Goal: Information Seeking & Learning: Learn about a topic

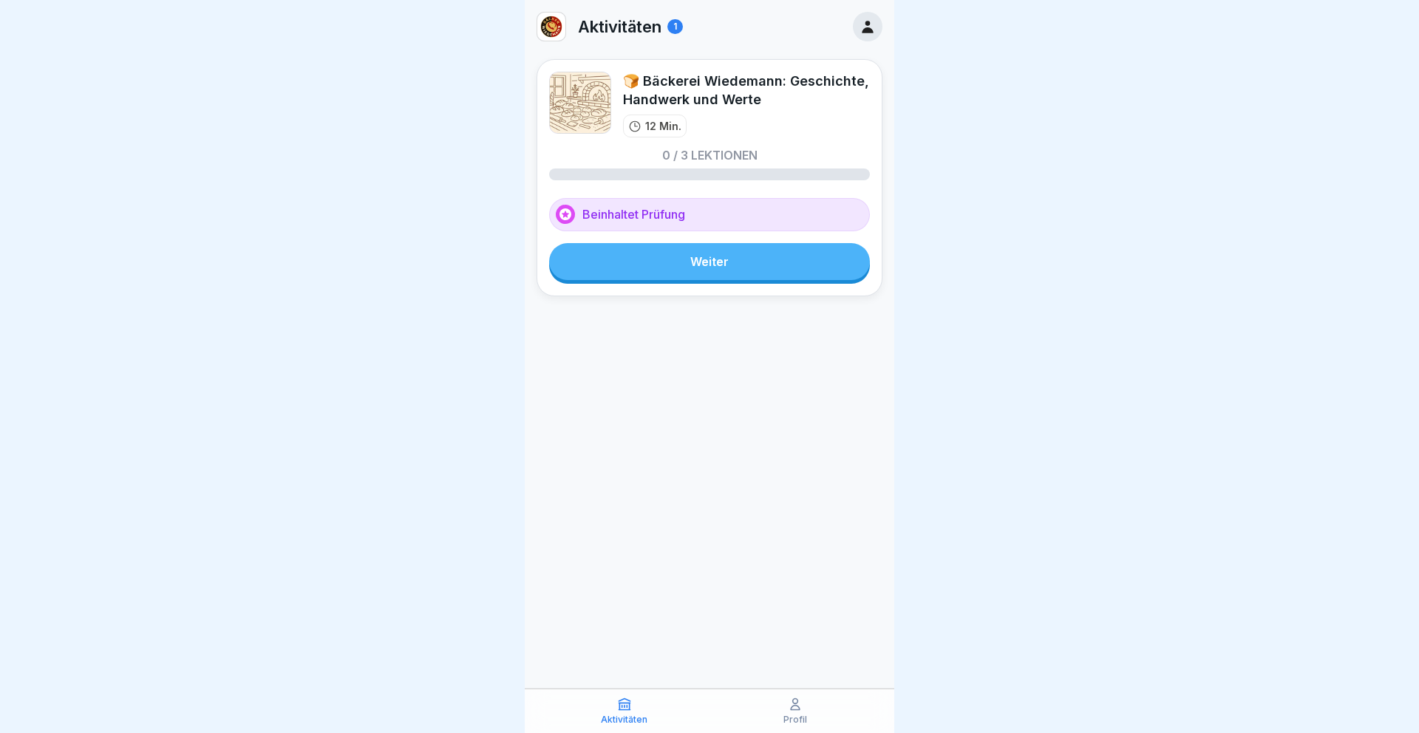
click at [697, 267] on link "Weiter" at bounding box center [709, 261] width 321 height 37
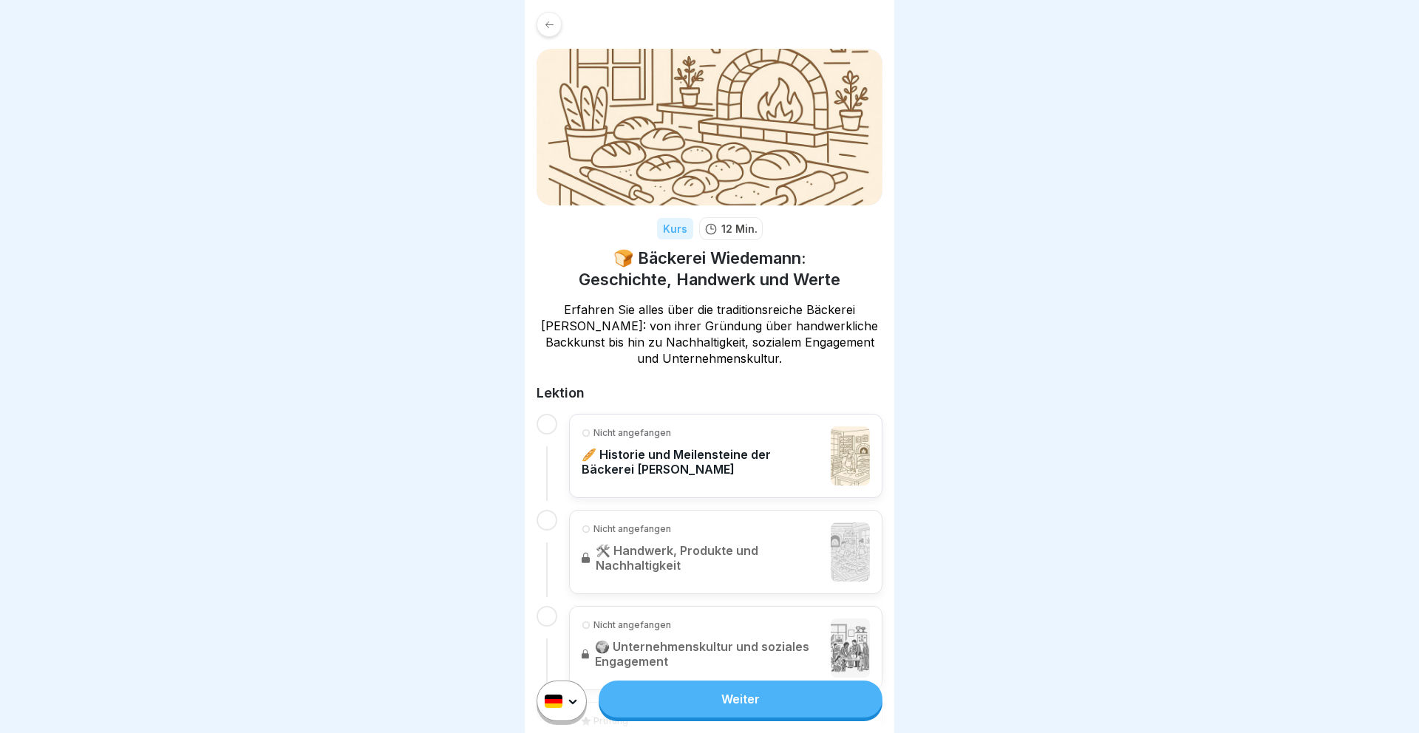
scroll to position [141, 0]
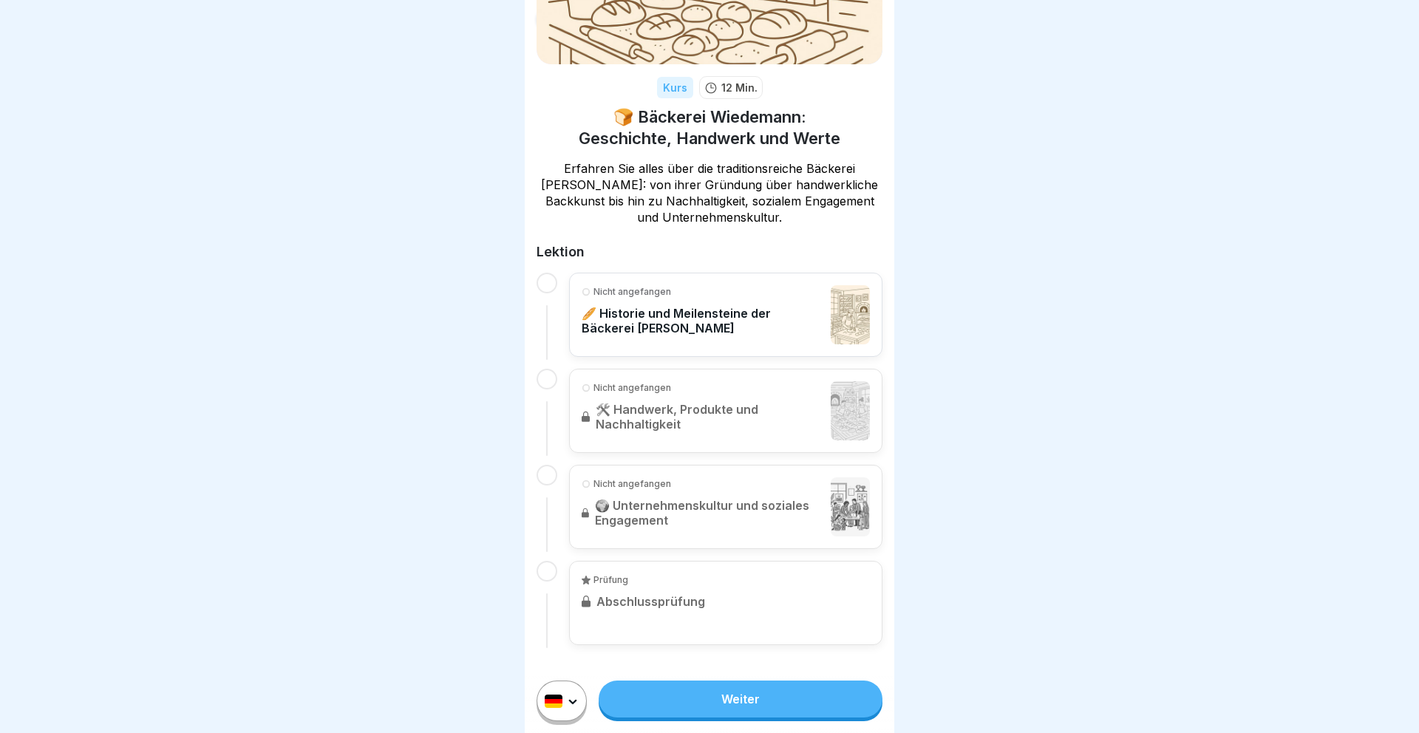
click at [667, 602] on div "Prüfung Abschlussprüfung" at bounding box center [725, 603] width 313 height 84
click at [725, 690] on link "Weiter" at bounding box center [741, 699] width 284 height 37
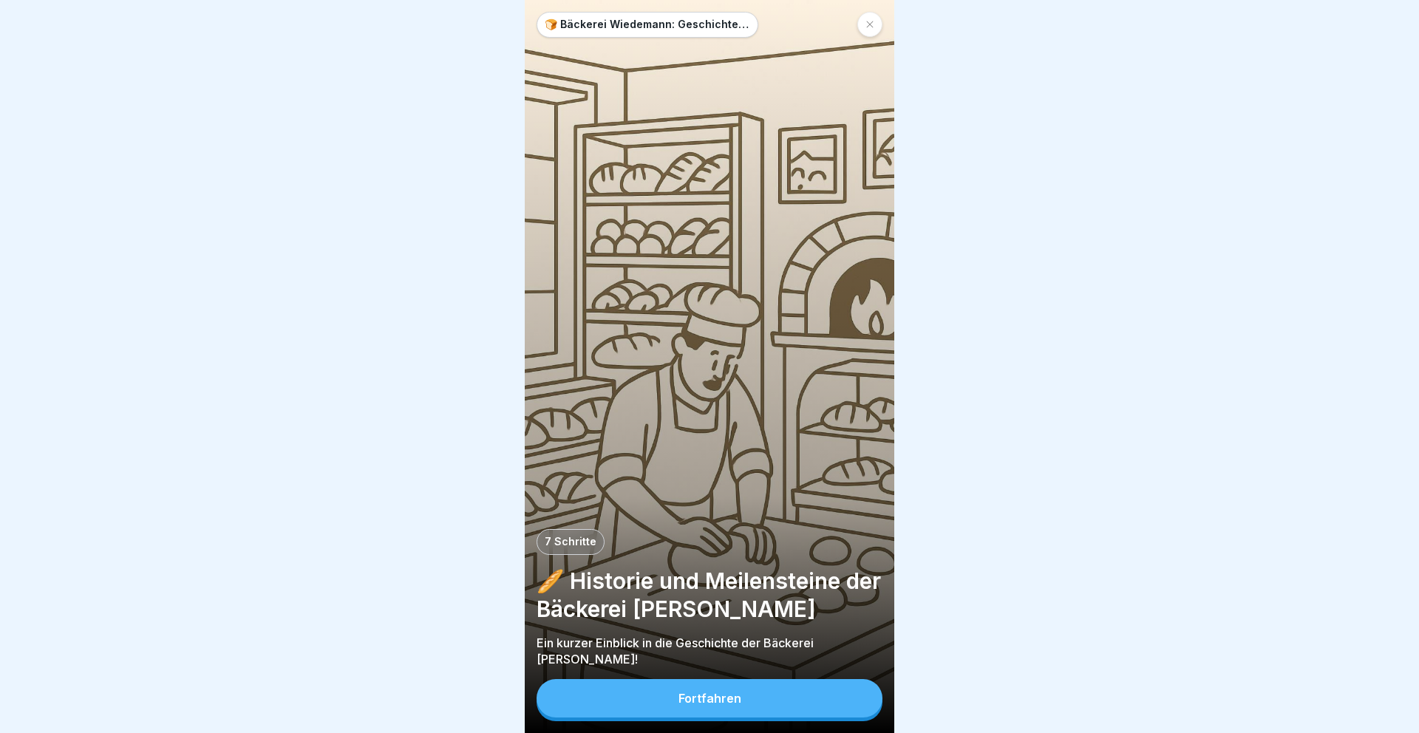
click at [688, 721] on div "Fortfahren" at bounding box center [710, 700] width 346 height 42
click at [708, 701] on div "Fortfahren" at bounding box center [709, 698] width 63 height 13
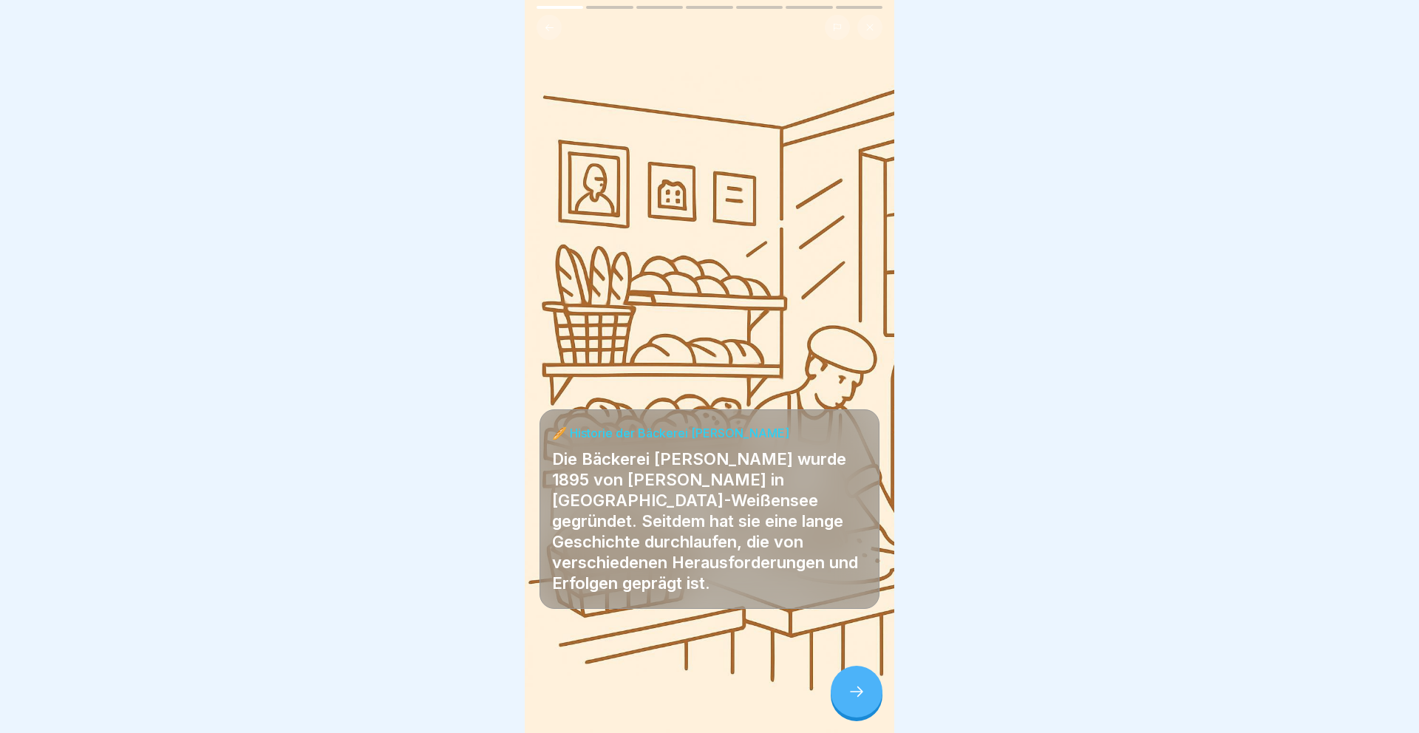
click at [846, 704] on div at bounding box center [857, 692] width 52 height 52
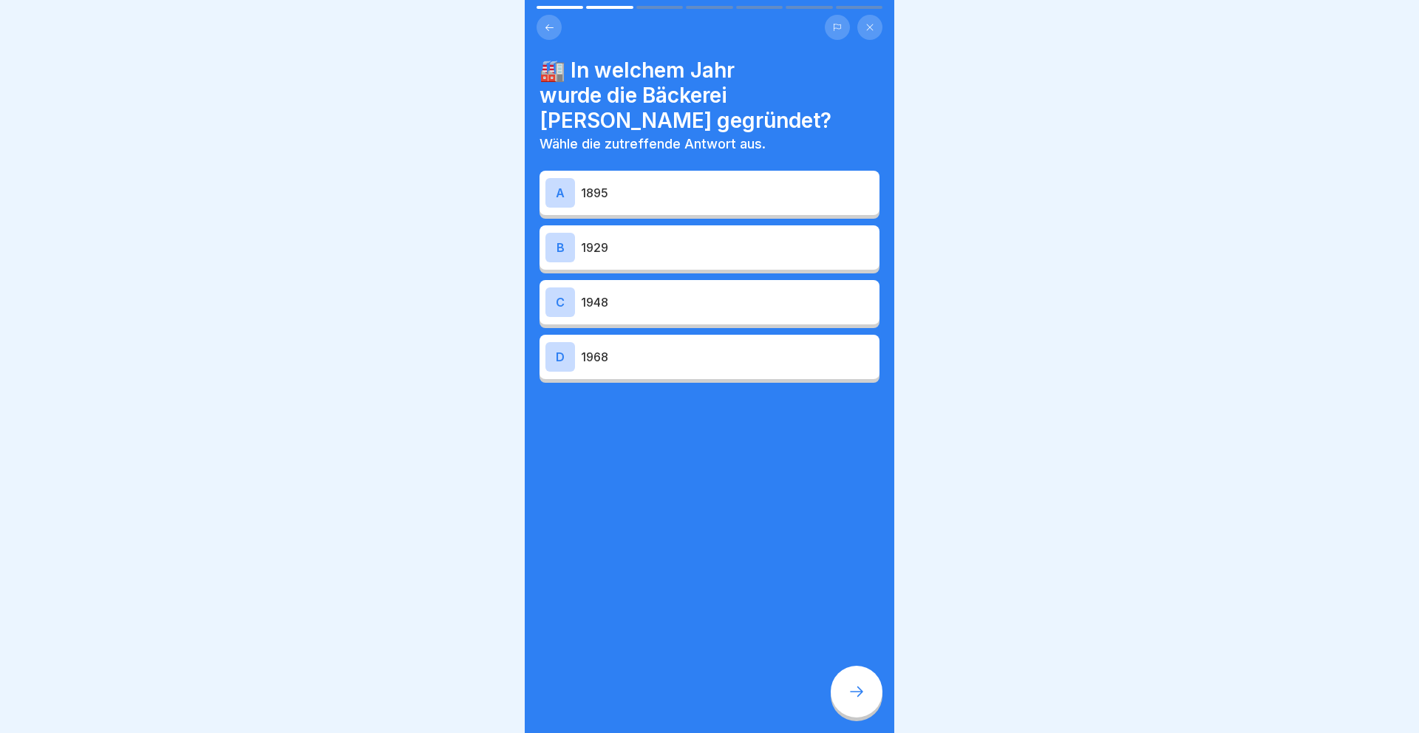
click at [630, 182] on div "A 1895" at bounding box center [709, 193] width 328 height 30
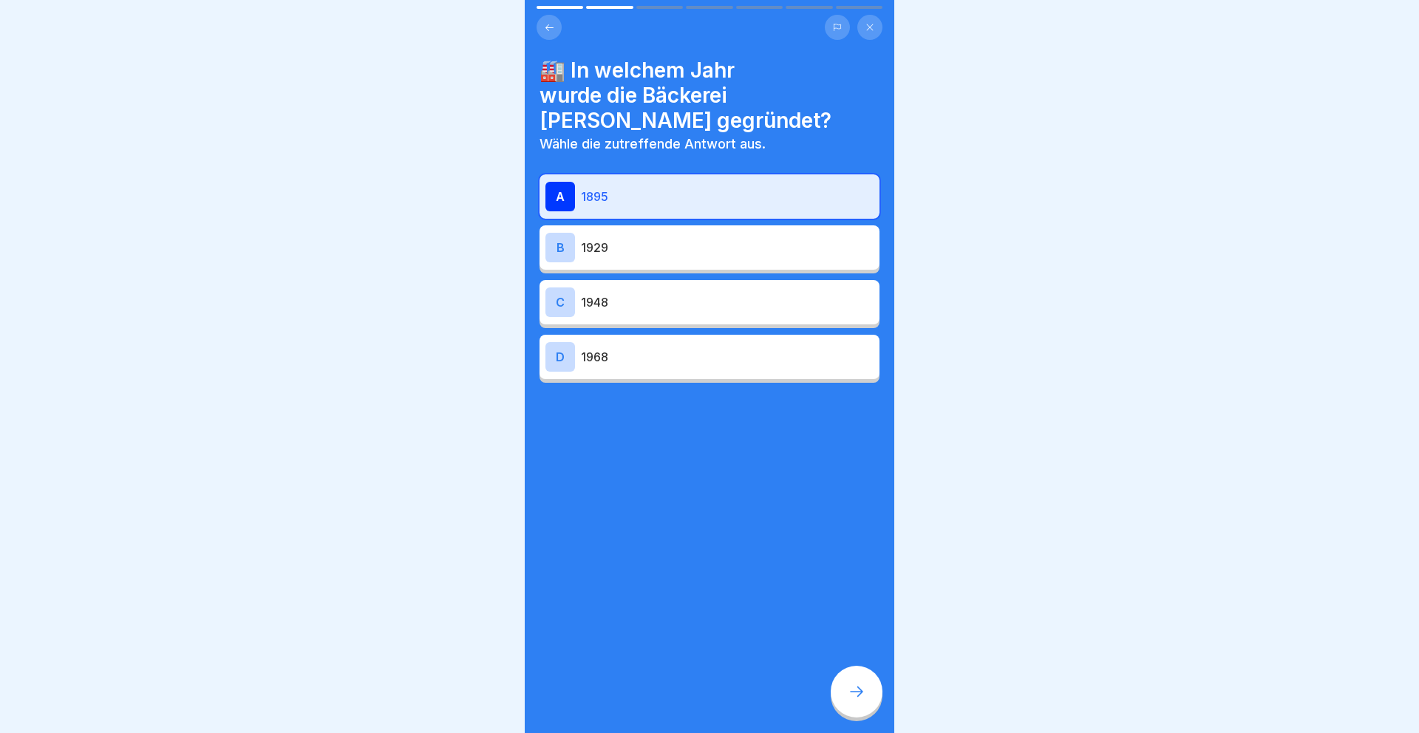
click at [854, 678] on div at bounding box center [857, 692] width 52 height 52
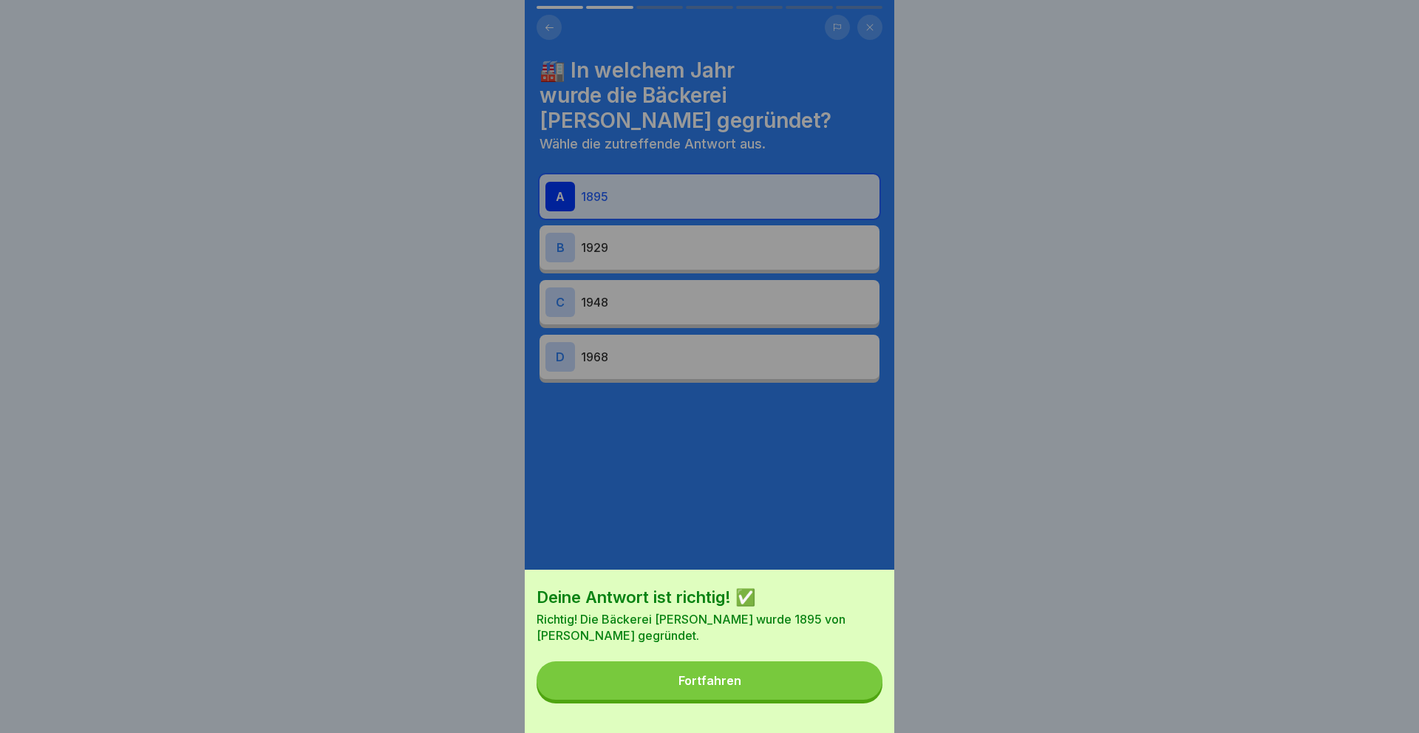
click at [840, 676] on button "Fortfahren" at bounding box center [710, 680] width 346 height 38
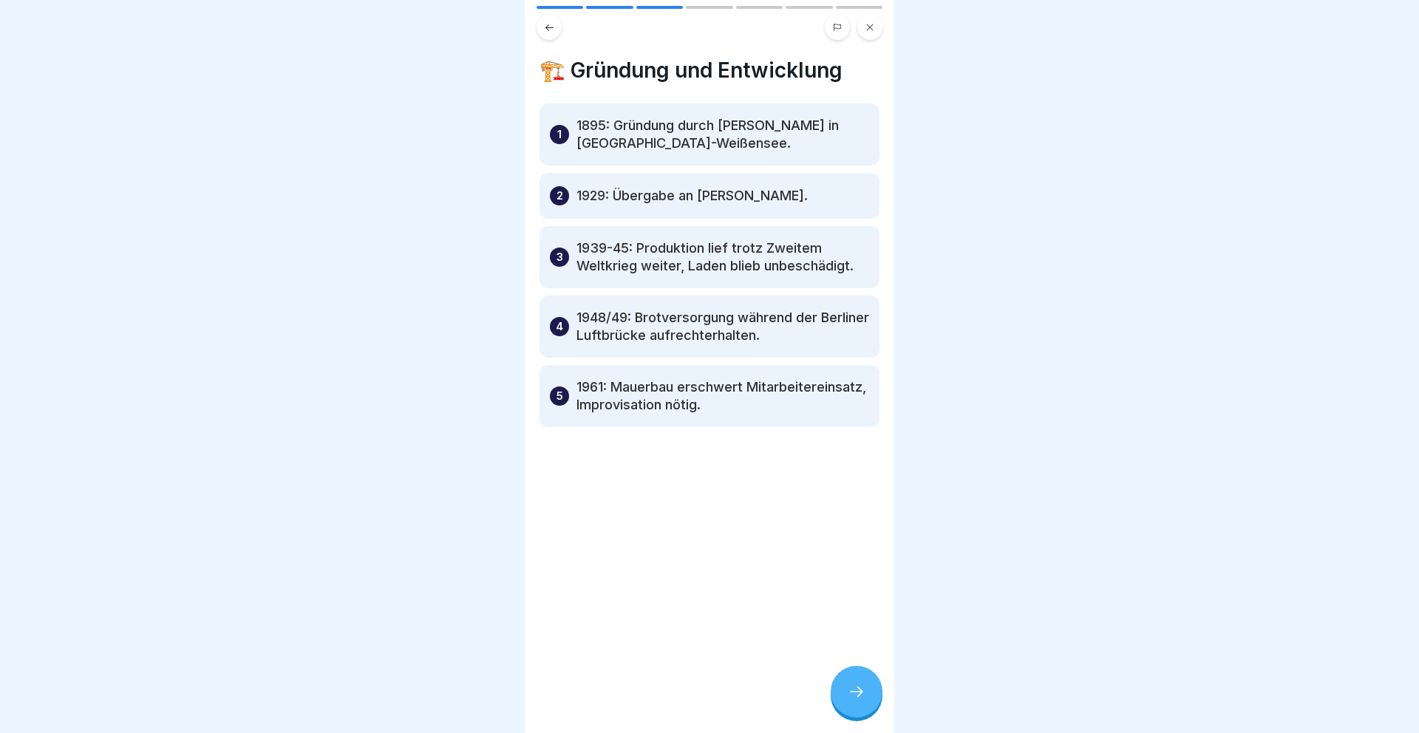
click at [851, 680] on div at bounding box center [857, 692] width 52 height 52
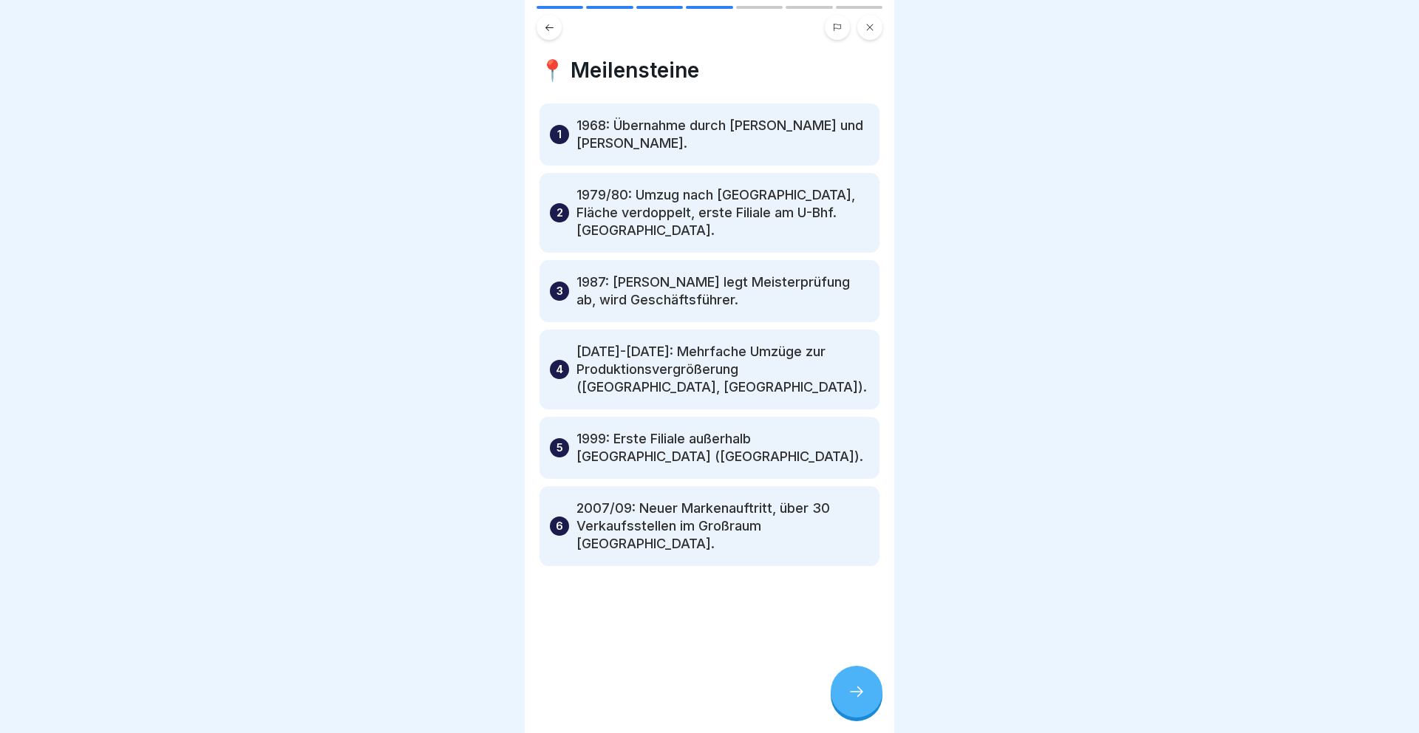
click at [851, 680] on div at bounding box center [857, 692] width 52 height 52
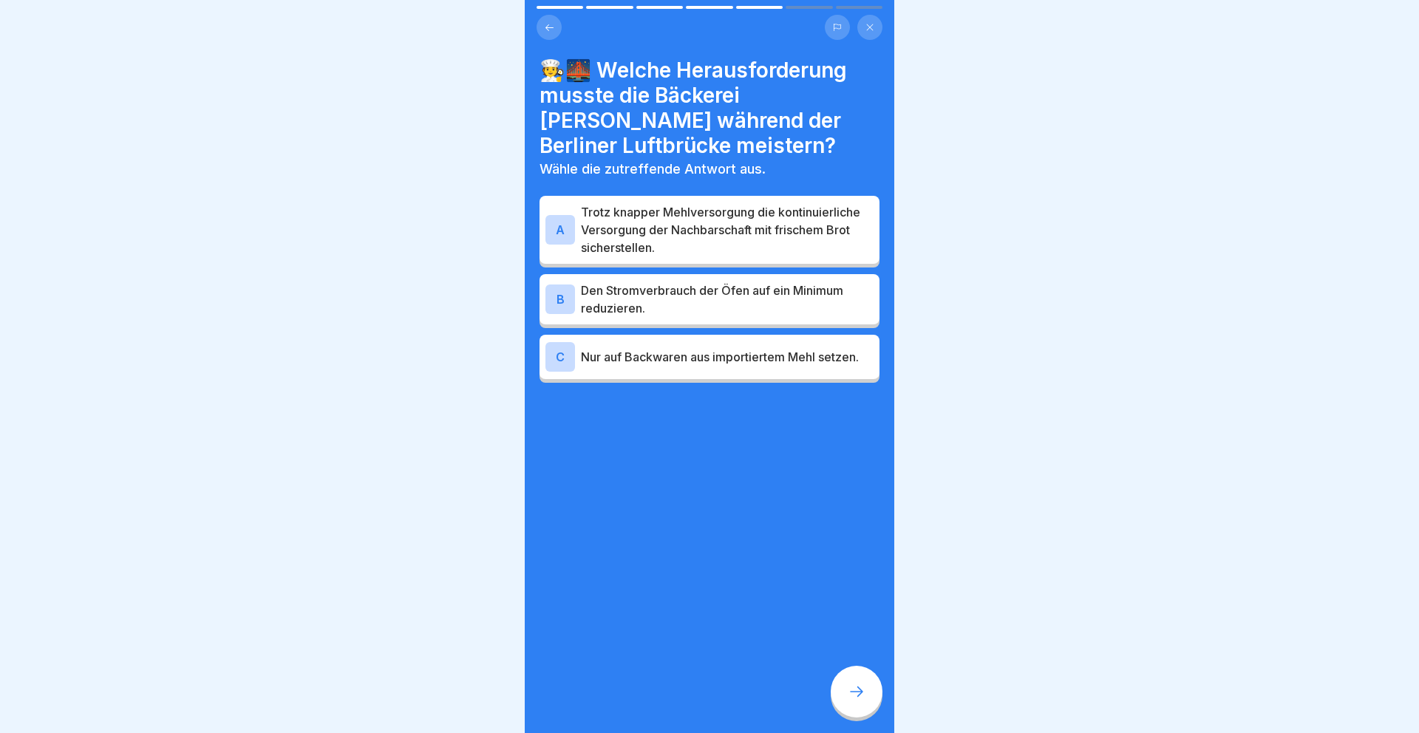
click at [763, 199] on div "A Trotz knapper Mehlversorgung die kontinuierliche Versorgung der Nachbarschaft…" at bounding box center [710, 230] width 340 height 68
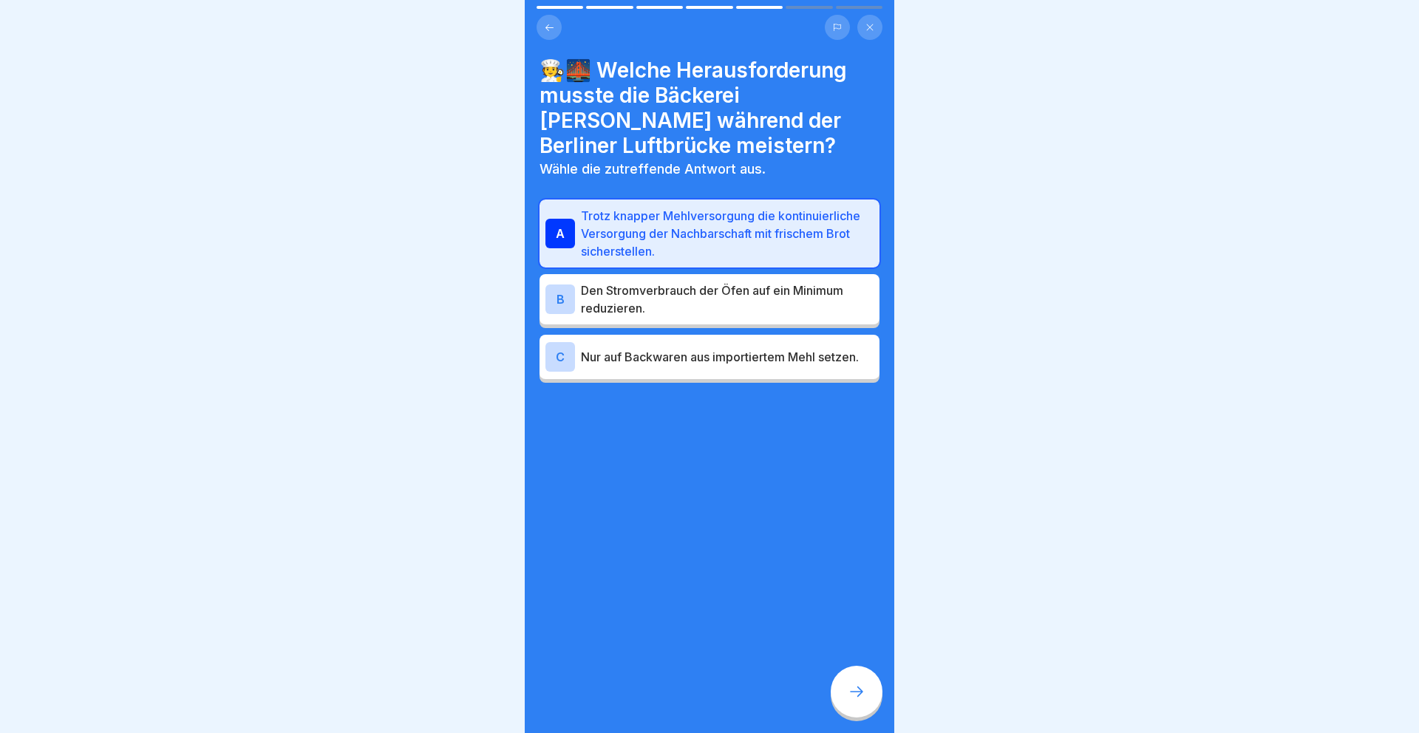
click at [852, 680] on div at bounding box center [857, 692] width 52 height 52
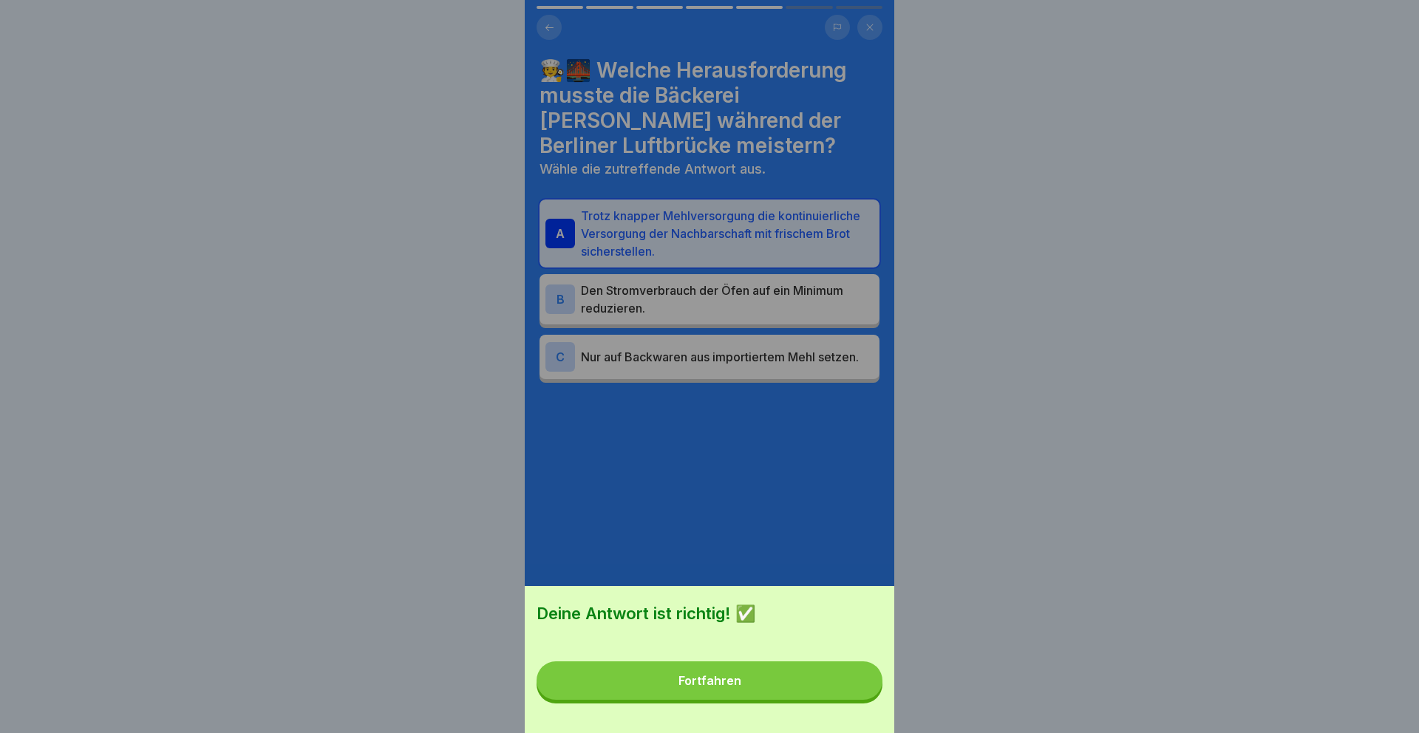
click at [835, 683] on button "Fortfahren" at bounding box center [710, 680] width 346 height 38
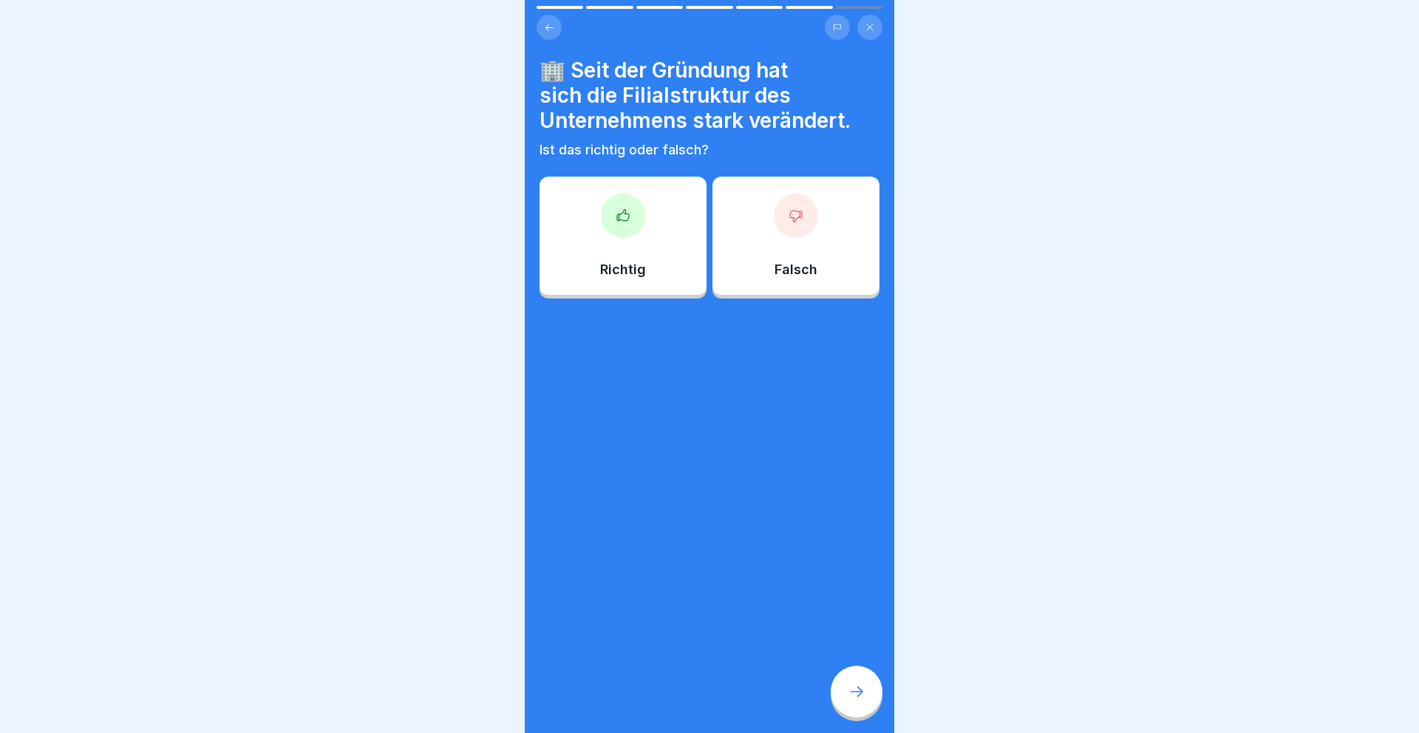
click at [634, 258] on div "Richtig" at bounding box center [623, 236] width 167 height 118
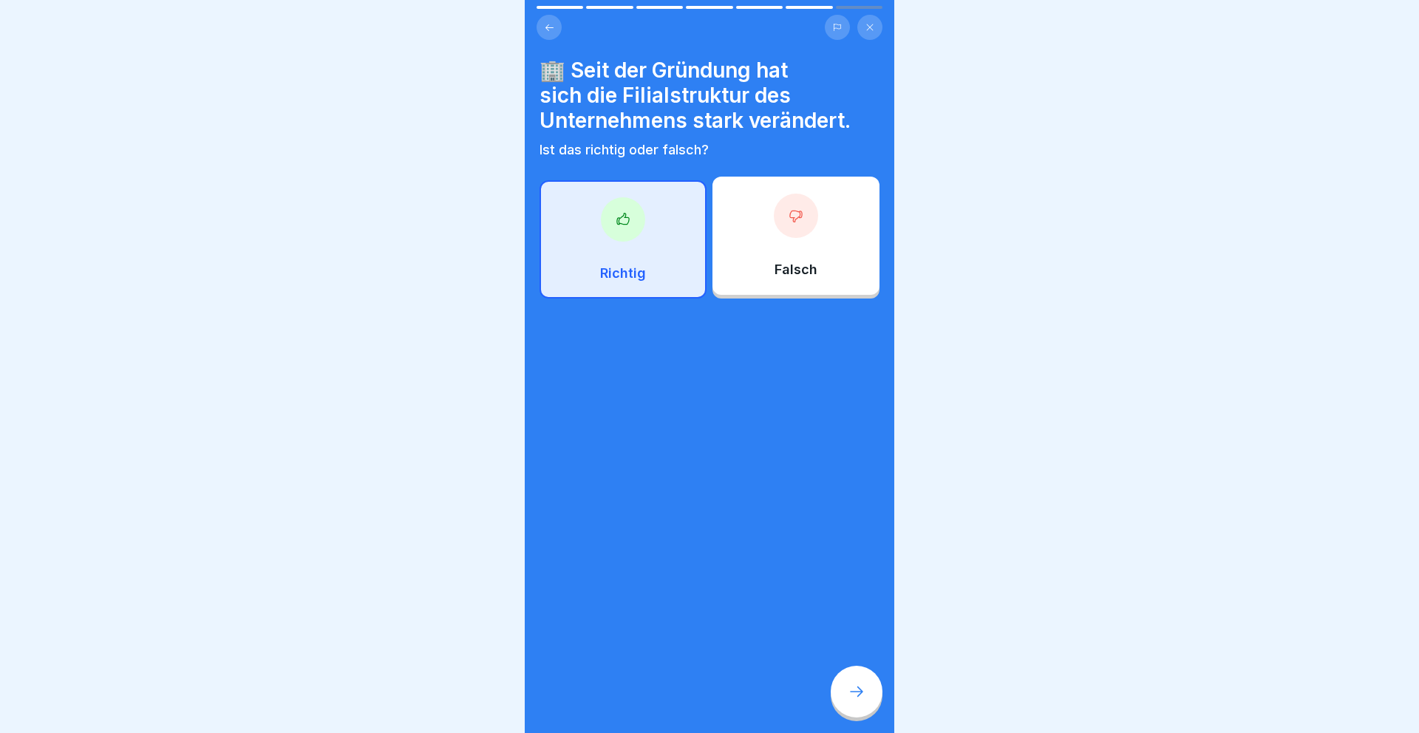
click at [863, 698] on icon at bounding box center [857, 692] width 18 height 18
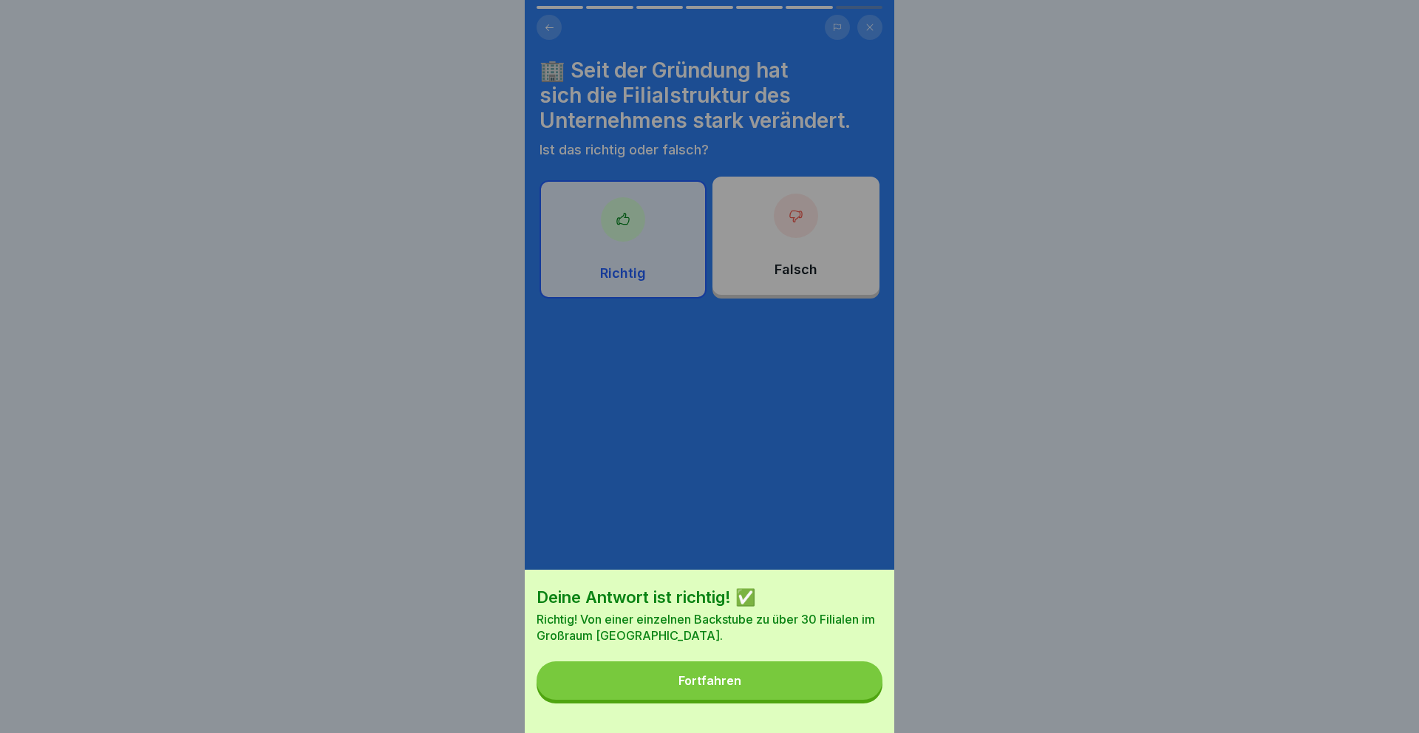
click at [821, 687] on button "Fortfahren" at bounding box center [710, 680] width 346 height 38
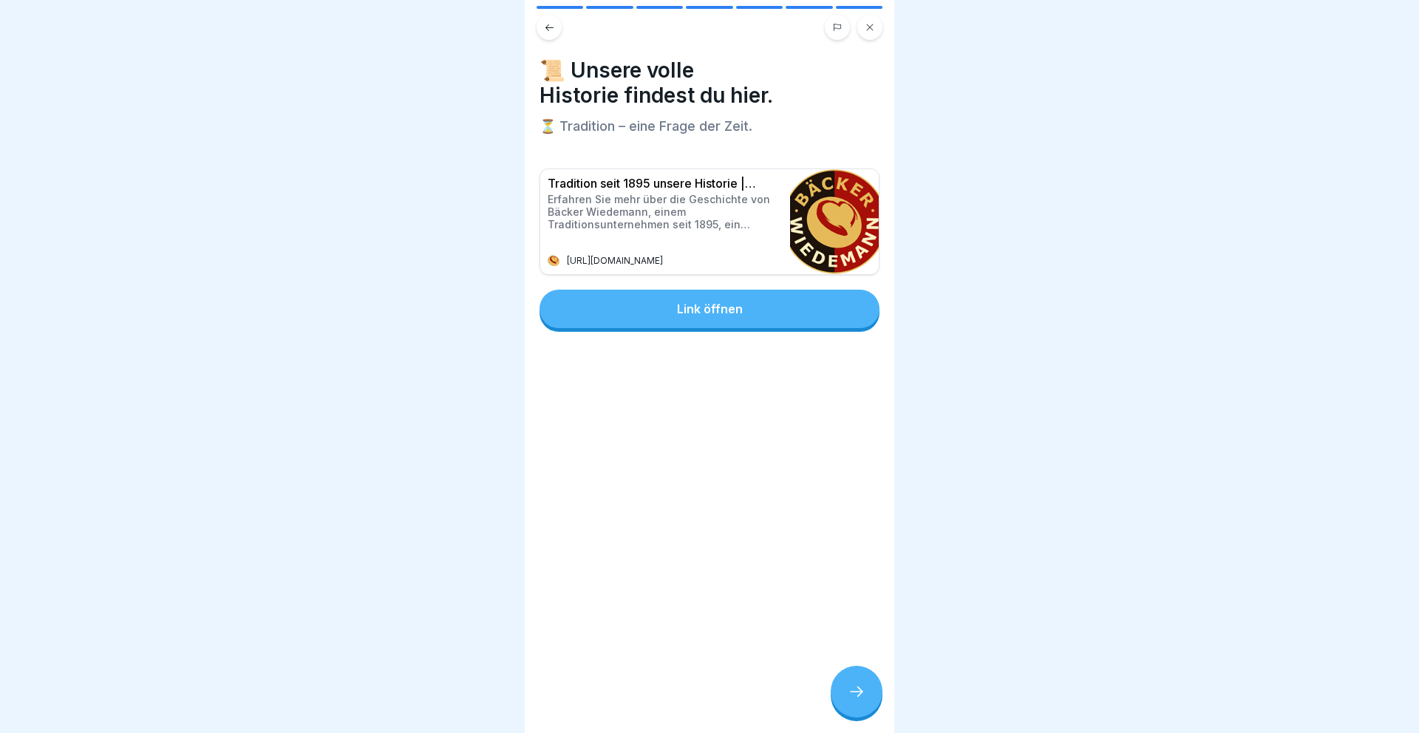
click at [851, 687] on icon at bounding box center [857, 692] width 18 height 18
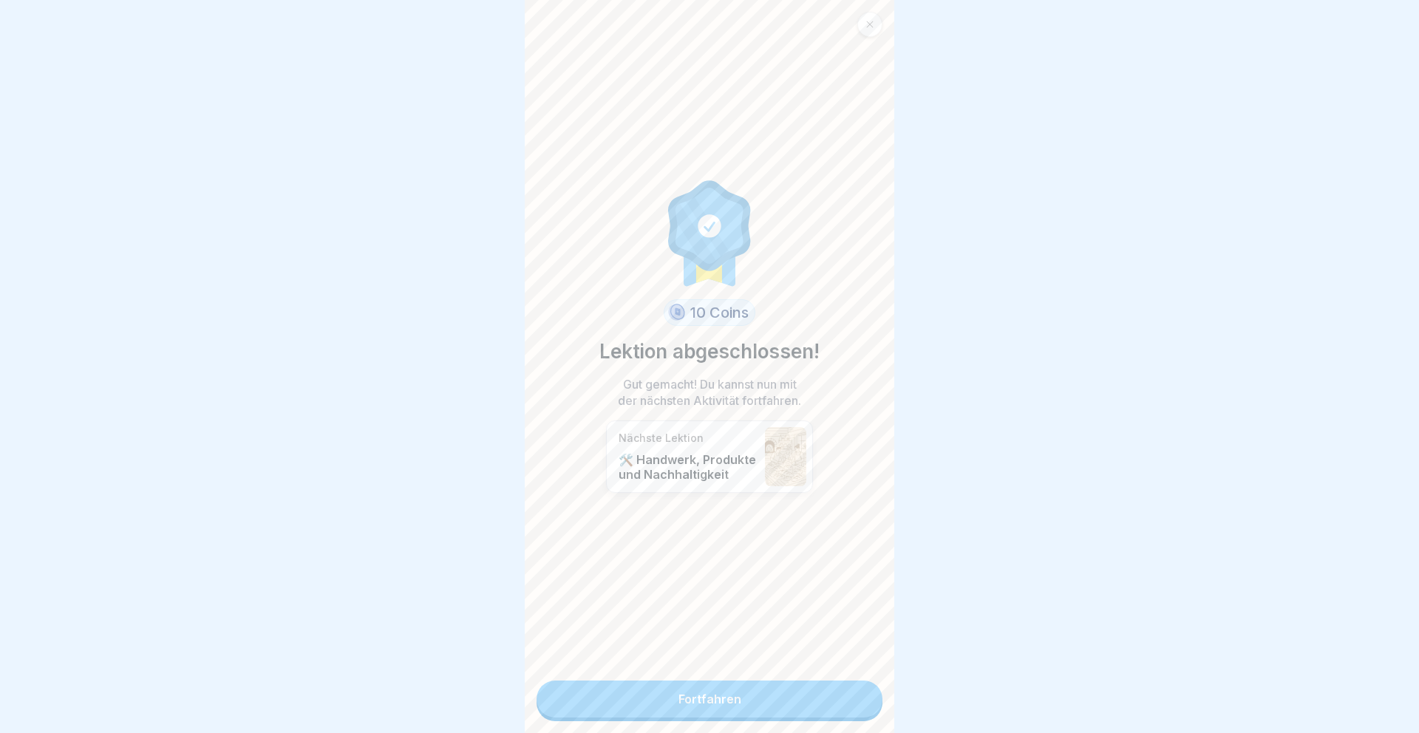
click at [822, 685] on link "Fortfahren" at bounding box center [710, 699] width 346 height 37
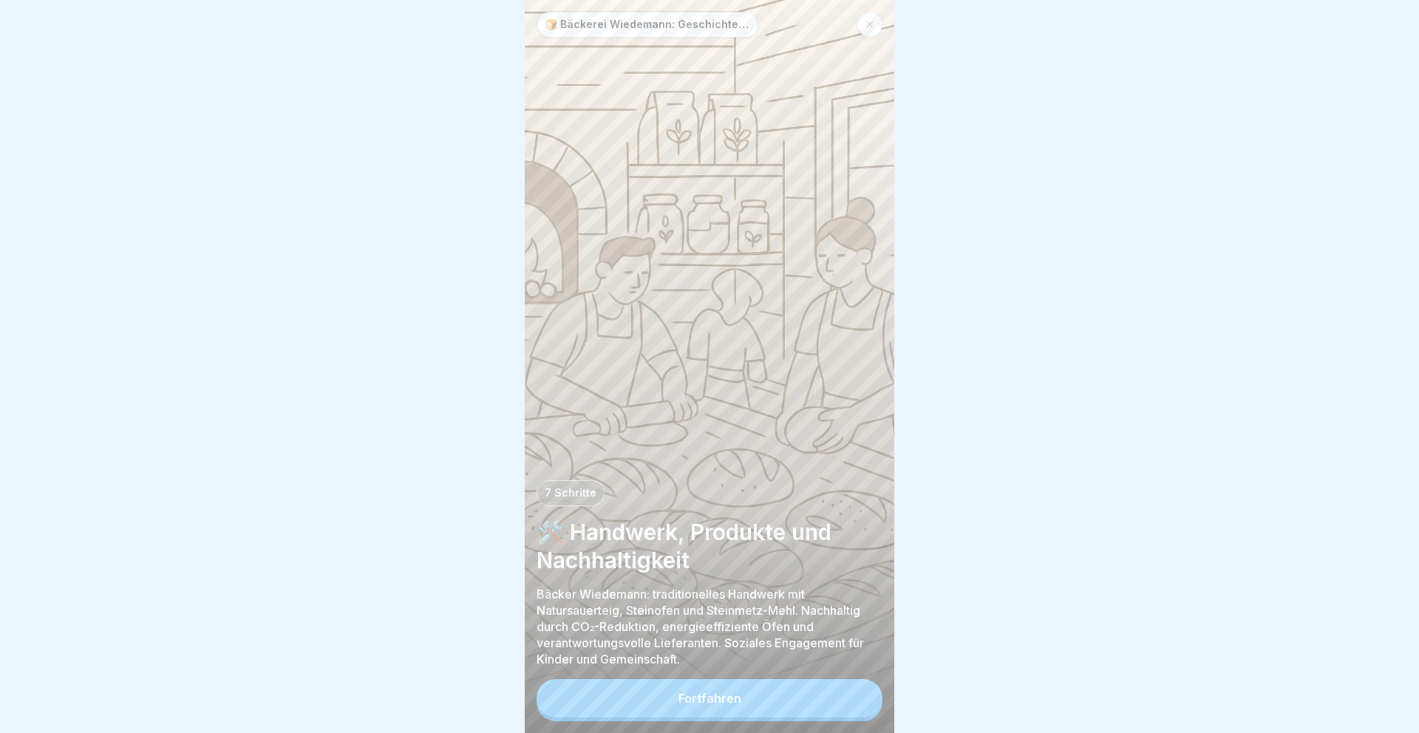
click at [822, 685] on button "Fortfahren" at bounding box center [710, 698] width 346 height 38
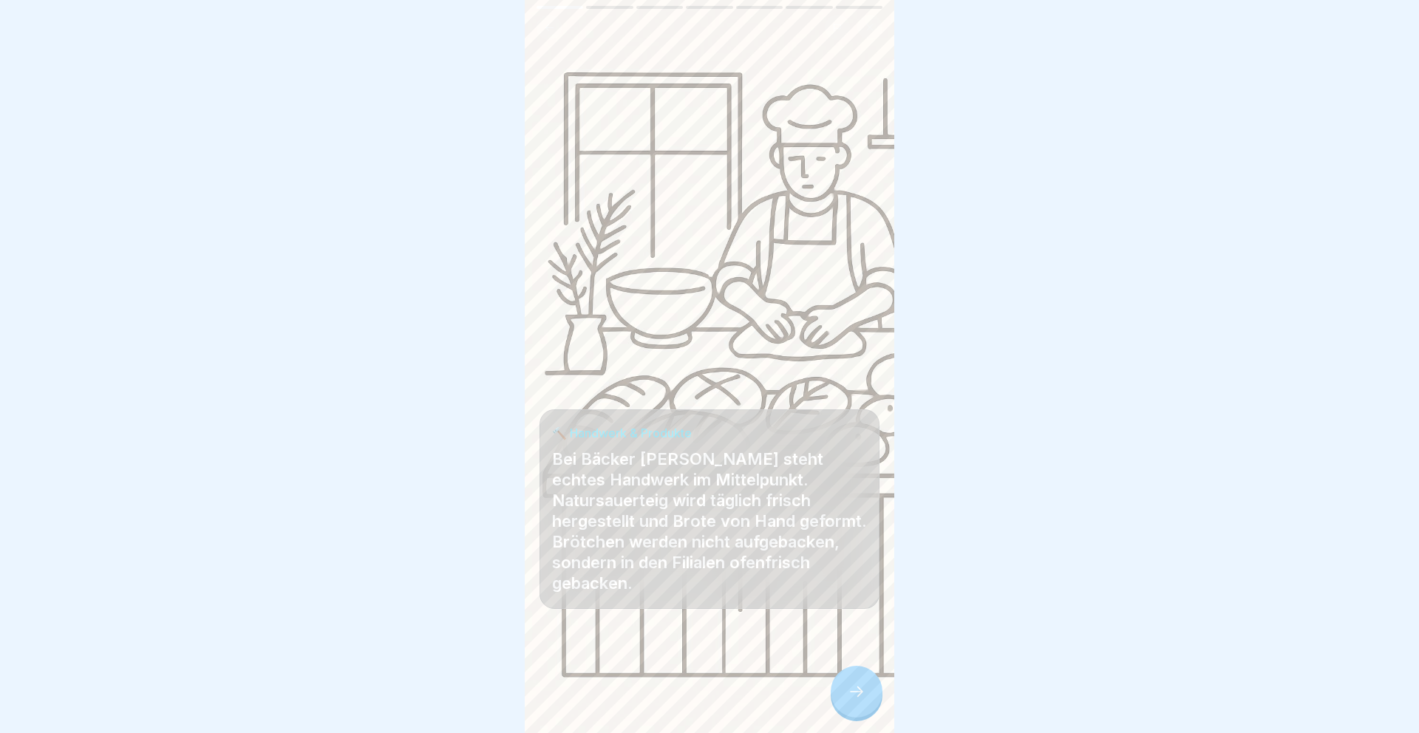
click at [846, 689] on div at bounding box center [857, 692] width 52 height 52
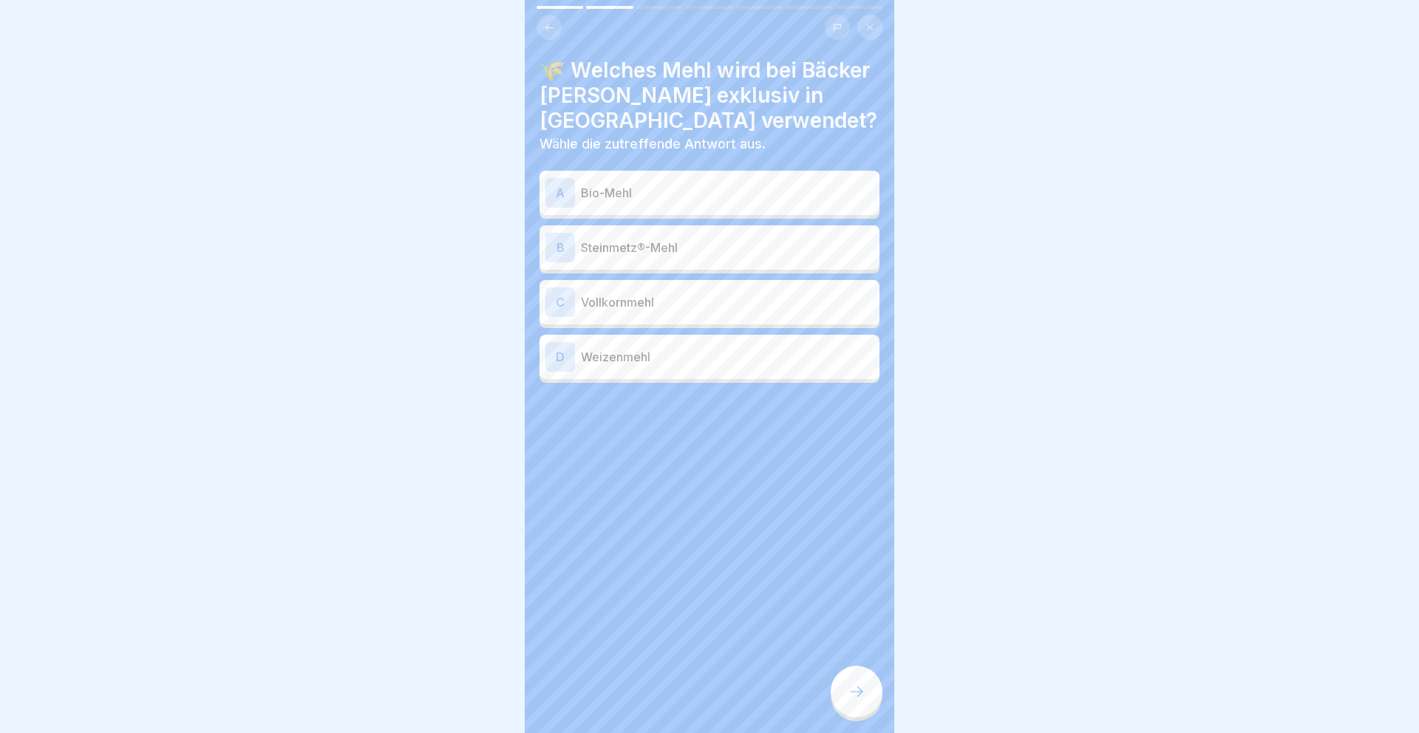
click at [731, 245] on p "Steinmetz®-Mehl" at bounding box center [727, 248] width 293 height 18
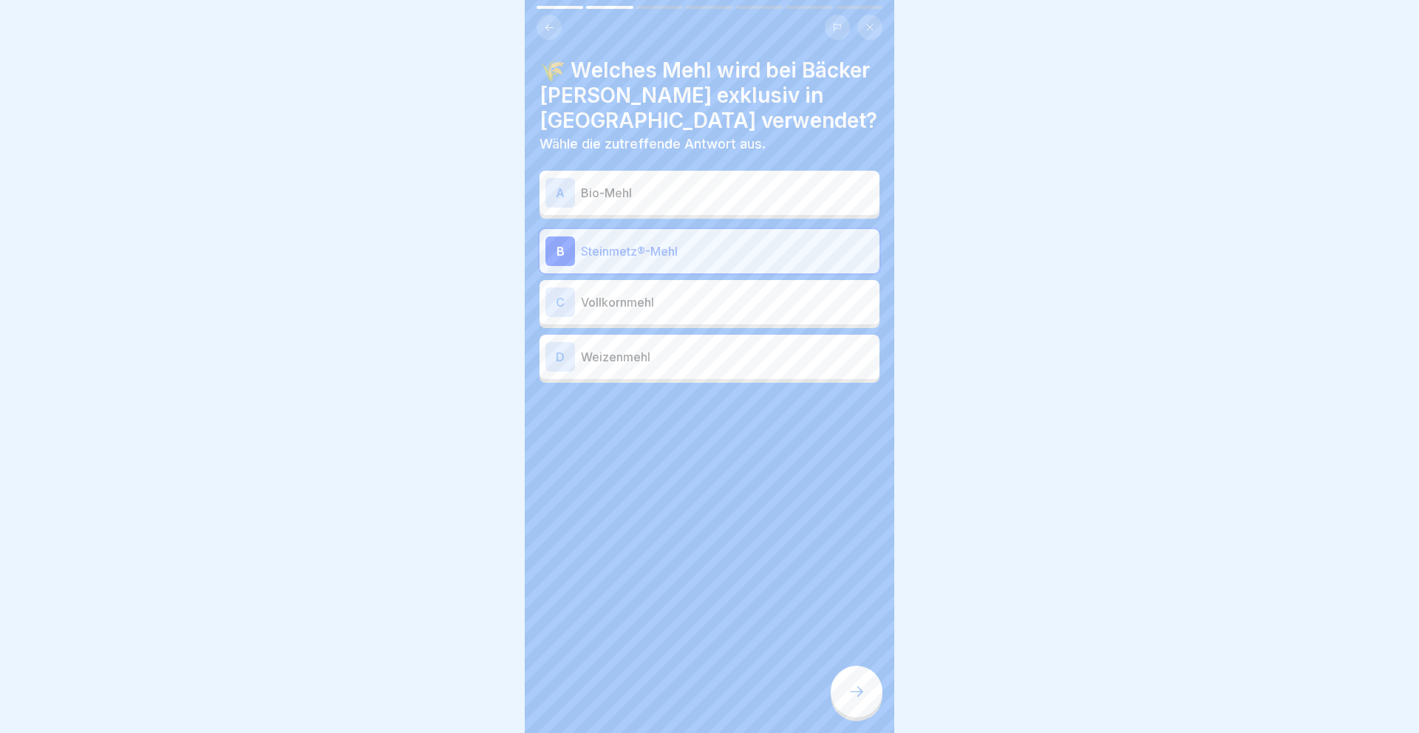
click at [864, 705] on div at bounding box center [857, 692] width 52 height 52
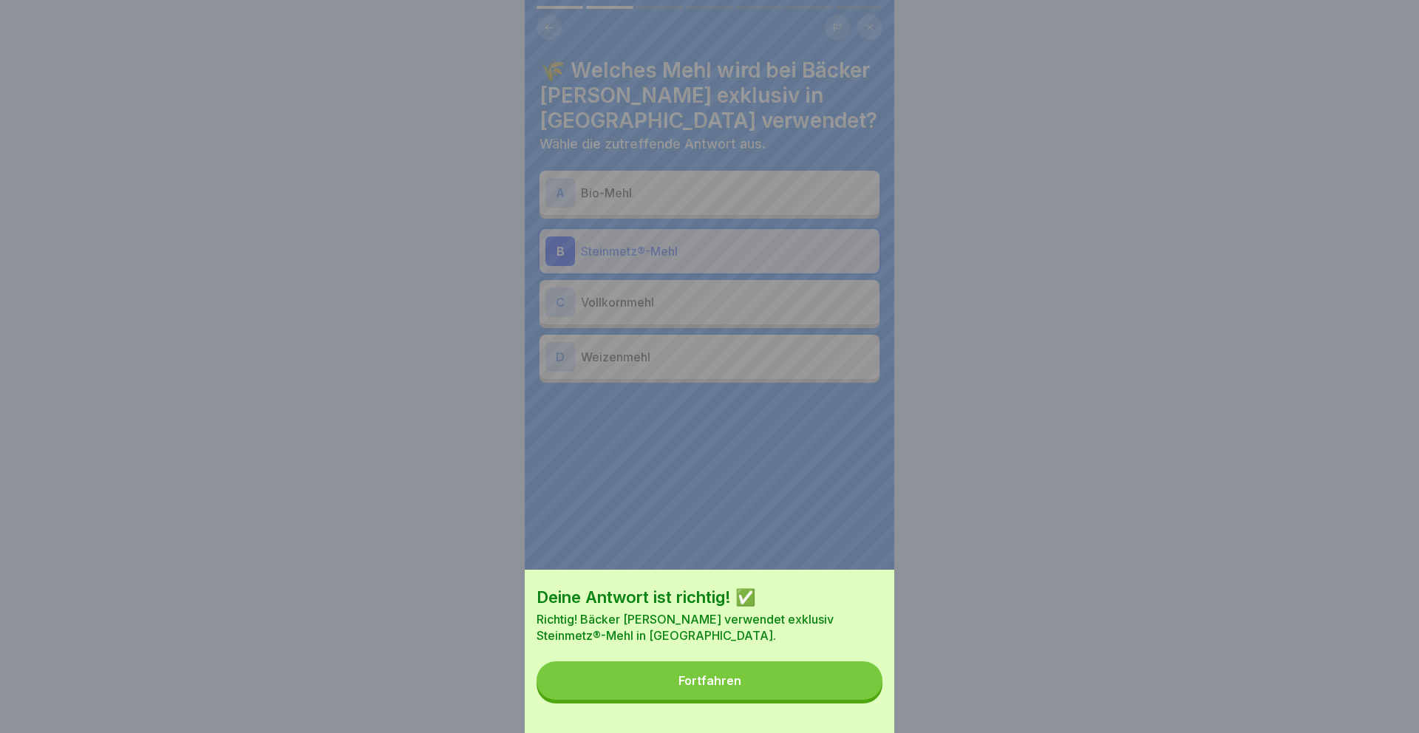
click at [833, 695] on button "Fortfahren" at bounding box center [710, 680] width 346 height 38
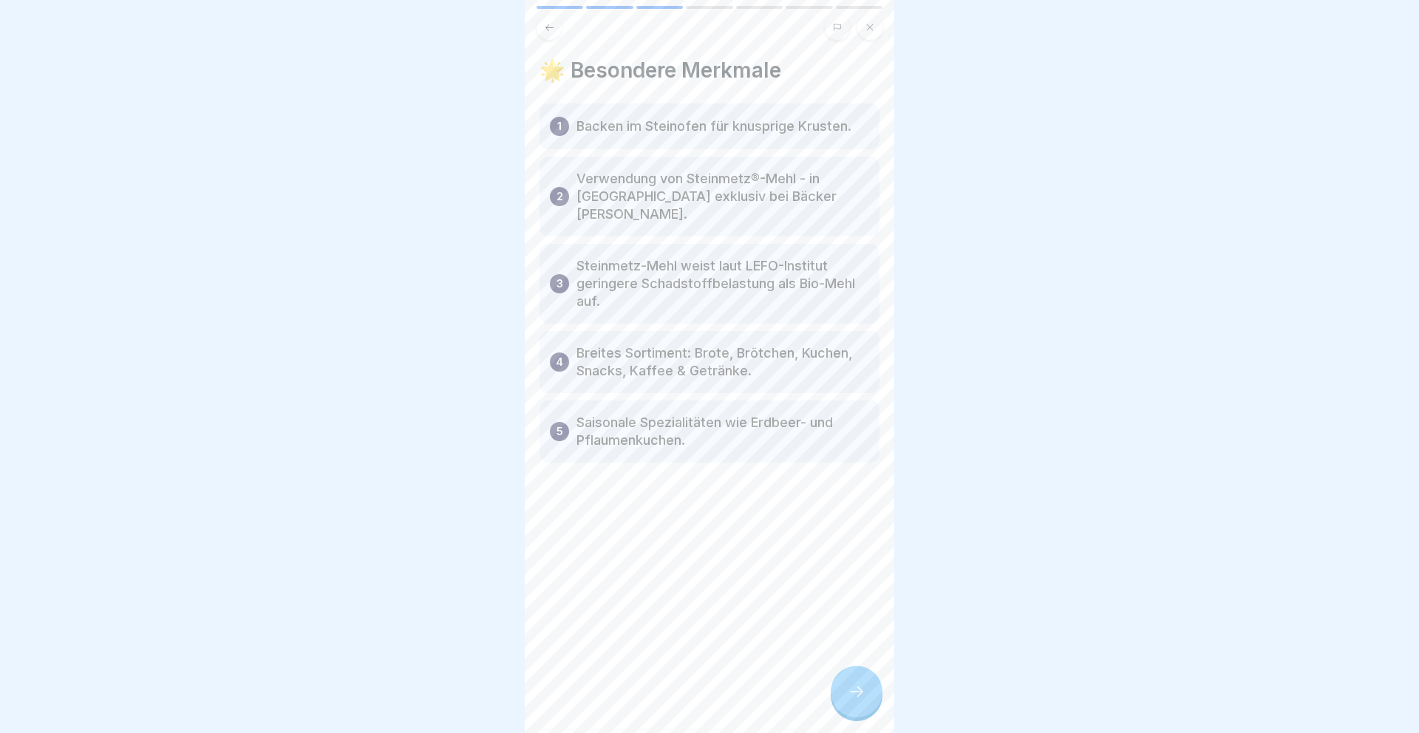
click at [867, 681] on div at bounding box center [857, 692] width 52 height 52
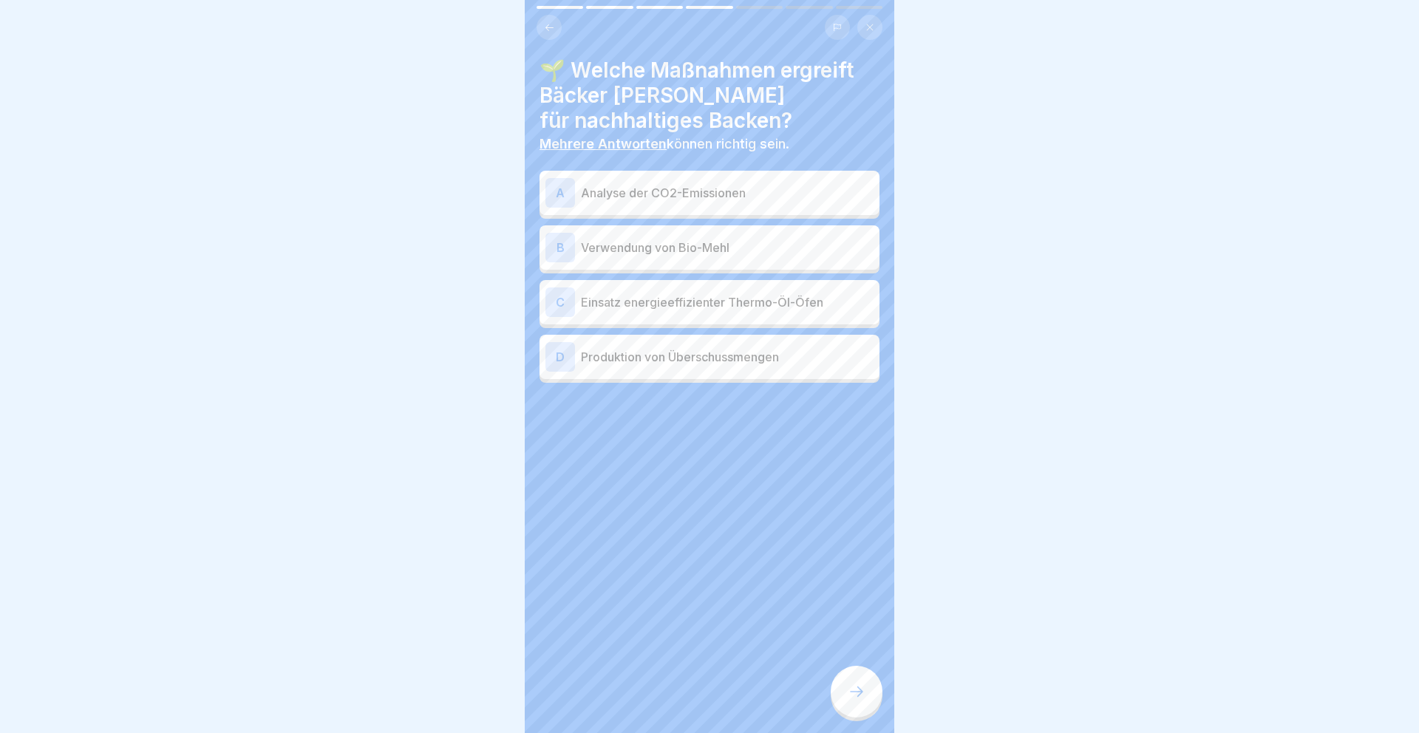
click at [775, 194] on p "Analyse der CO2-Emissionen" at bounding box center [727, 193] width 293 height 18
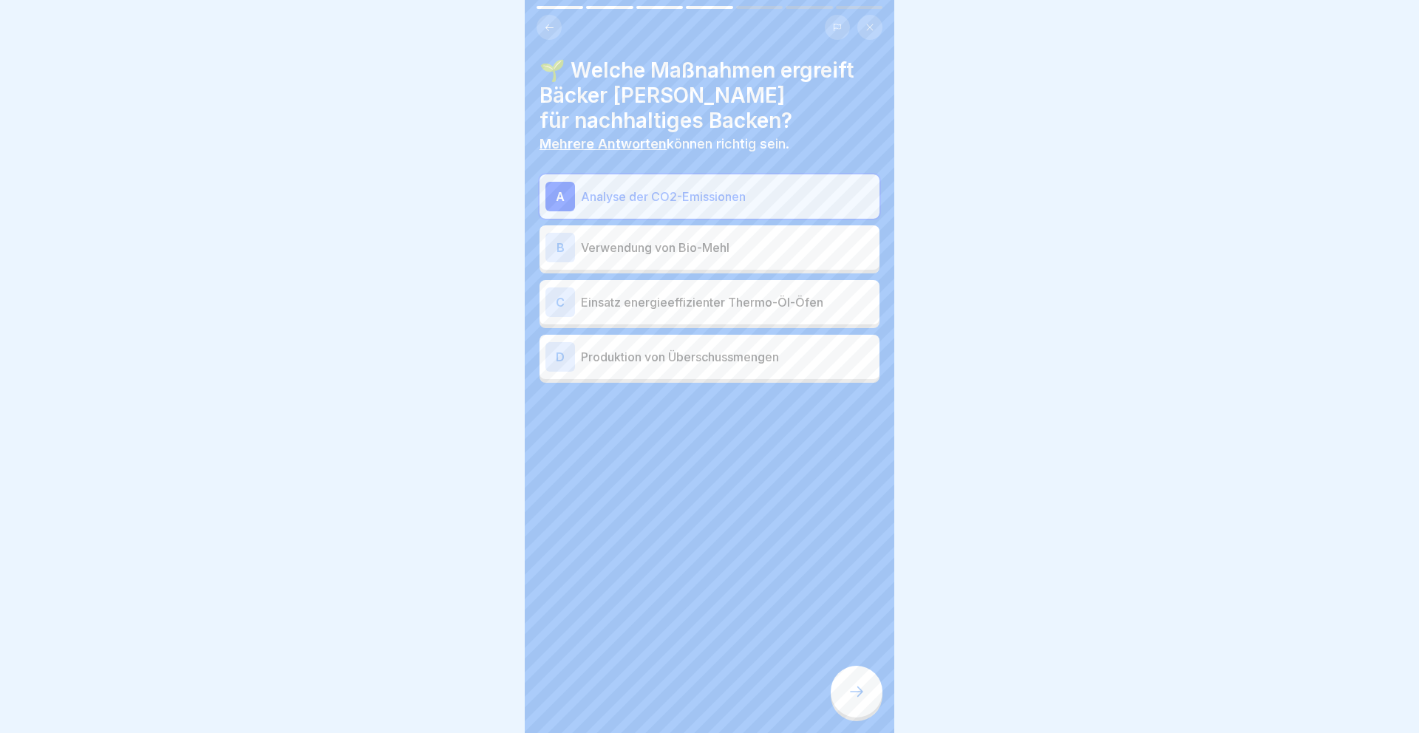
click at [759, 291] on div "C Einsatz energieeffizienter Thermo-Öl-Öfen" at bounding box center [709, 303] width 328 height 30
click at [746, 352] on p "Produktion von Überschussmengen" at bounding box center [727, 357] width 293 height 18
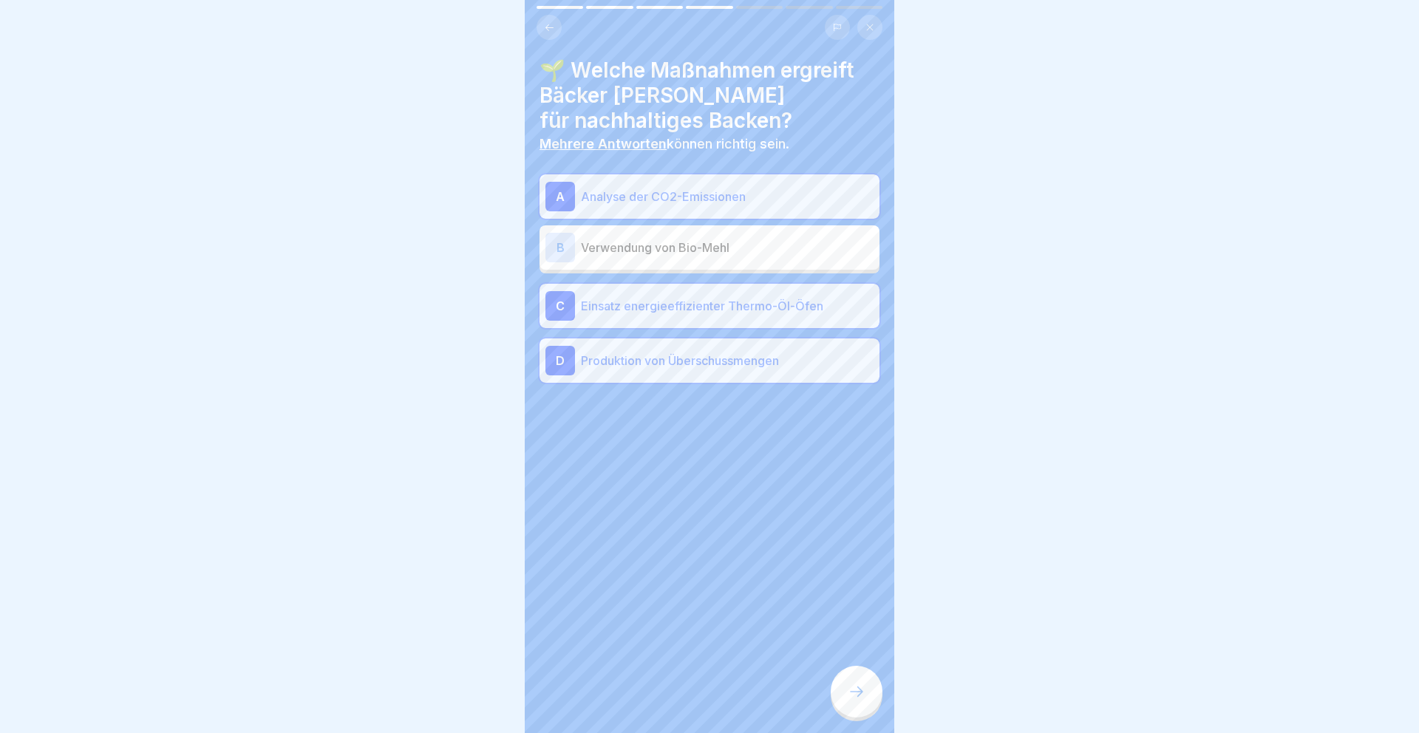
click at [857, 689] on icon at bounding box center [857, 692] width 18 height 18
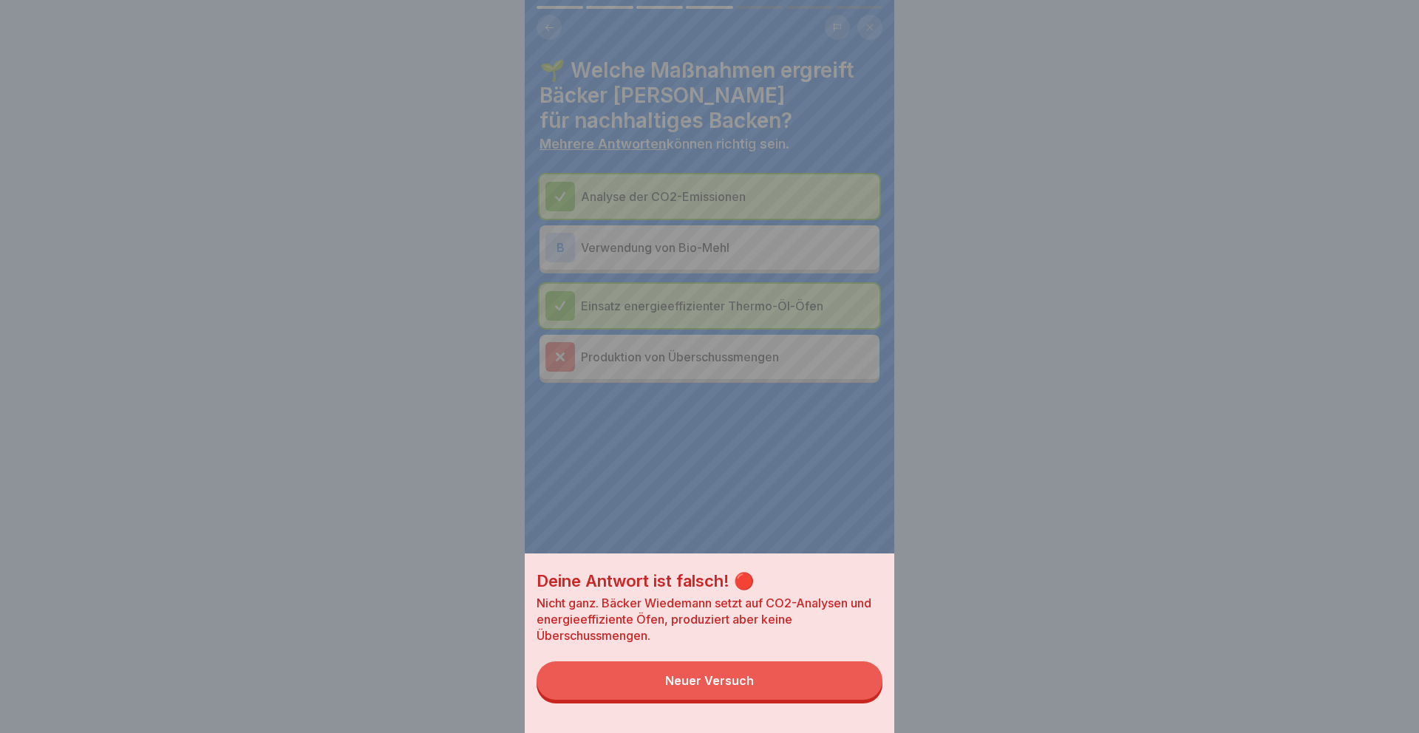
click at [814, 676] on button "Neuer Versuch" at bounding box center [710, 680] width 346 height 38
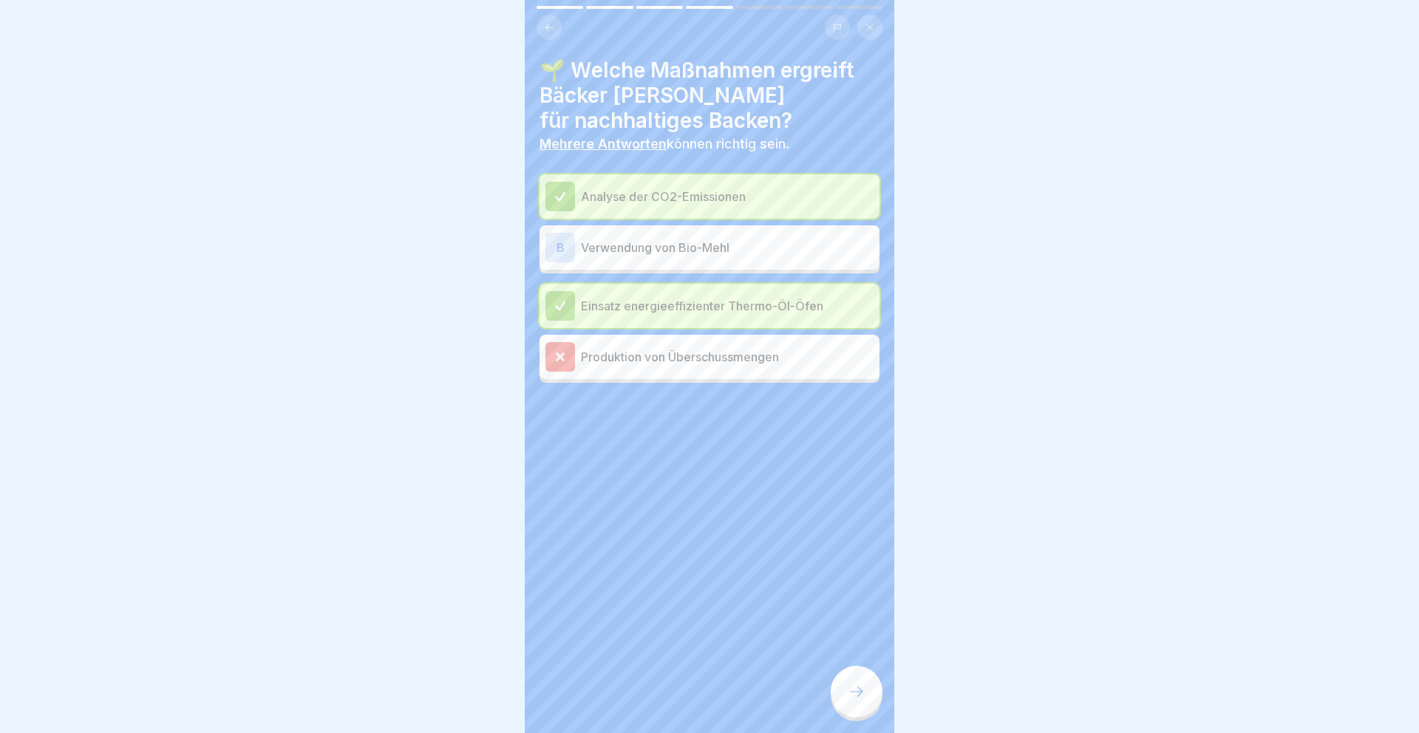
click at [739, 349] on p "Produktion von Überschussmengen" at bounding box center [727, 357] width 293 height 18
click at [854, 689] on icon at bounding box center [857, 692] width 18 height 18
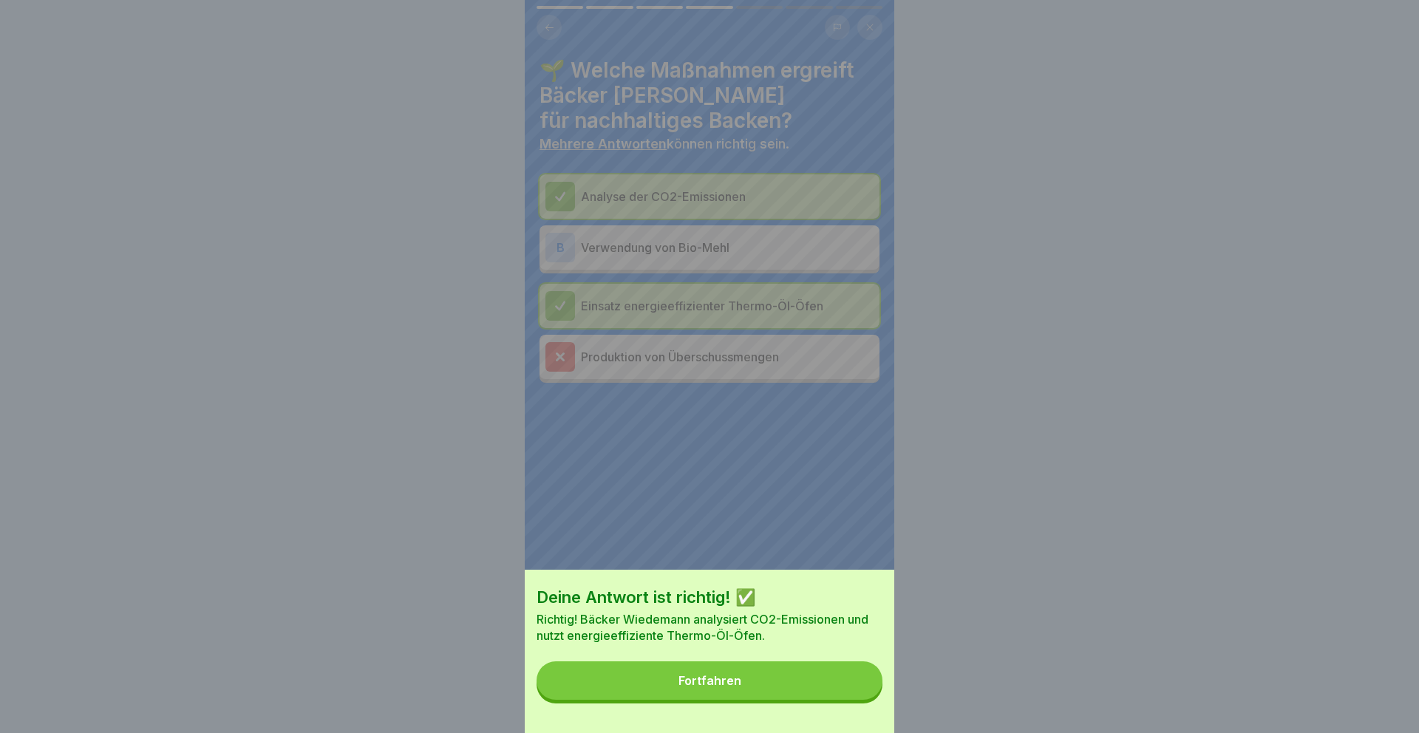
click at [840, 687] on button "Fortfahren" at bounding box center [710, 680] width 346 height 38
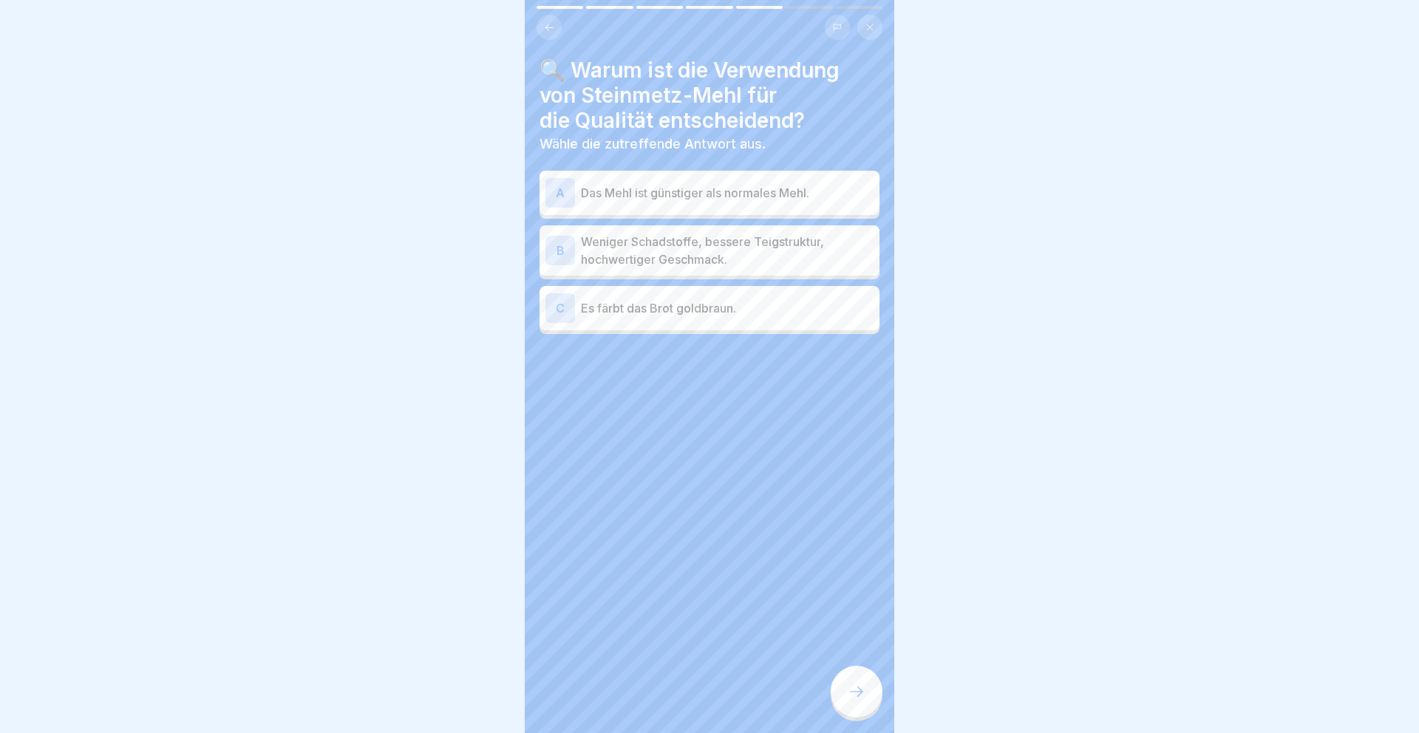
click at [736, 245] on p "Weniger Schadstoffe, bessere Teigstruktur, hochwertiger Geschmack." at bounding box center [727, 250] width 293 height 35
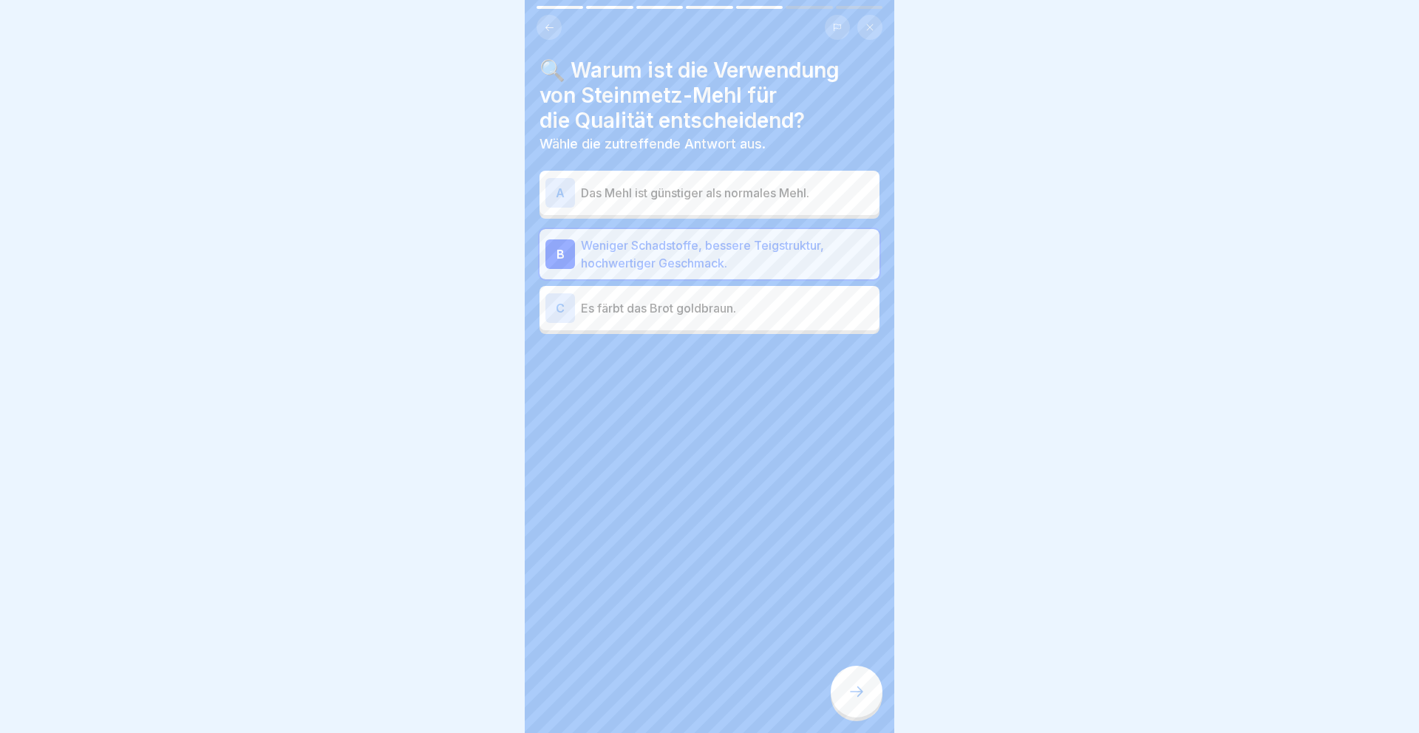
click at [844, 701] on div at bounding box center [857, 692] width 52 height 52
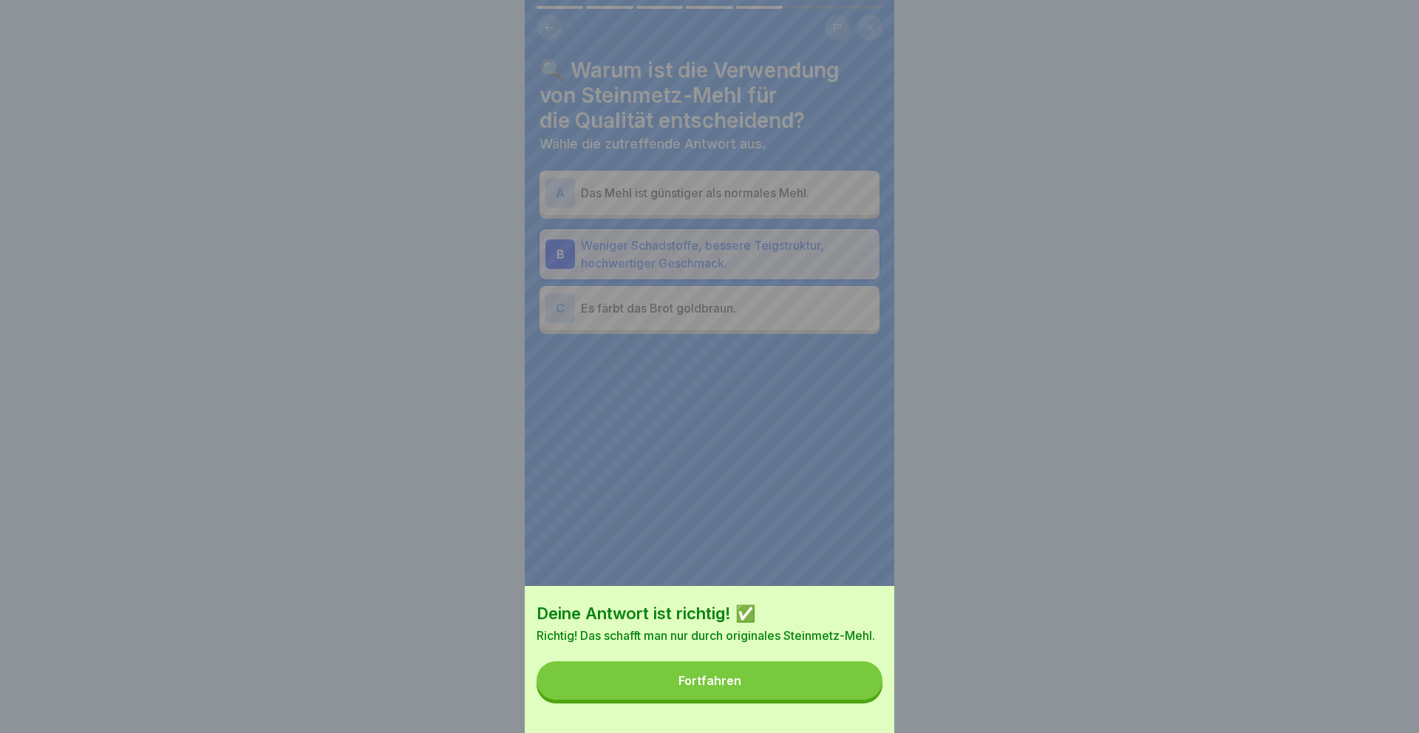
click at [809, 669] on button "Fortfahren" at bounding box center [710, 680] width 346 height 38
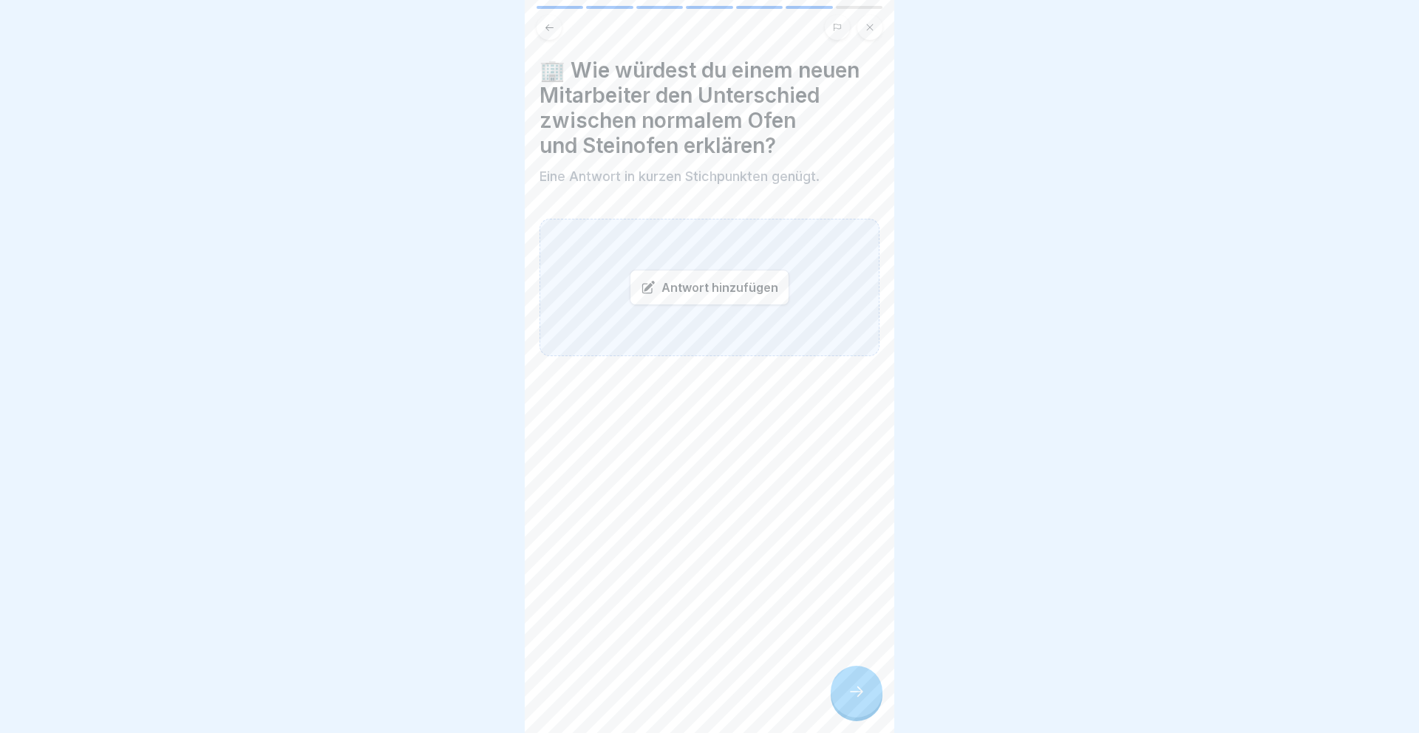
click at [757, 302] on div "Antwort hinzufügen" at bounding box center [710, 287] width 160 height 35
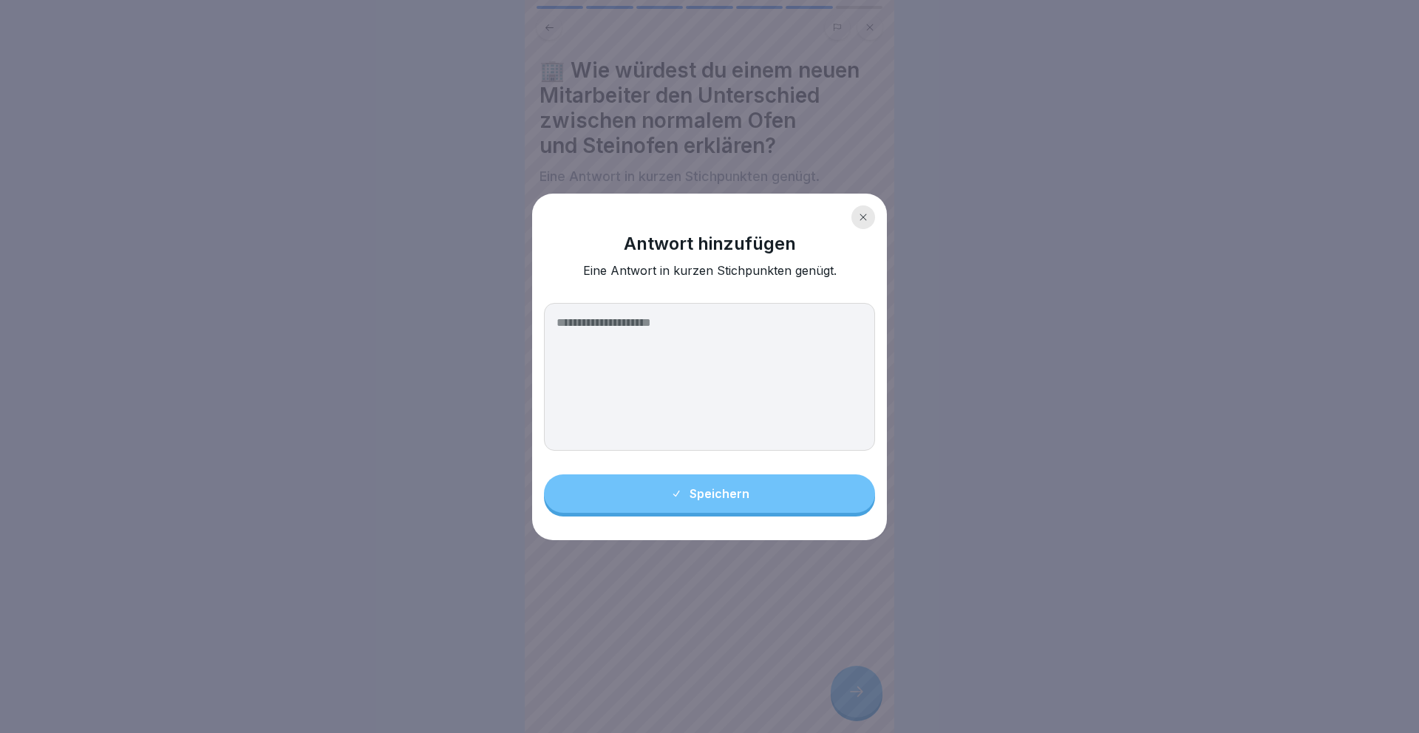
click at [733, 376] on textarea at bounding box center [709, 377] width 331 height 148
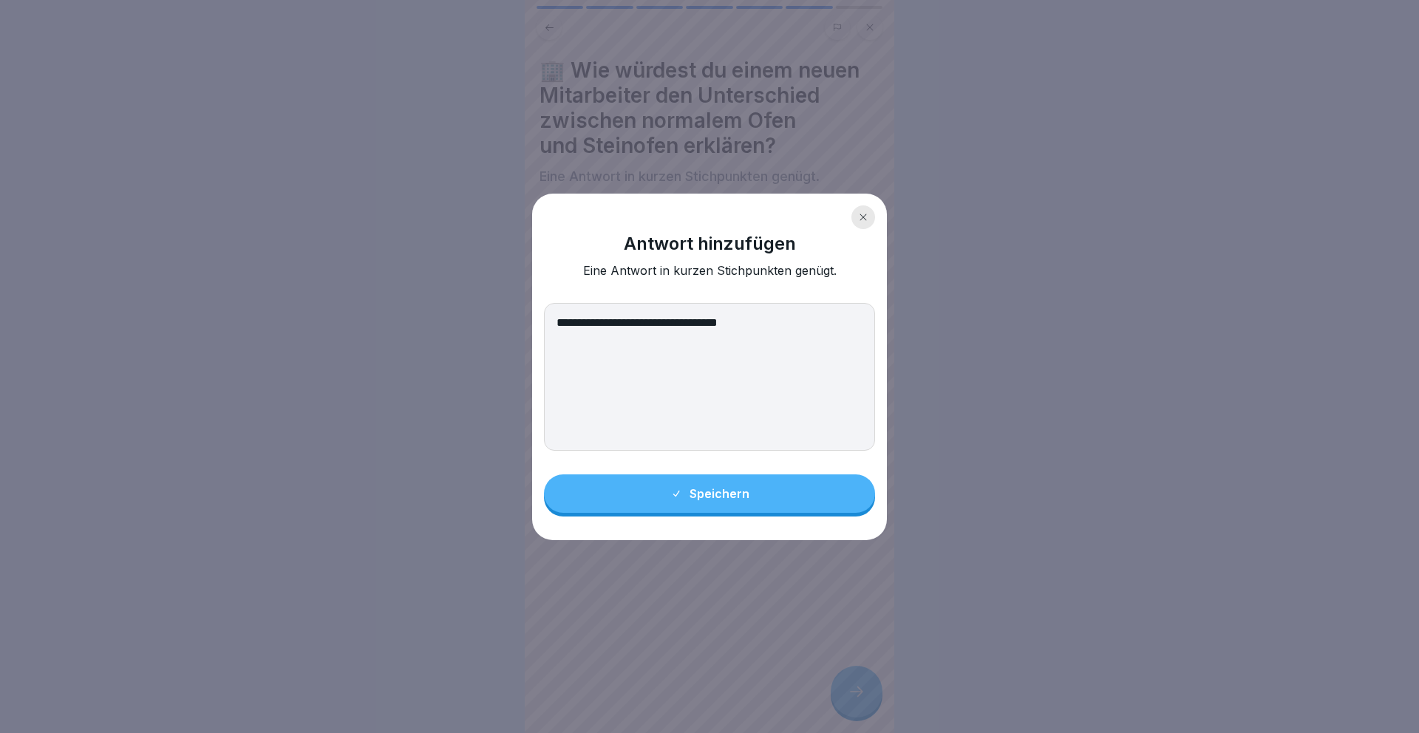
type textarea "**********"
click at [678, 496] on icon at bounding box center [676, 494] width 12 height 12
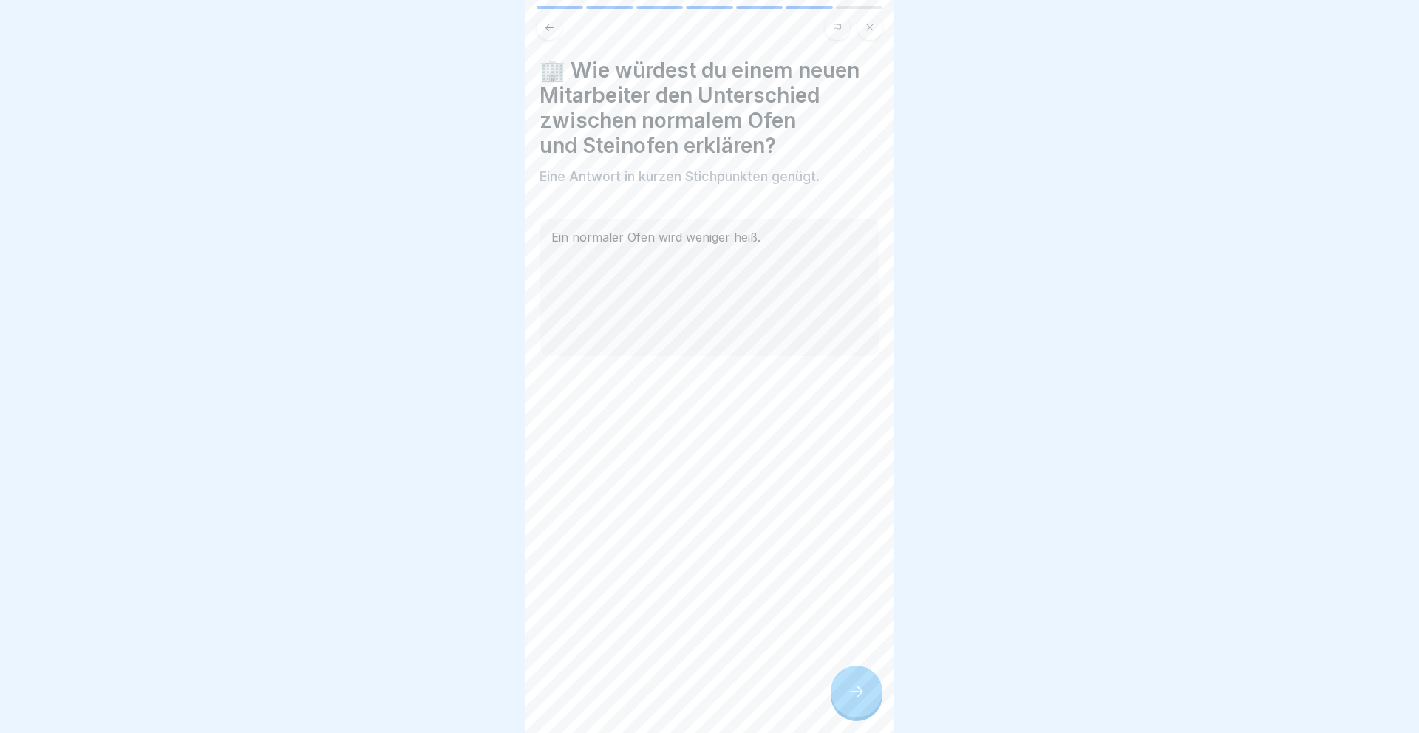
click at [857, 696] on icon at bounding box center [857, 692] width 18 height 18
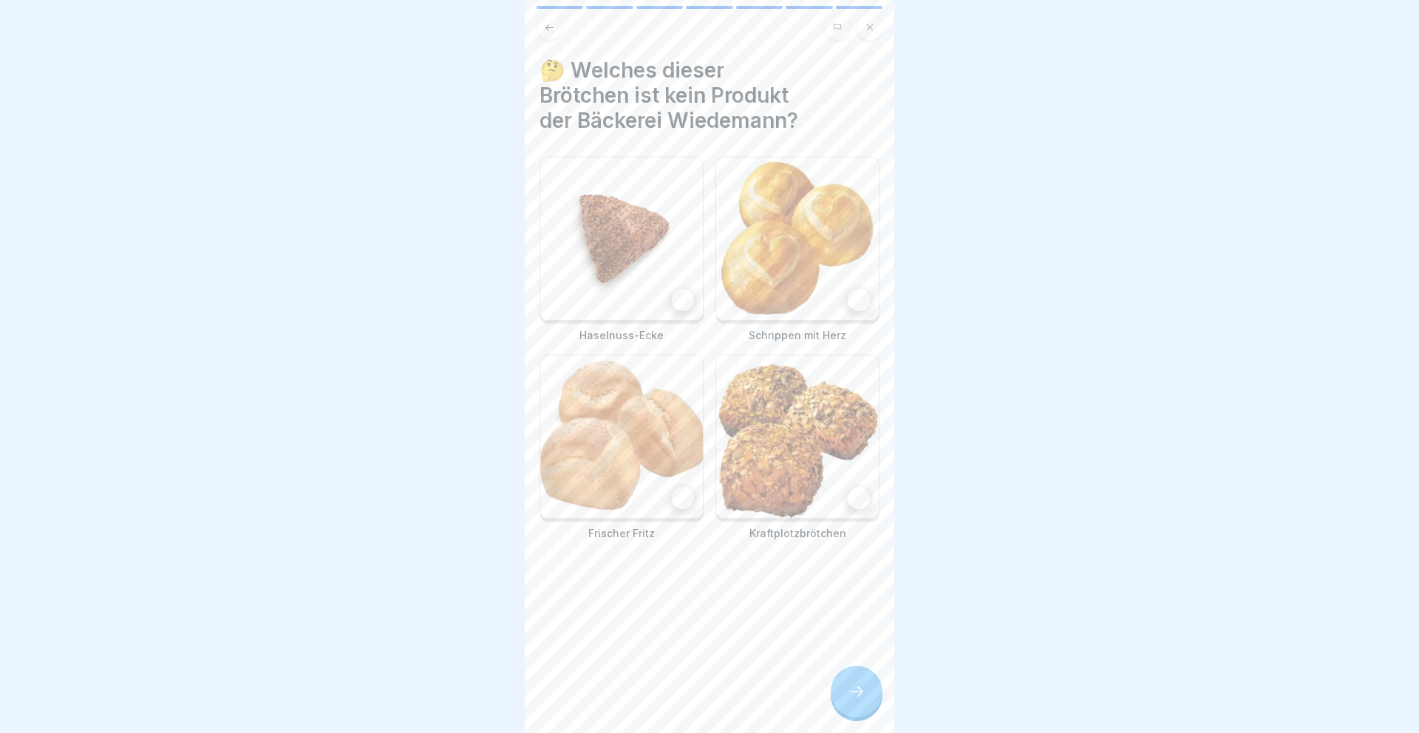
click at [646, 266] on img at bounding box center [621, 238] width 163 height 163
click at [846, 686] on div at bounding box center [857, 692] width 52 height 52
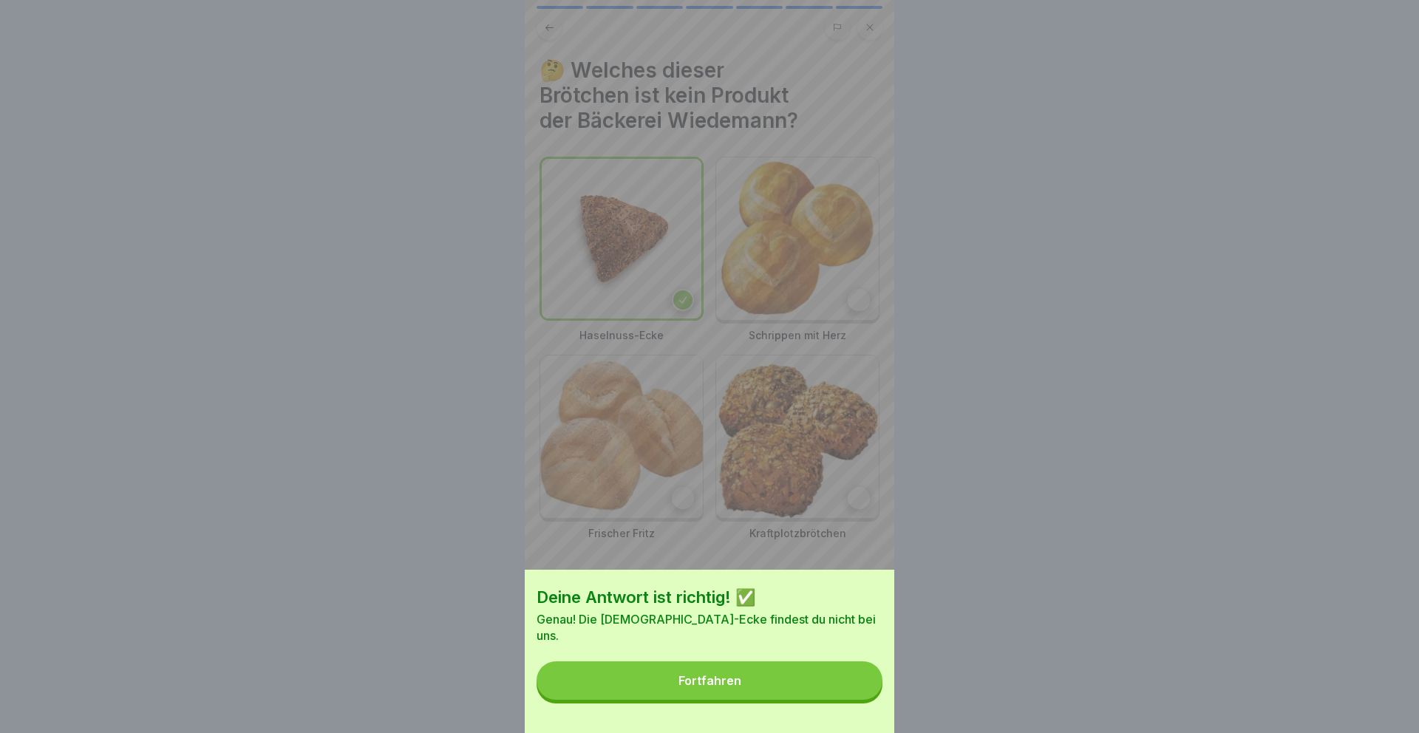
click at [823, 684] on button "Fortfahren" at bounding box center [710, 680] width 346 height 38
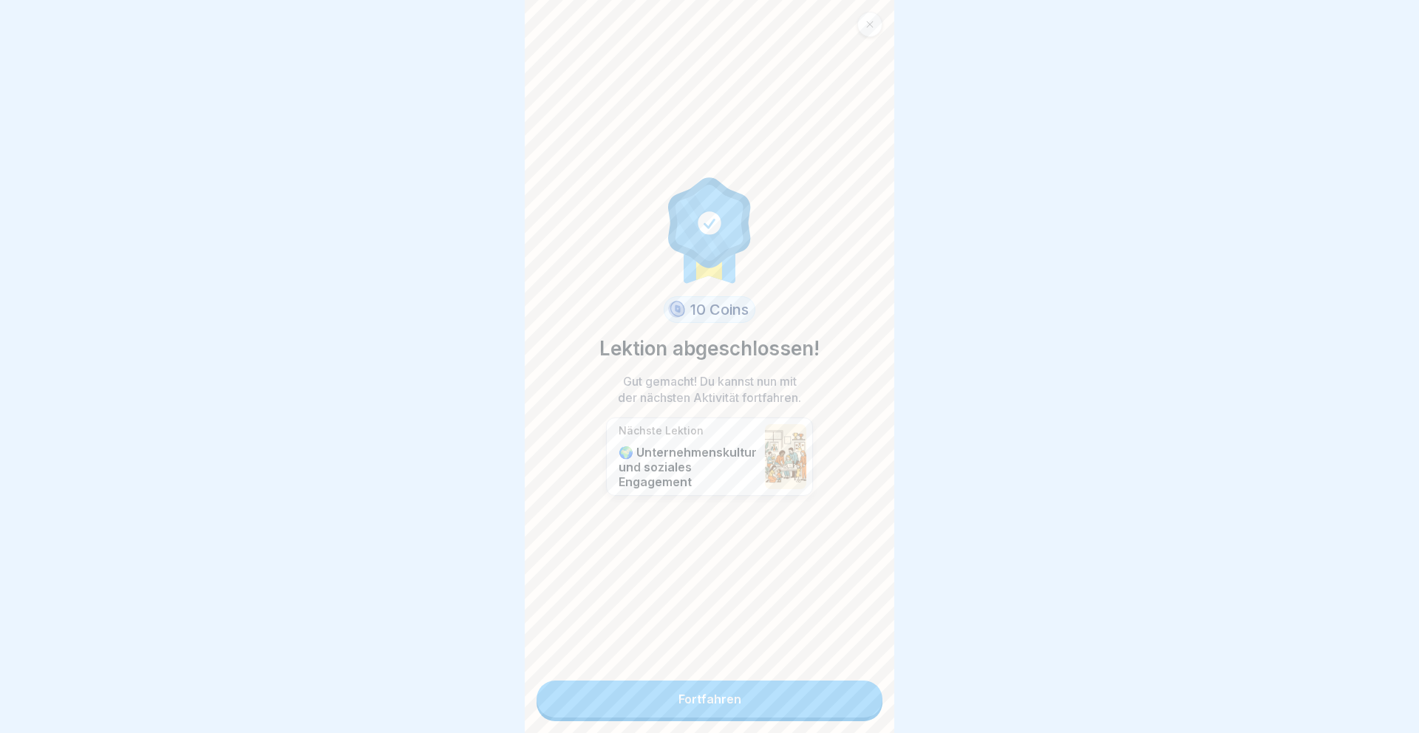
click at [823, 684] on link "Fortfahren" at bounding box center [710, 699] width 346 height 37
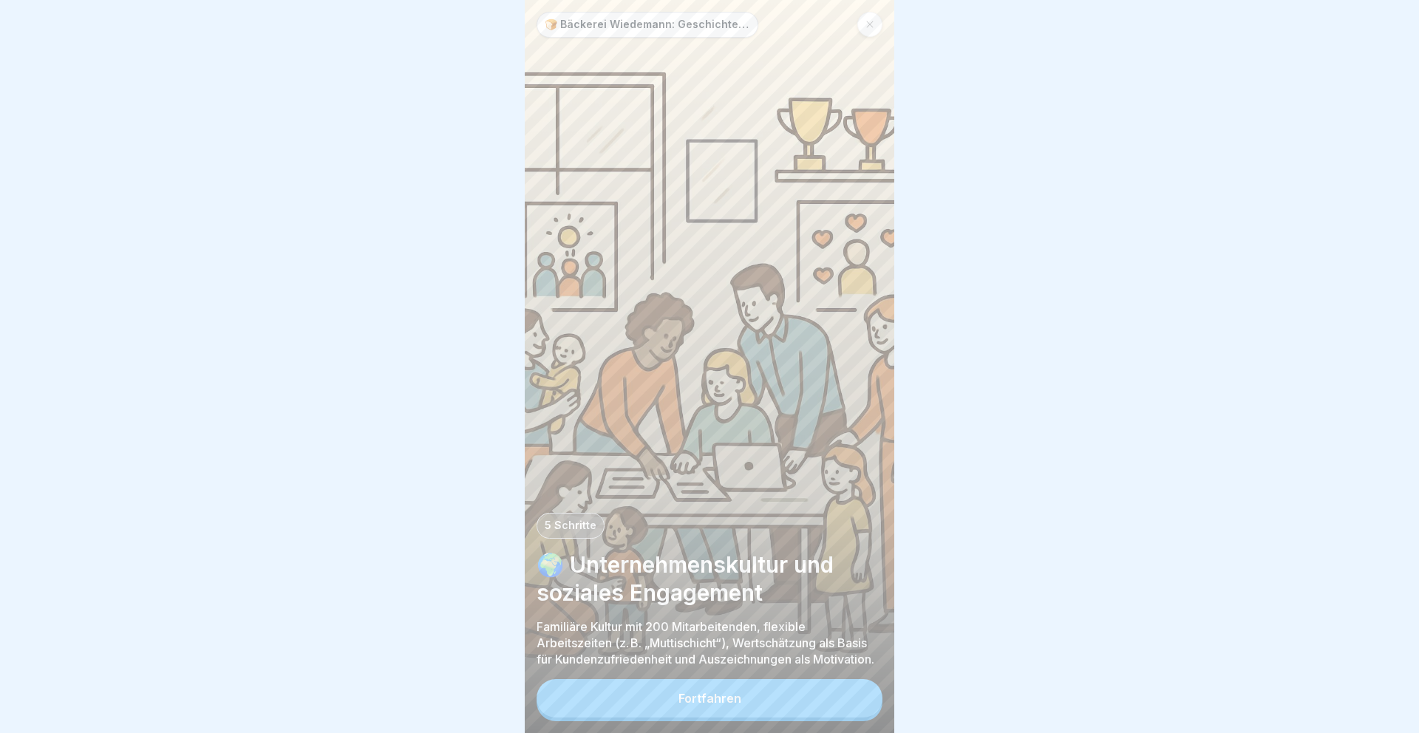
click at [823, 684] on button "Fortfahren" at bounding box center [710, 698] width 346 height 38
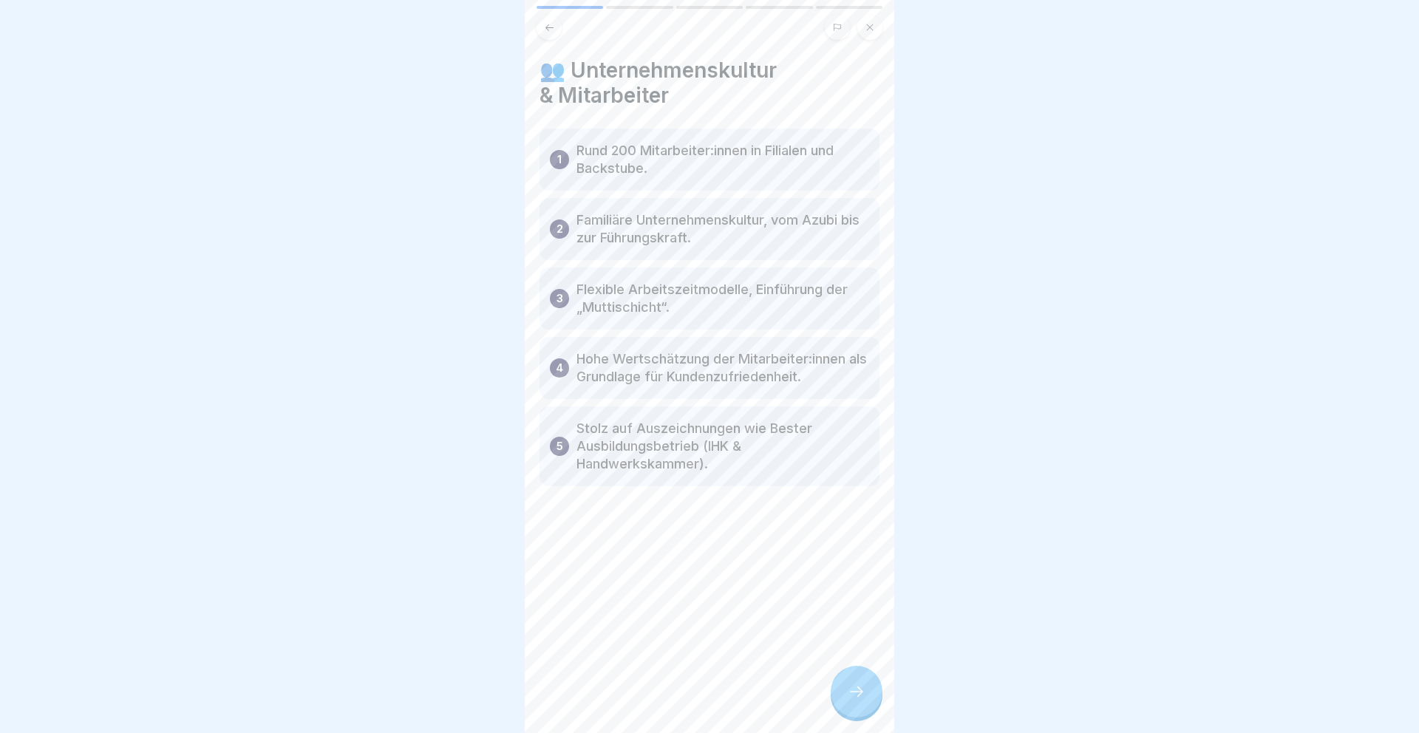
click at [854, 674] on div at bounding box center [857, 692] width 52 height 52
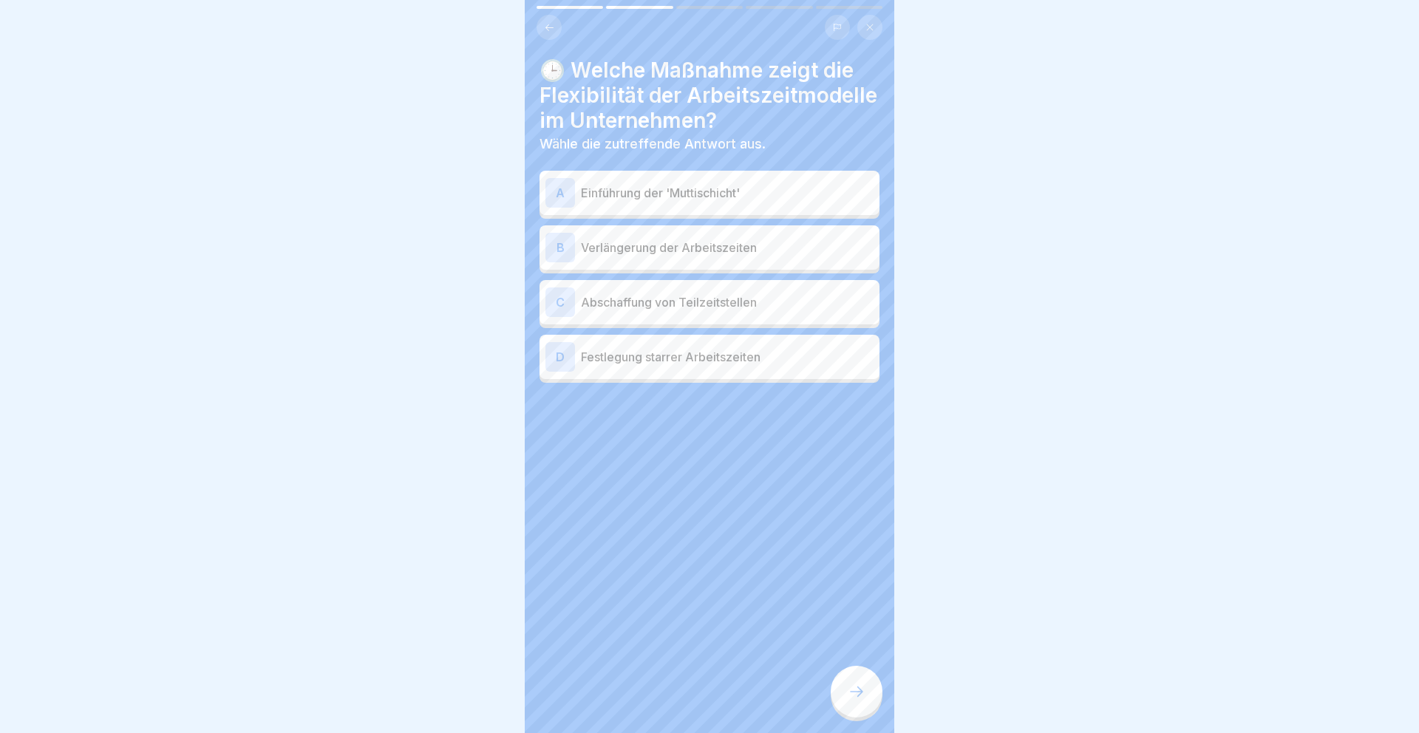
click at [773, 203] on div "A Einführung der 'Muttischicht'" at bounding box center [709, 193] width 328 height 30
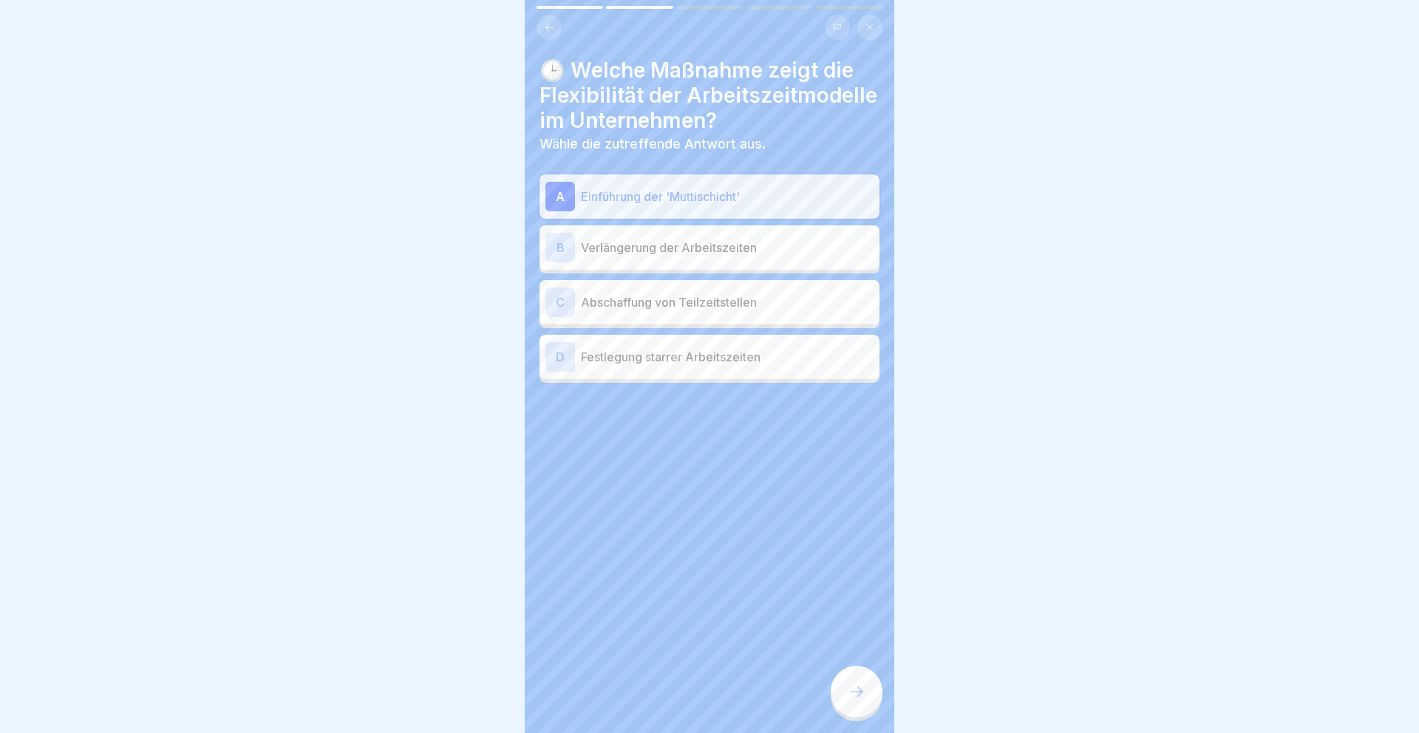
click at [843, 687] on div at bounding box center [857, 692] width 52 height 52
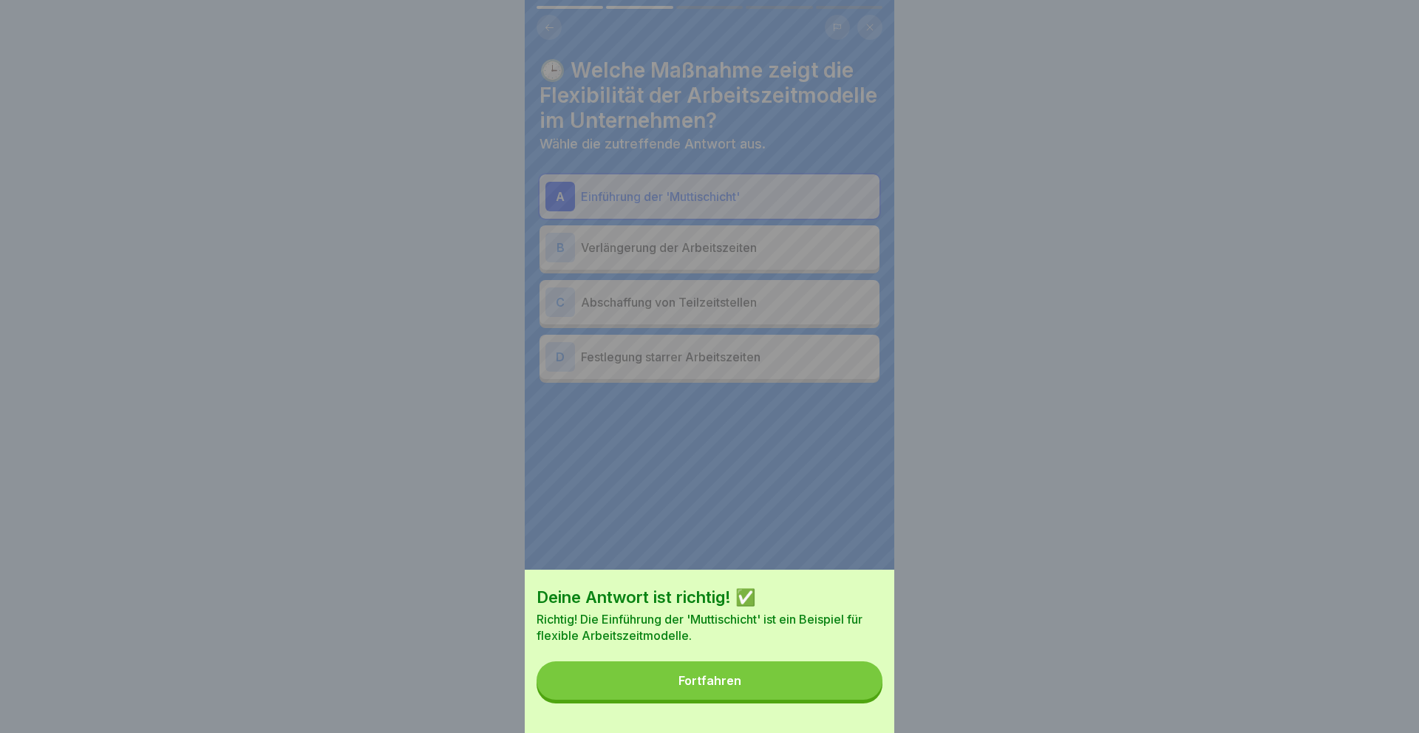
click at [843, 687] on button "Fortfahren" at bounding box center [710, 680] width 346 height 38
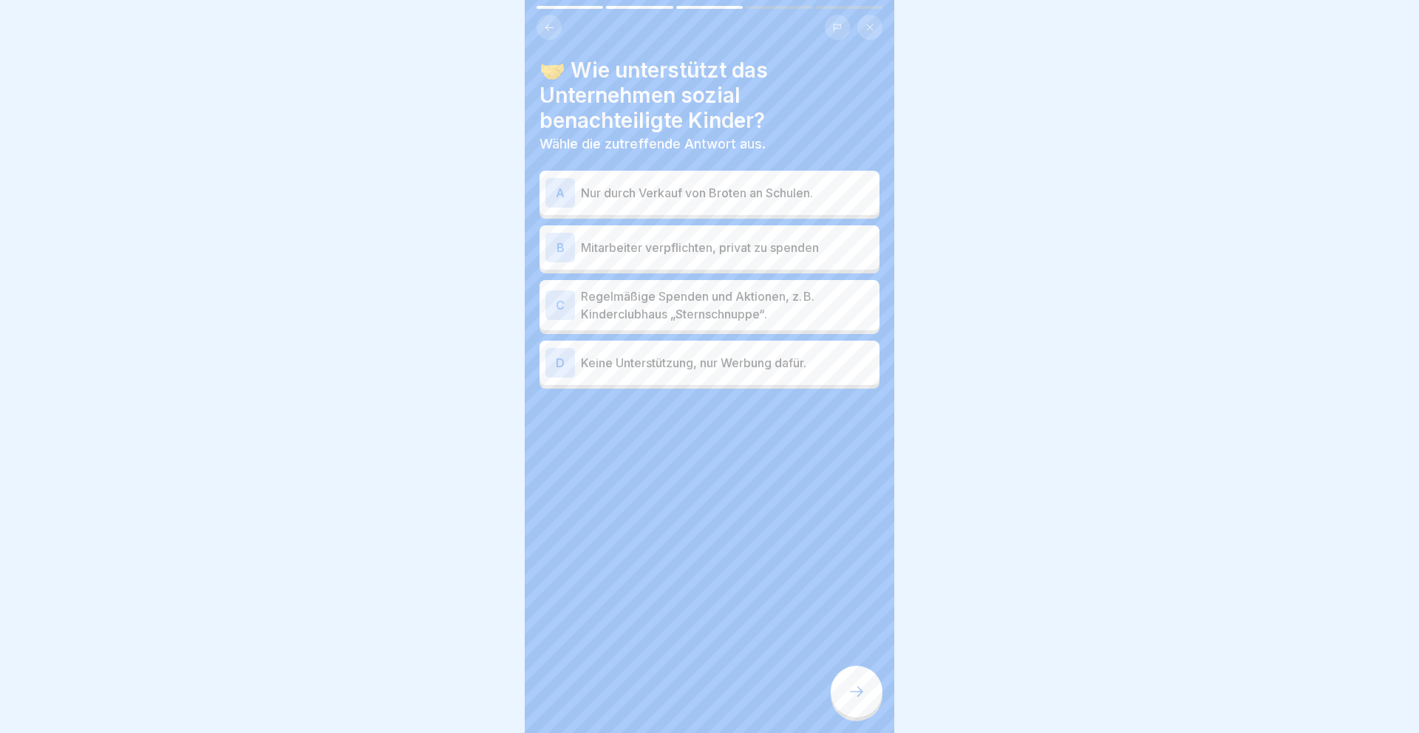
click at [761, 294] on p "Regelmäßige Spenden und Aktionen, z. B. Kinderclubhaus „Sternschnuppe“." at bounding box center [727, 305] width 293 height 35
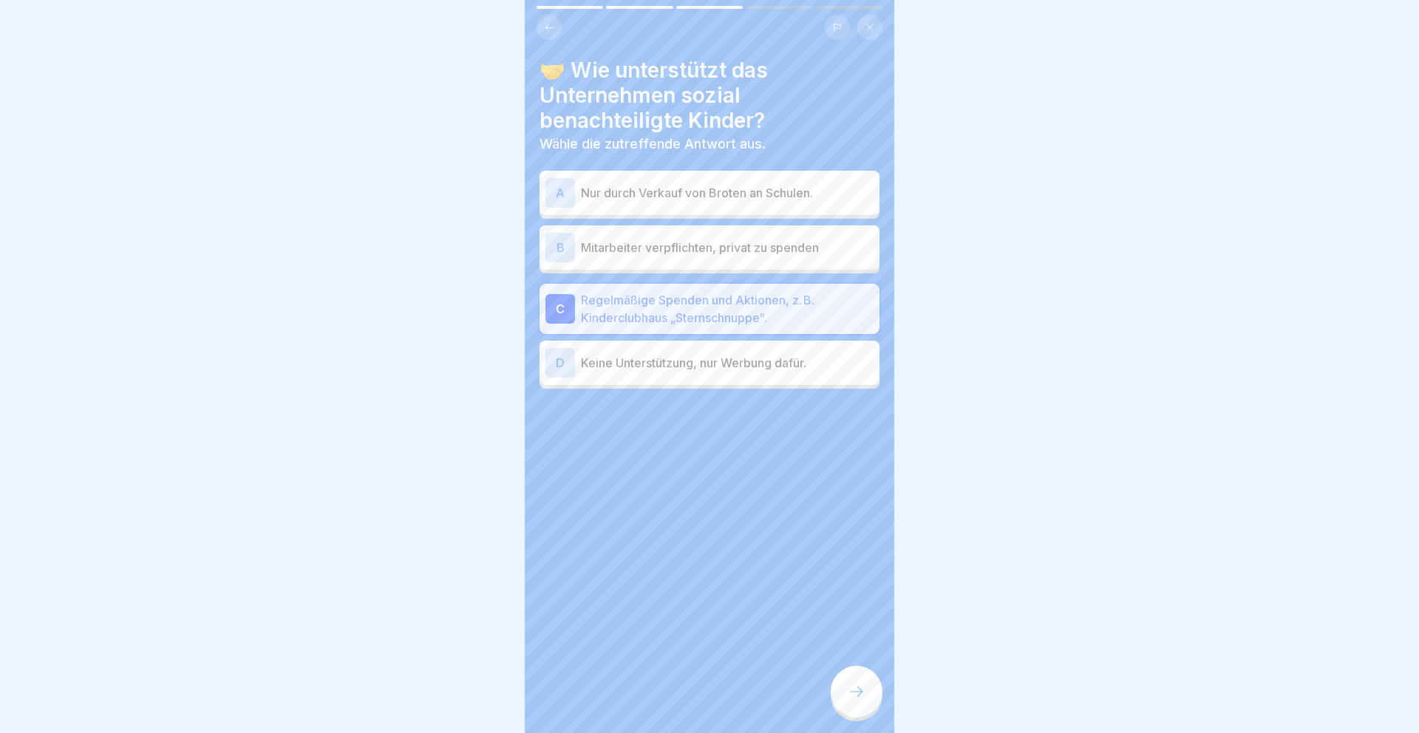
click at [763, 260] on div "B Mitarbeiter verpflichten, privat zu spenden" at bounding box center [709, 248] width 328 height 30
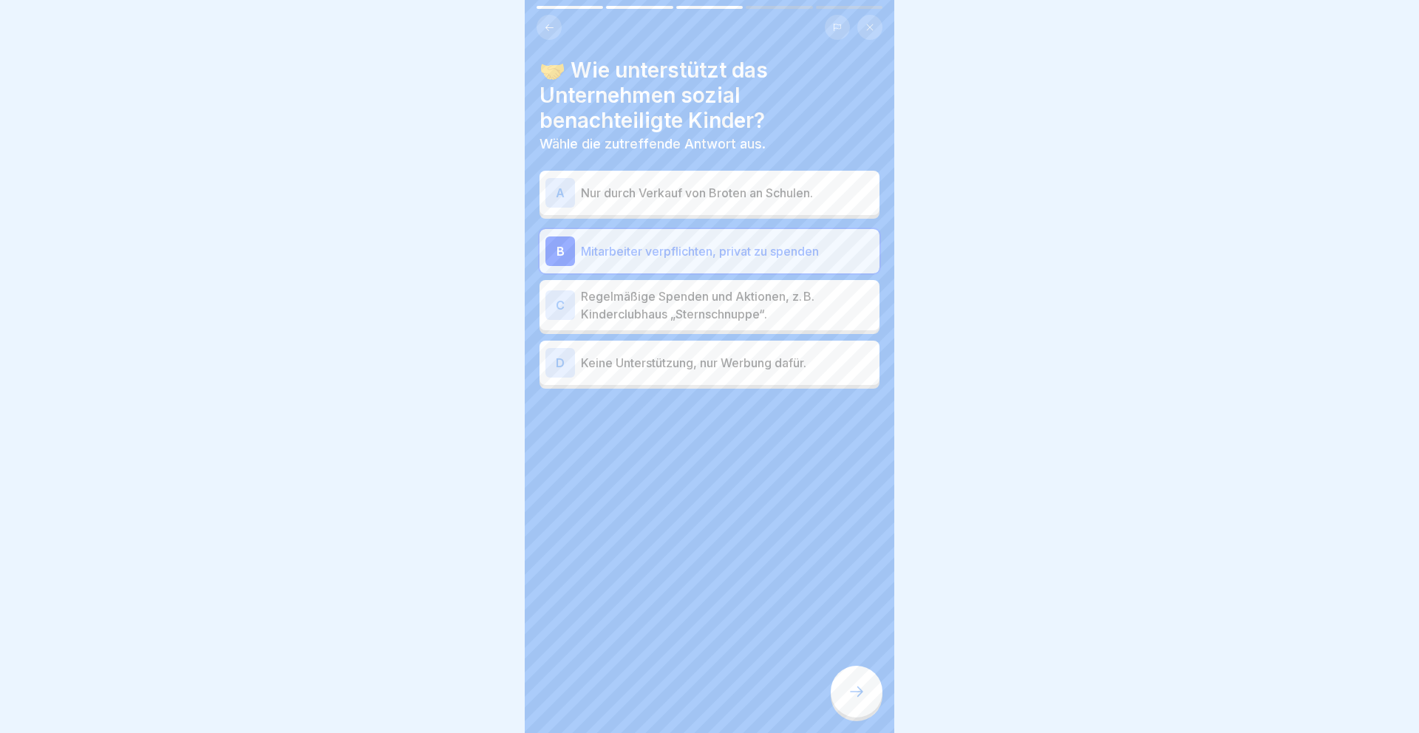
click at [845, 717] on div "🤝 Wie unterstützt das Unternehmen sozial benachteiligte Kinder? Wähle die zutre…" at bounding box center [710, 366] width 370 height 733
click at [853, 701] on div at bounding box center [857, 692] width 52 height 52
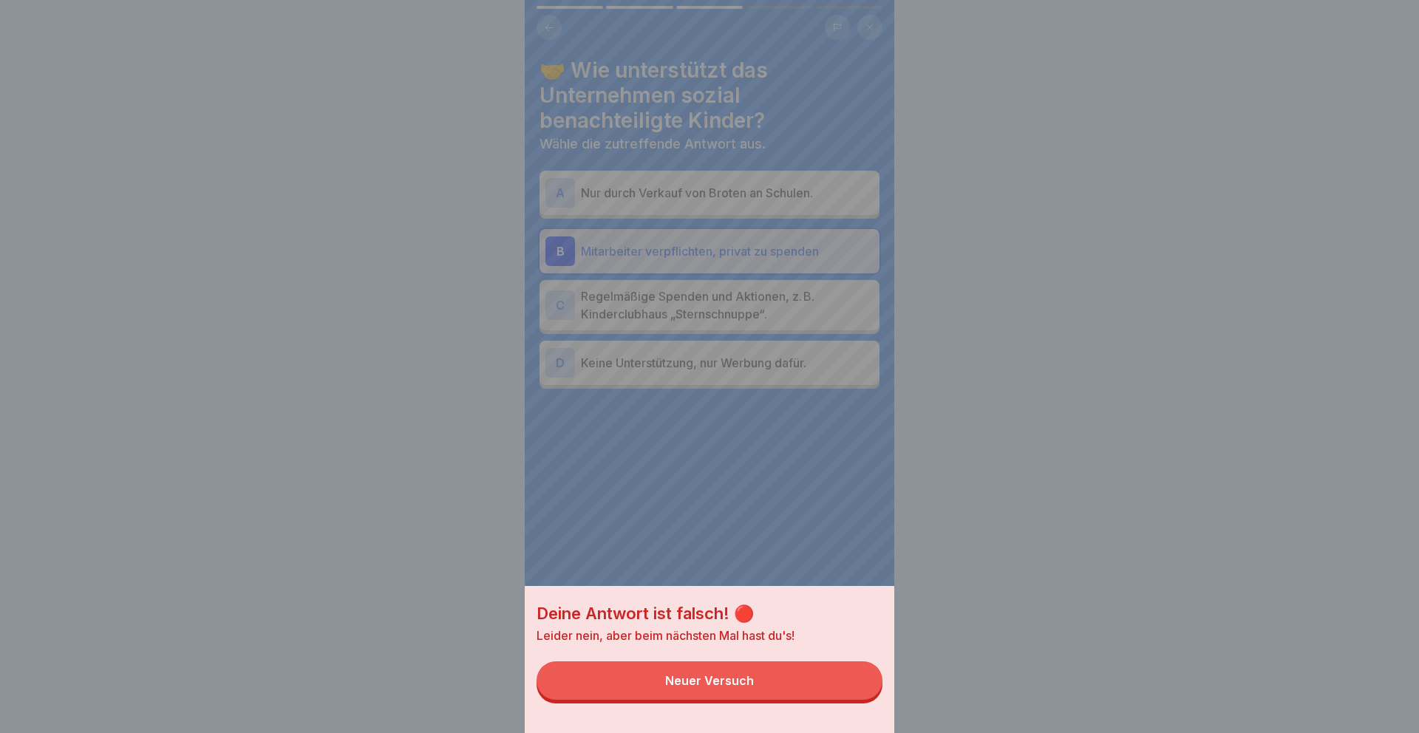
click at [796, 670] on button "Neuer Versuch" at bounding box center [710, 680] width 346 height 38
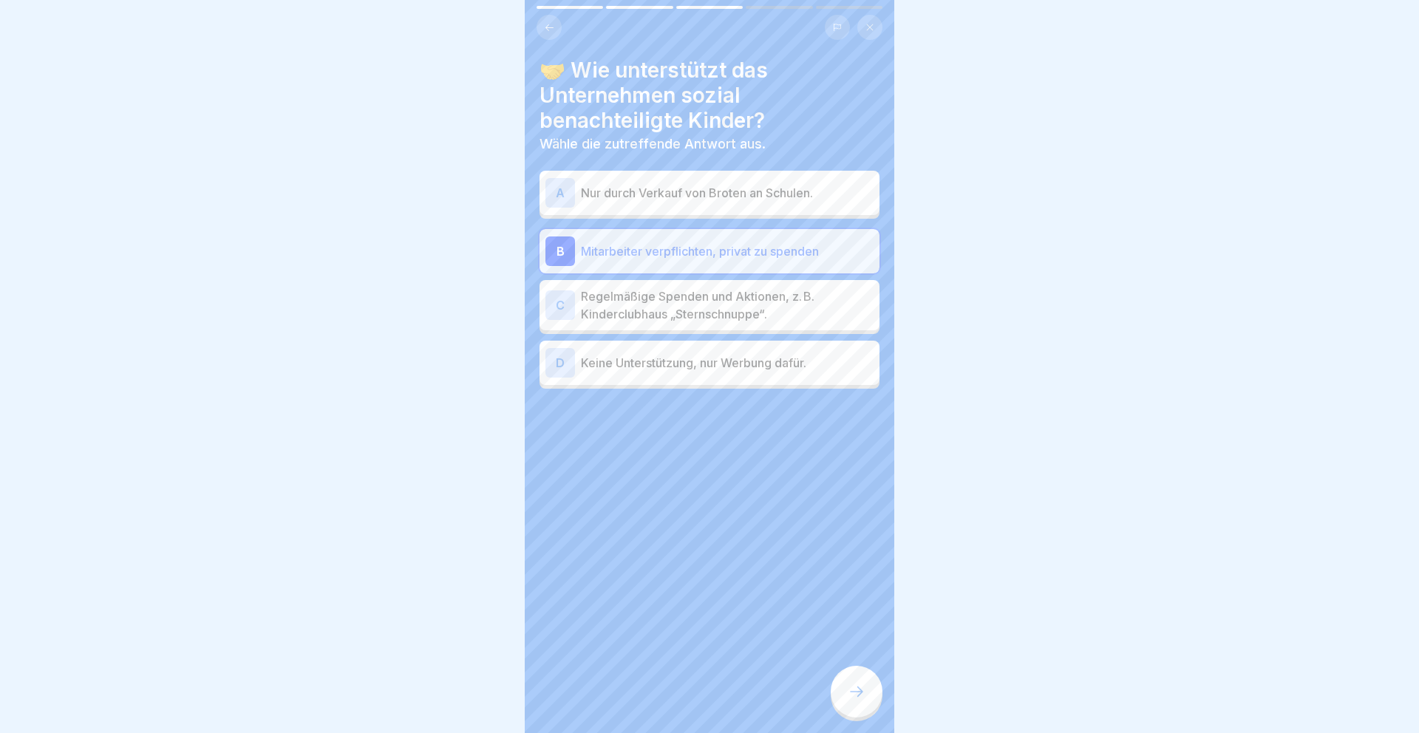
click at [745, 317] on p "Regelmäßige Spenden und Aktionen, z. B. Kinderclubhaus „Sternschnuppe“." at bounding box center [727, 305] width 293 height 35
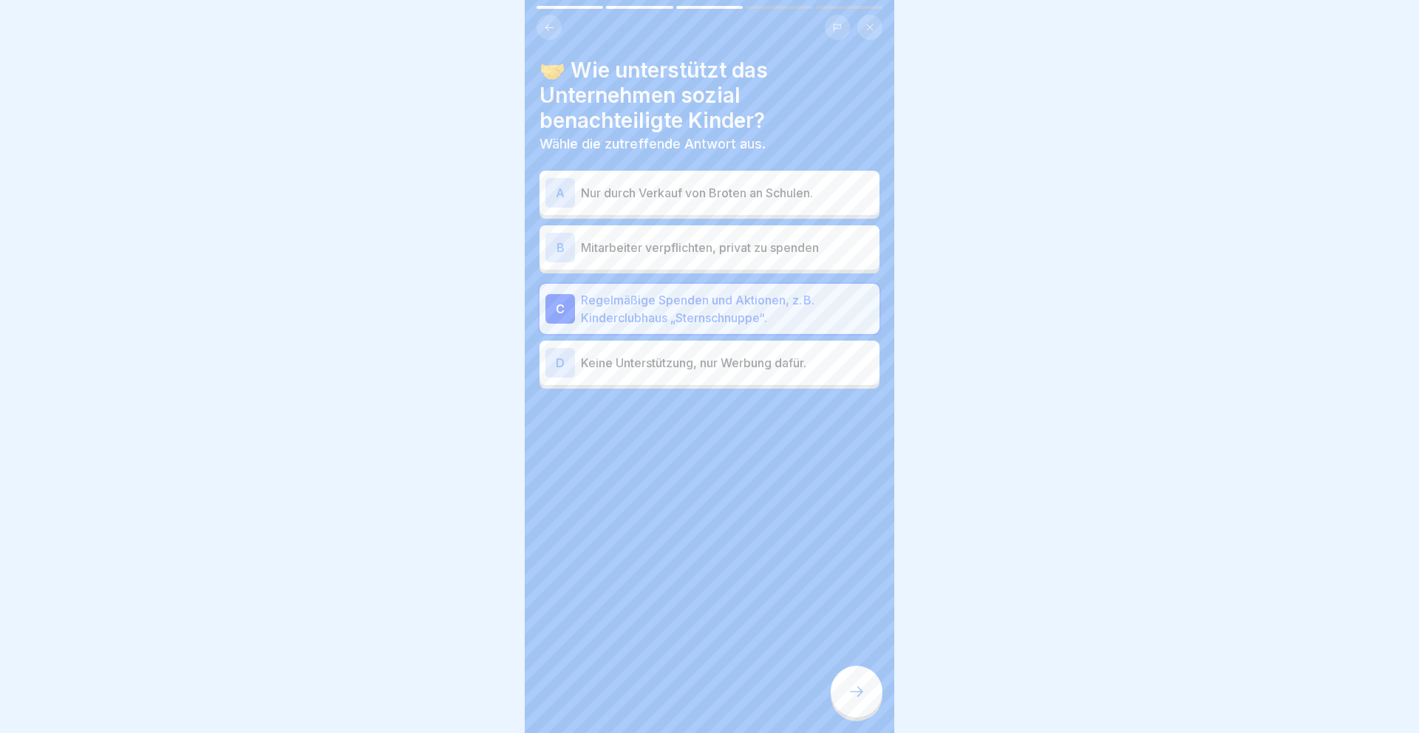
click at [850, 692] on icon at bounding box center [857, 692] width 18 height 18
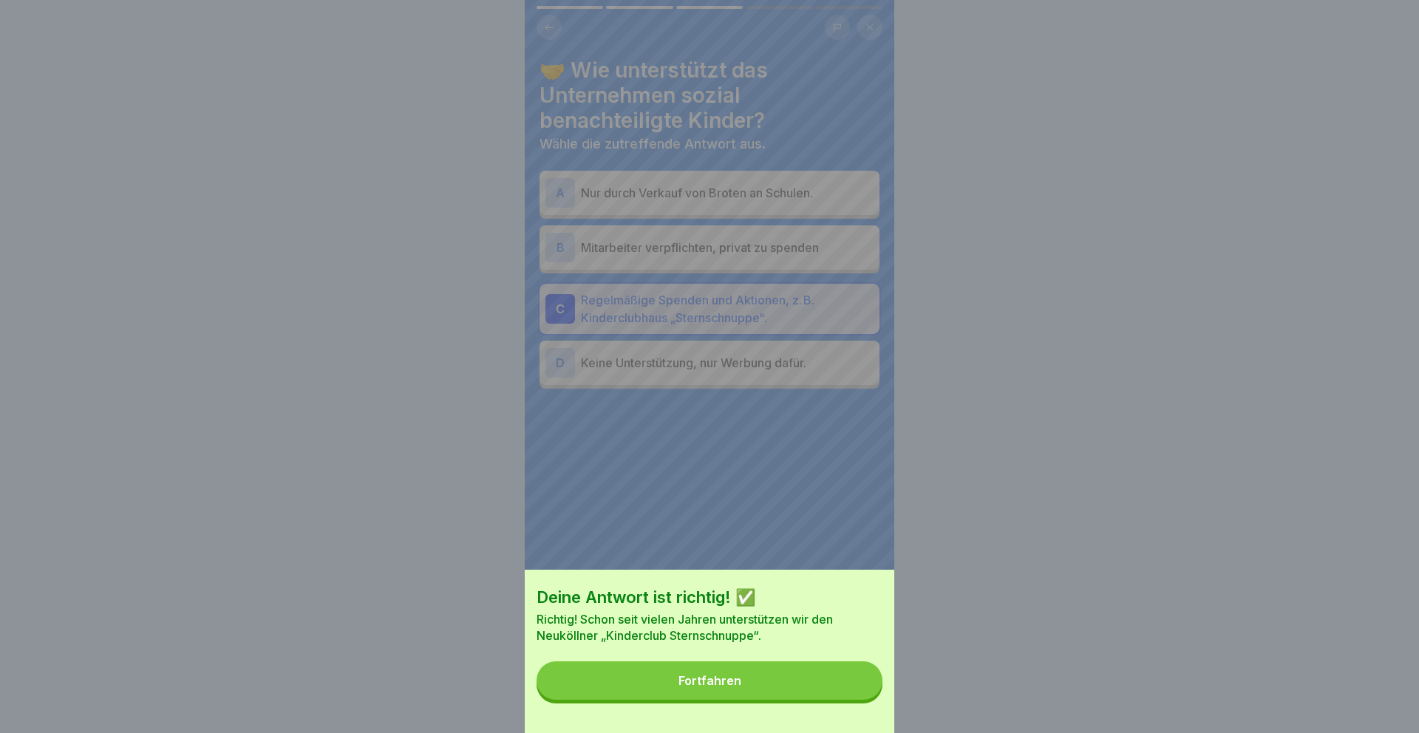
click at [812, 676] on button "Fortfahren" at bounding box center [710, 680] width 346 height 38
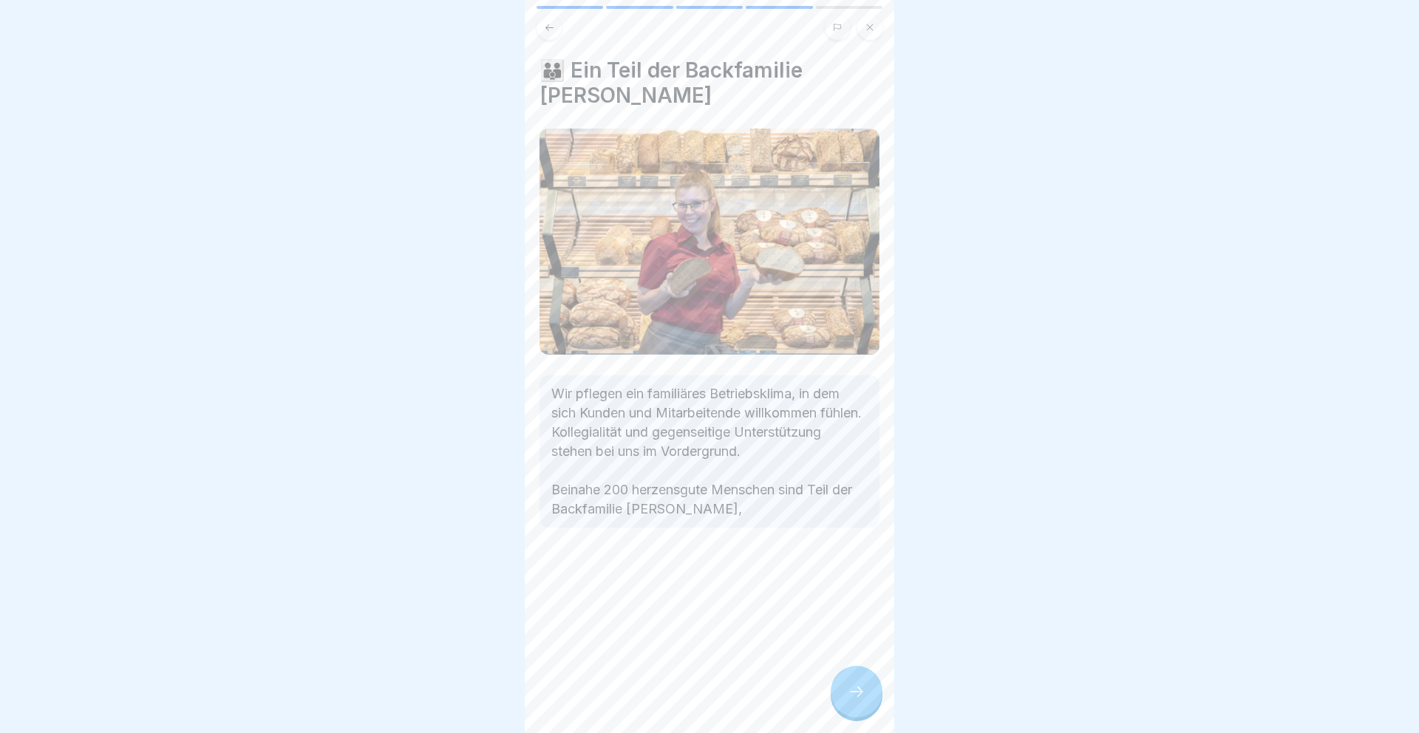
click at [857, 678] on div at bounding box center [857, 692] width 52 height 52
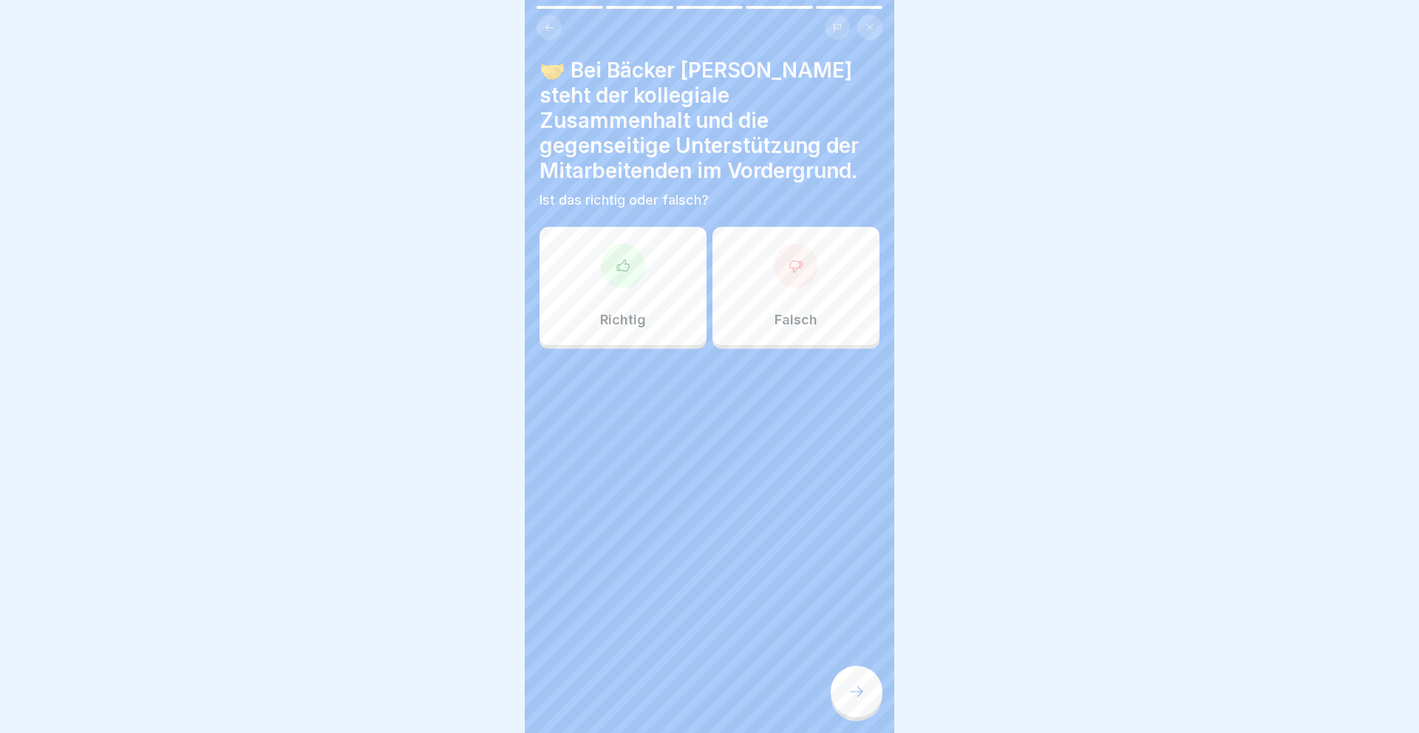
click at [656, 289] on div "Richtig" at bounding box center [623, 286] width 167 height 118
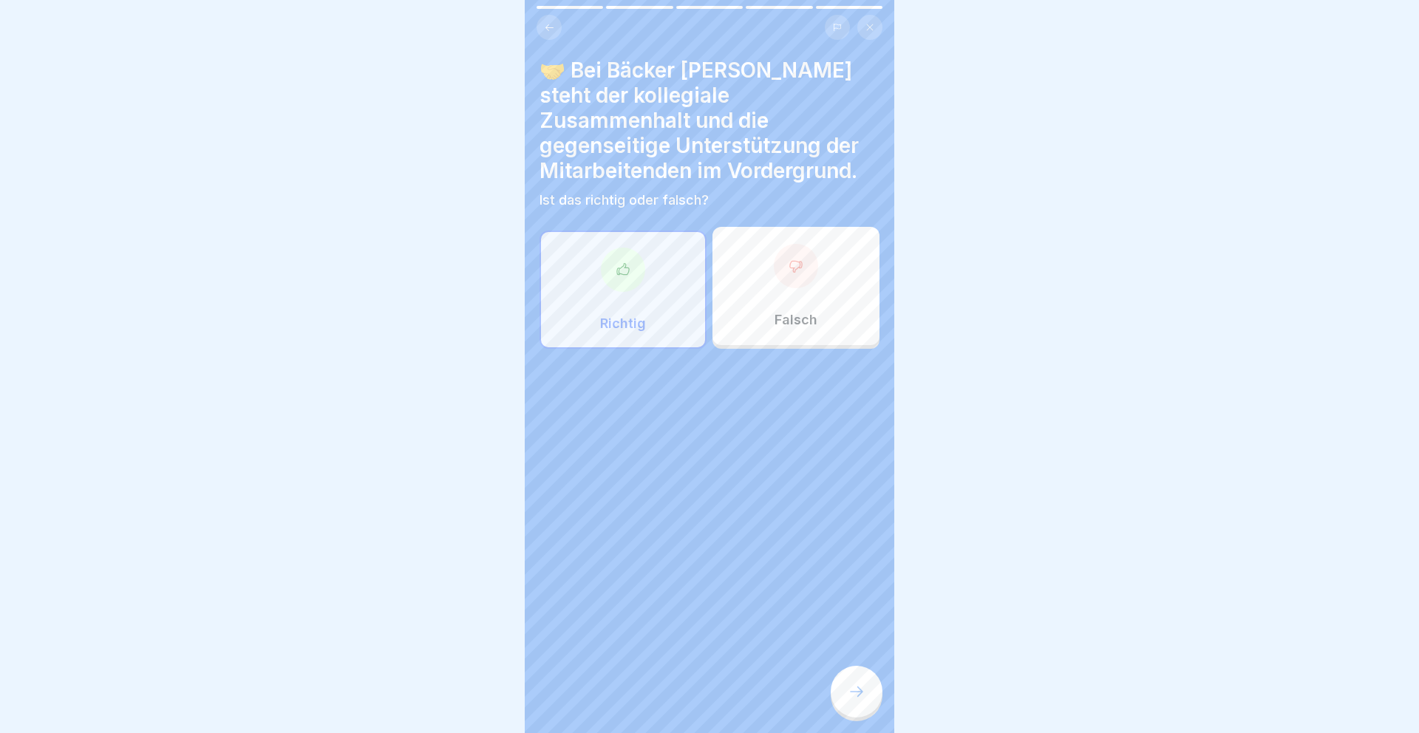
click at [854, 676] on div at bounding box center [857, 692] width 52 height 52
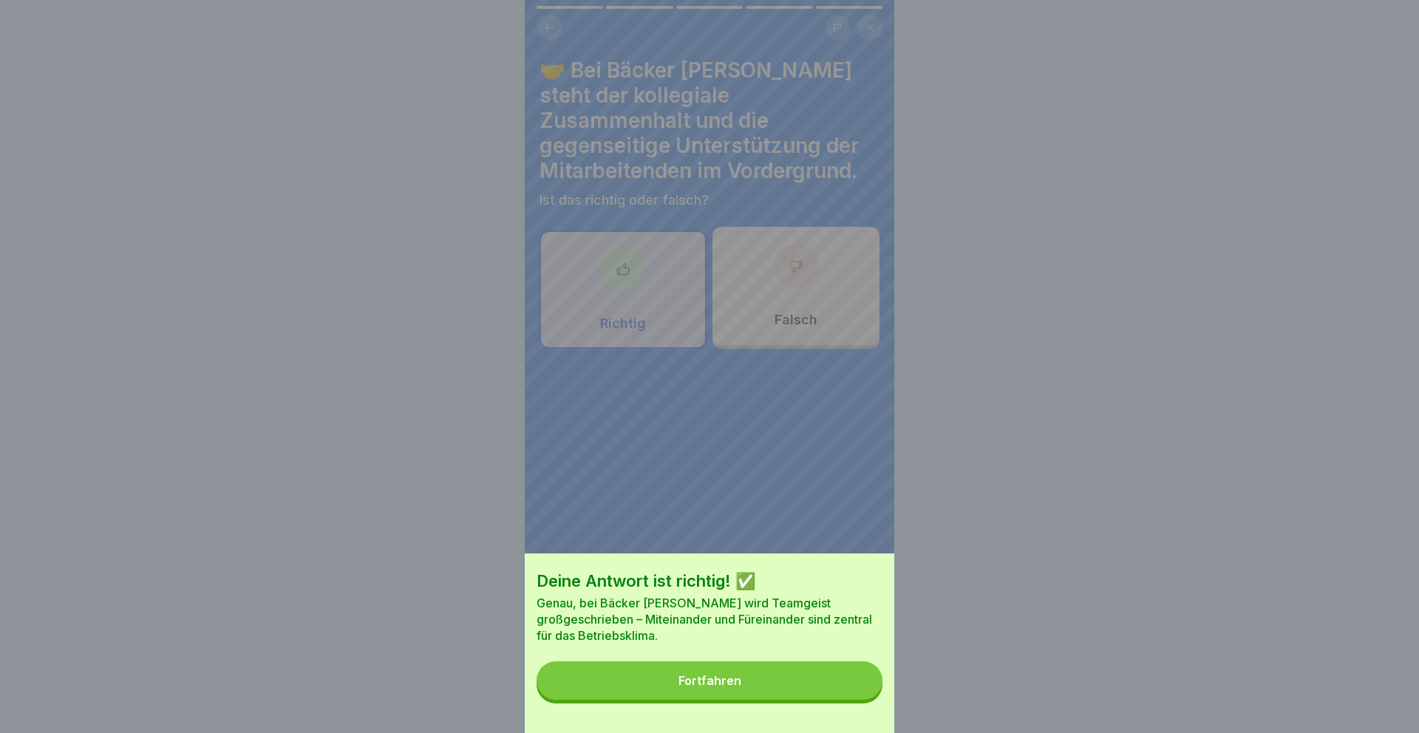
click at [840, 676] on button "Fortfahren" at bounding box center [710, 680] width 346 height 38
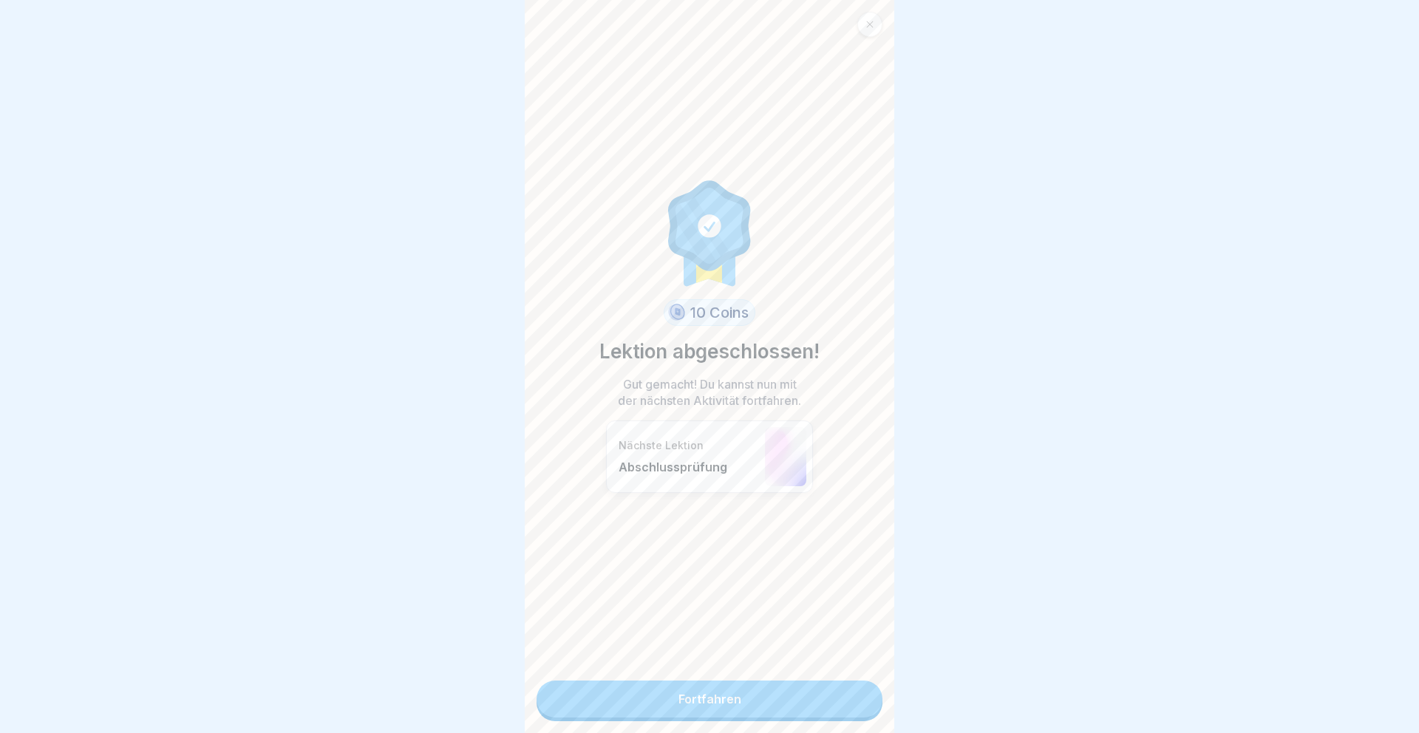
click at [831, 675] on div "10 Coins Lektion abgeschlossen! Gut gemacht! Du kannst nun mit der nächsten Akt…" at bounding box center [710, 366] width 370 height 733
click at [812, 693] on link "Fortfahren" at bounding box center [710, 699] width 346 height 37
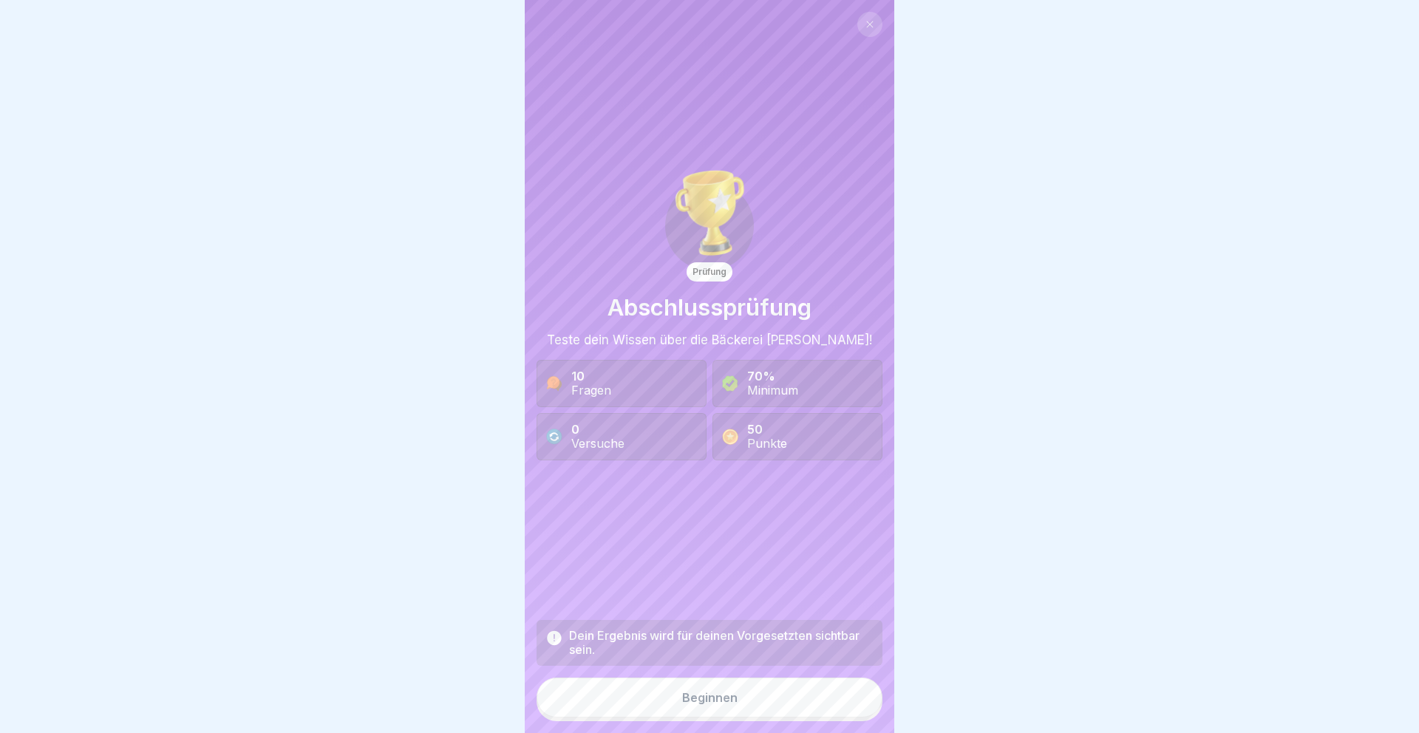
click at [805, 698] on button "Beginnen" at bounding box center [710, 698] width 346 height 40
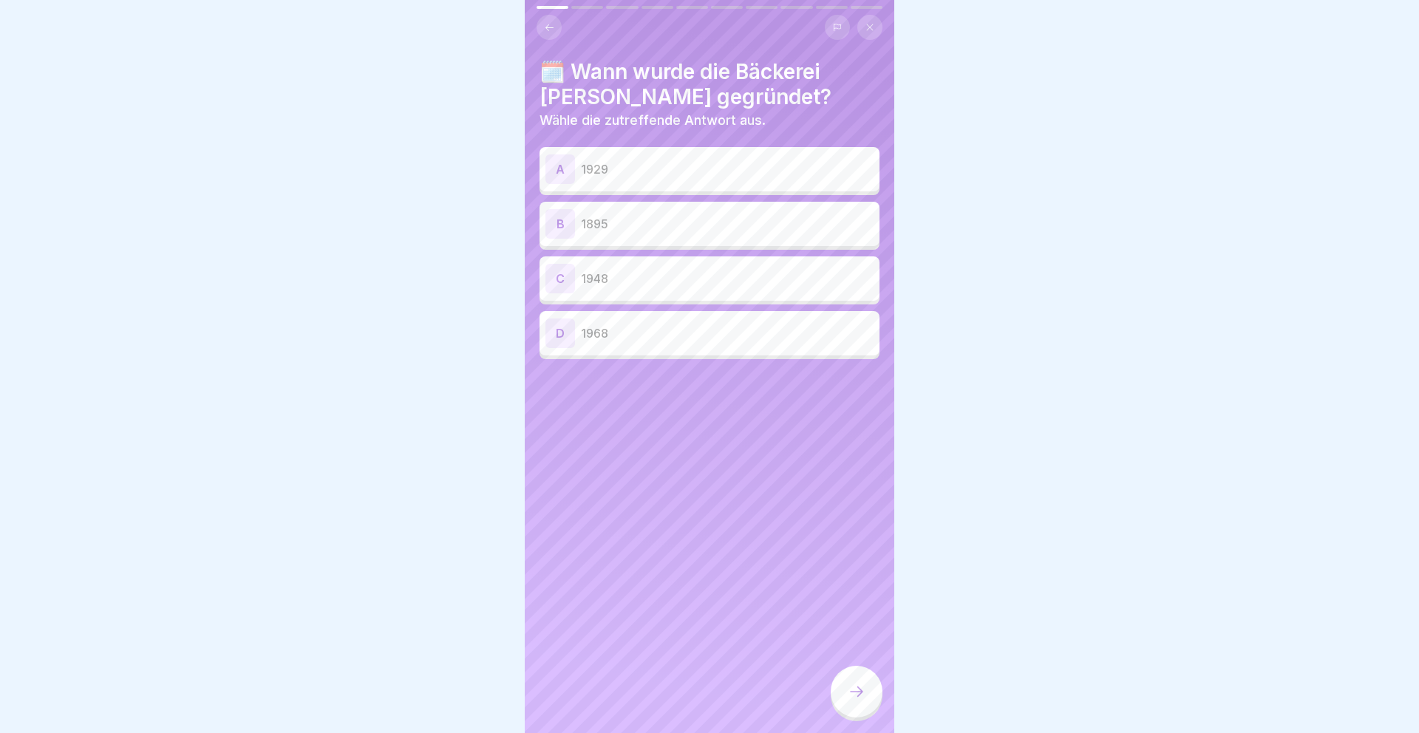
click at [651, 222] on p "1895" at bounding box center [727, 224] width 293 height 18
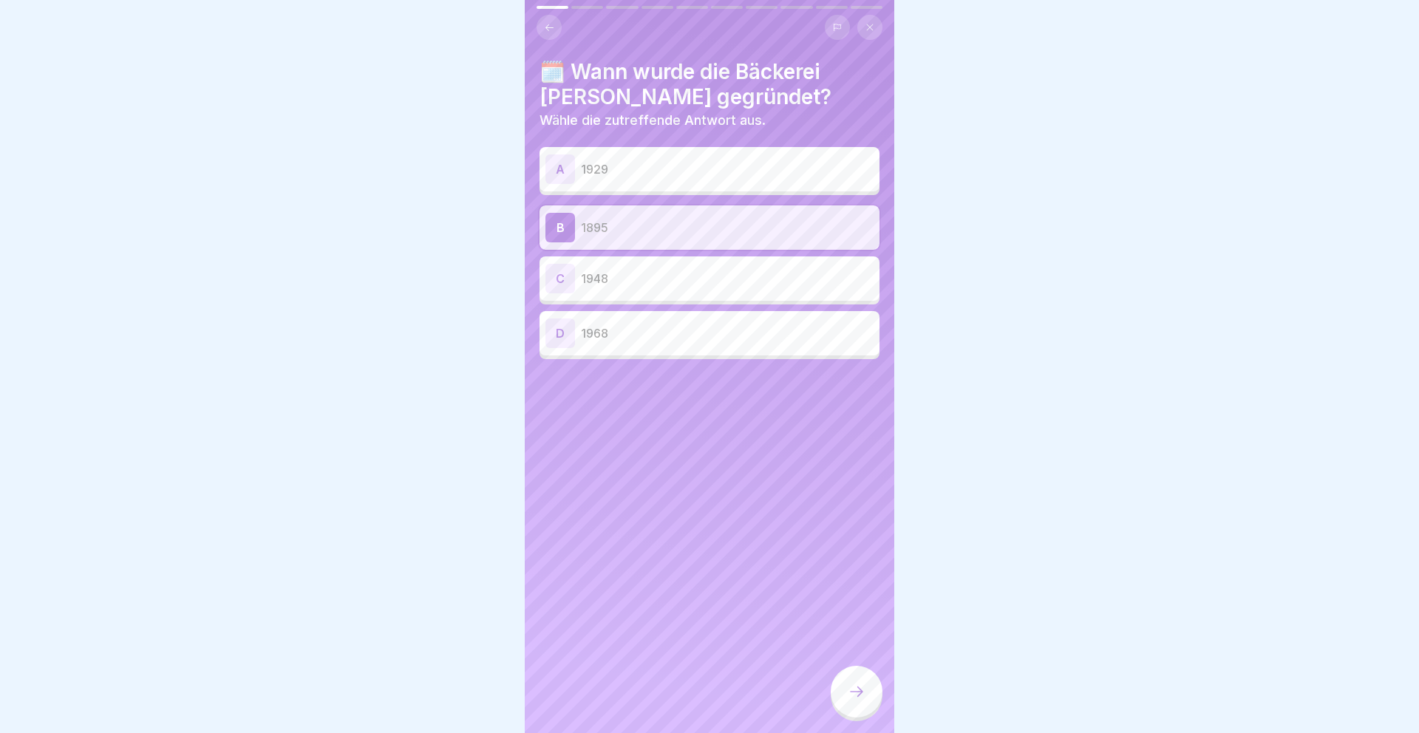
click at [860, 685] on icon at bounding box center [857, 692] width 18 height 18
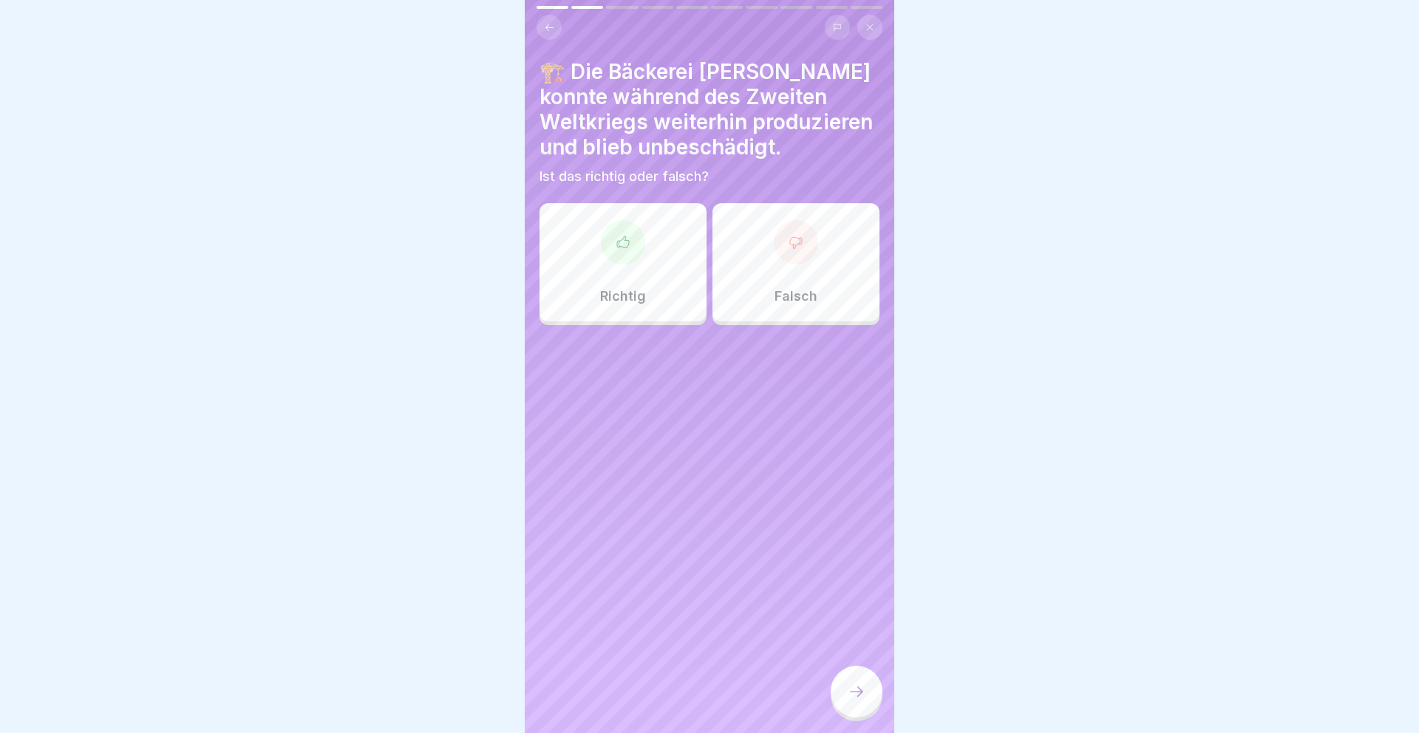
click at [657, 260] on div "Richtig" at bounding box center [623, 262] width 167 height 118
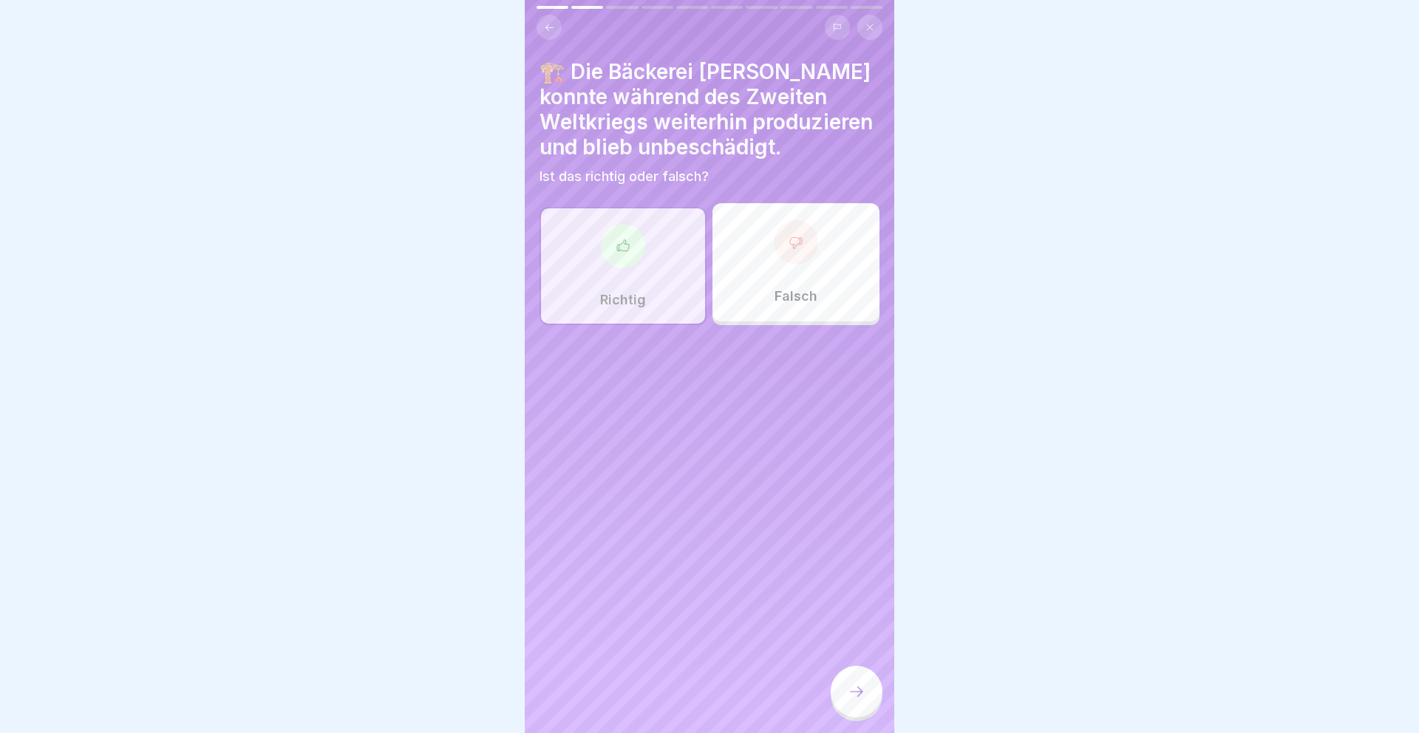
click at [846, 698] on div at bounding box center [857, 692] width 52 height 52
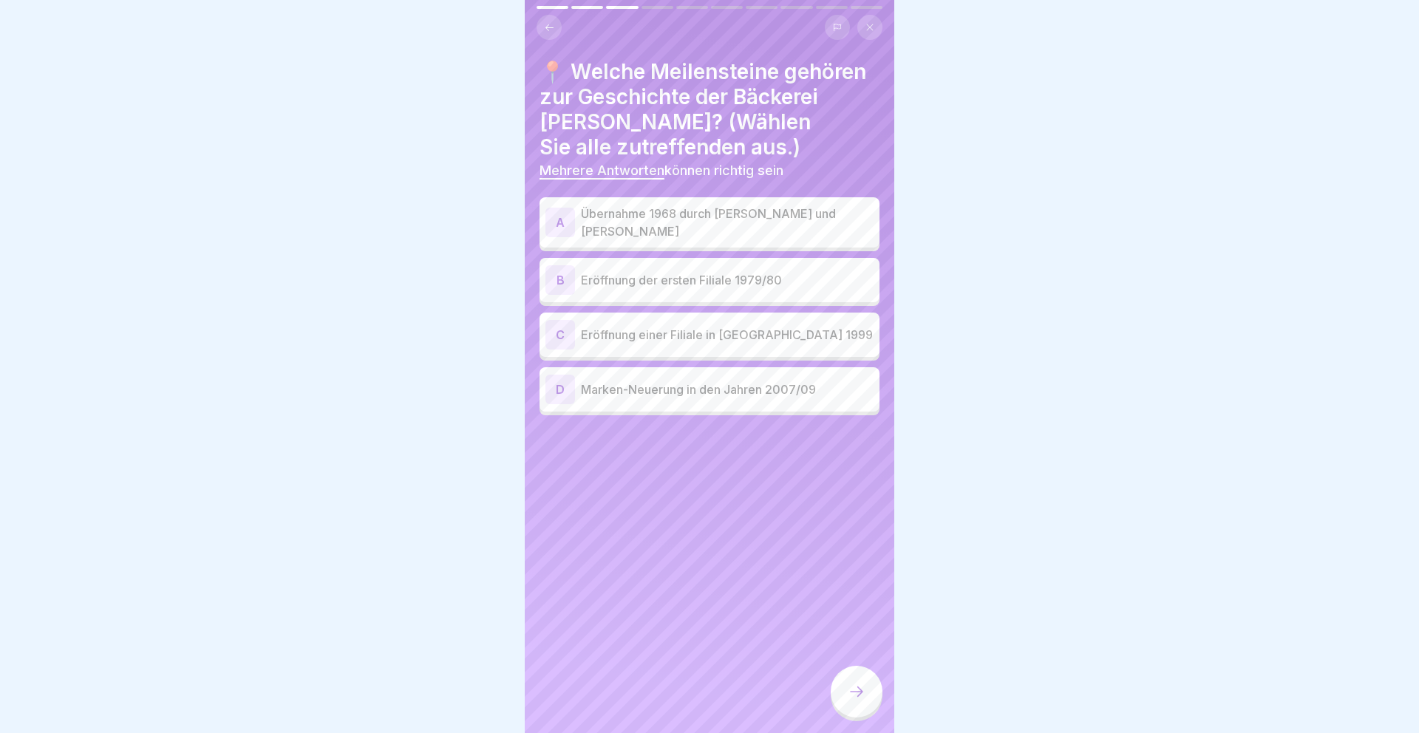
click at [738, 392] on p "Marken-Neuerung in den Jahren 2007/09" at bounding box center [727, 390] width 293 height 18
click at [746, 225] on p "Übernahme 1968 durch [PERSON_NAME] und [PERSON_NAME]" at bounding box center [727, 222] width 293 height 35
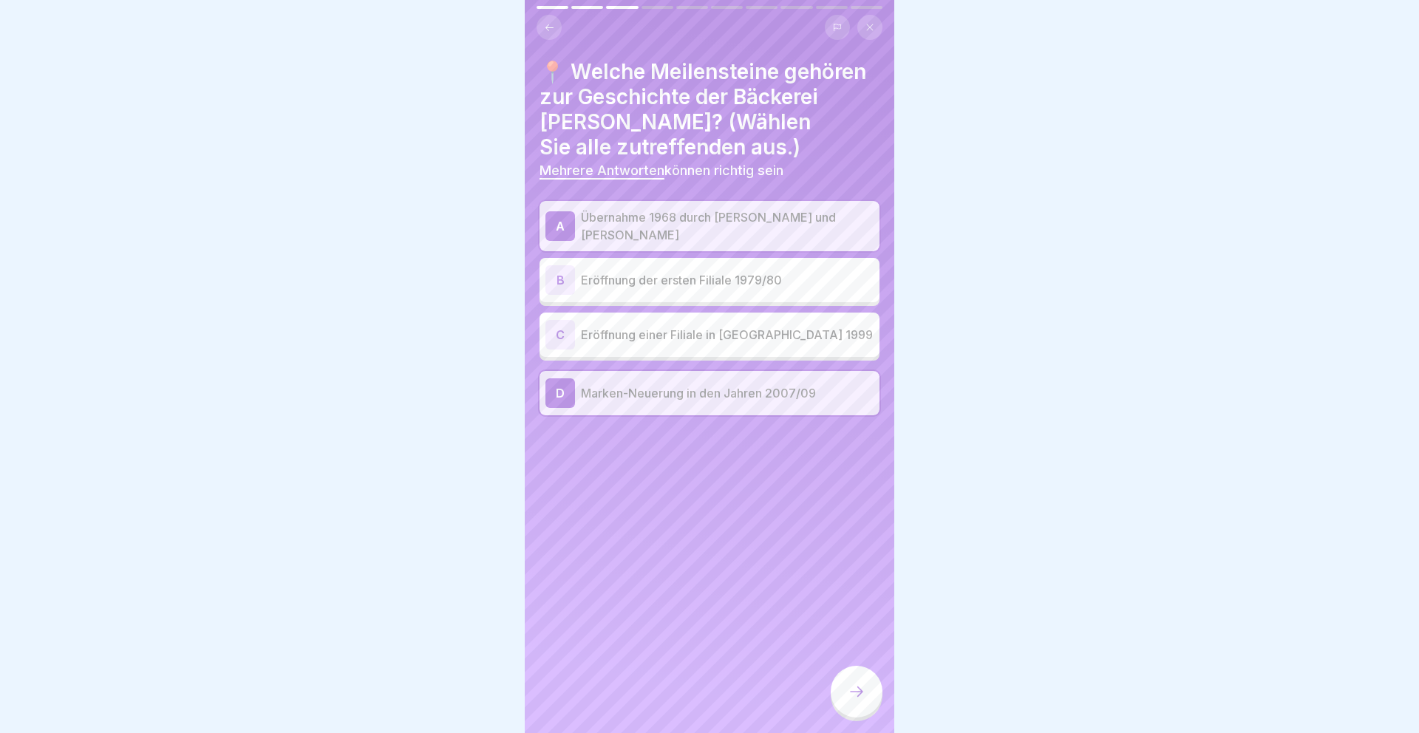
click at [840, 687] on div at bounding box center [857, 692] width 52 height 52
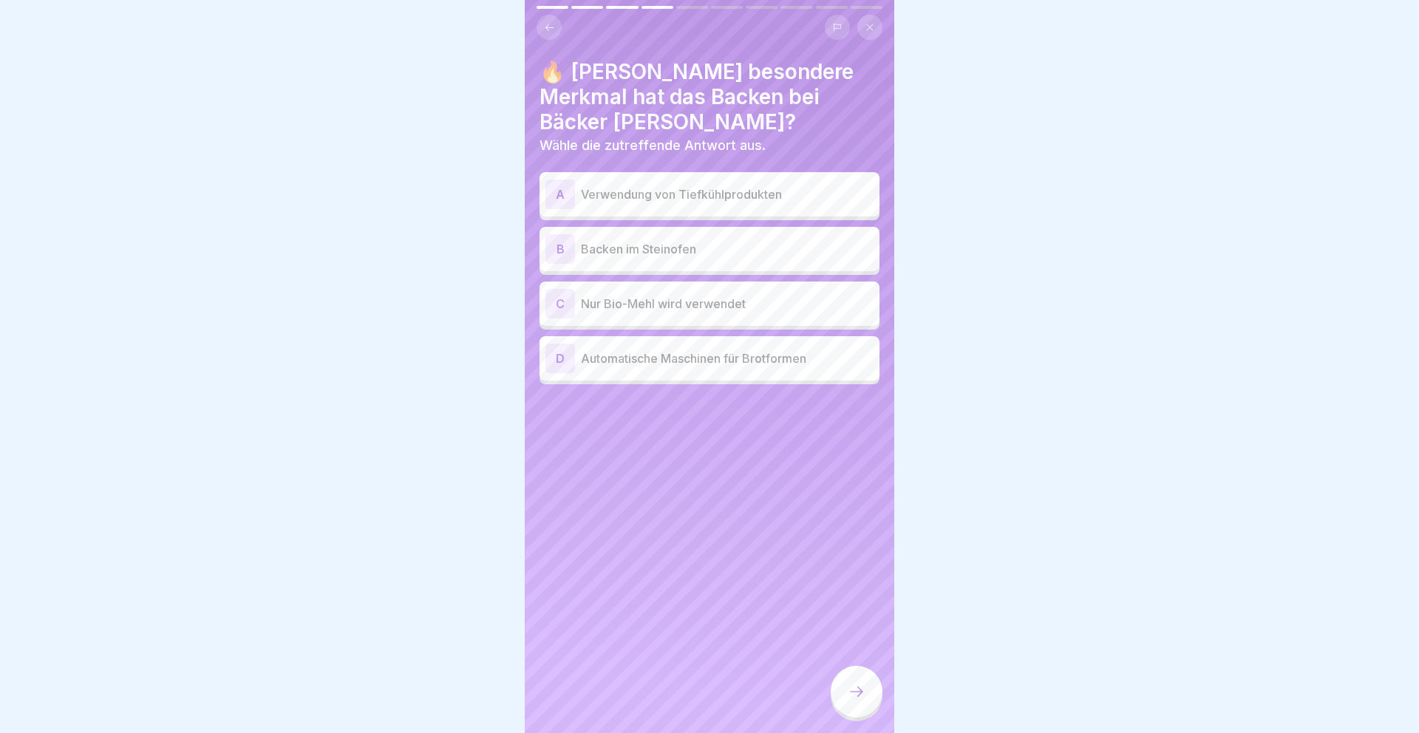
click at [755, 262] on div "B Backen im Steinofen" at bounding box center [709, 249] width 328 height 30
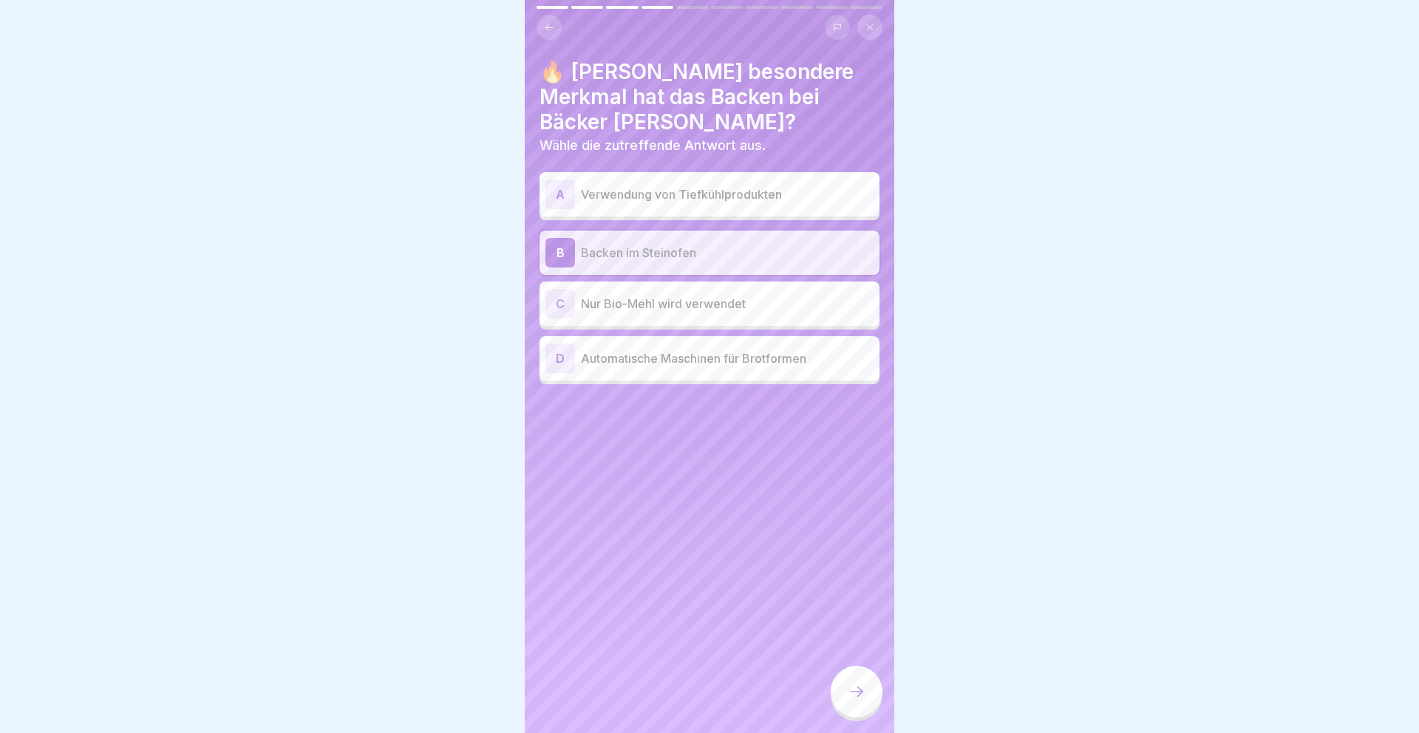
click at [840, 698] on div at bounding box center [857, 692] width 52 height 52
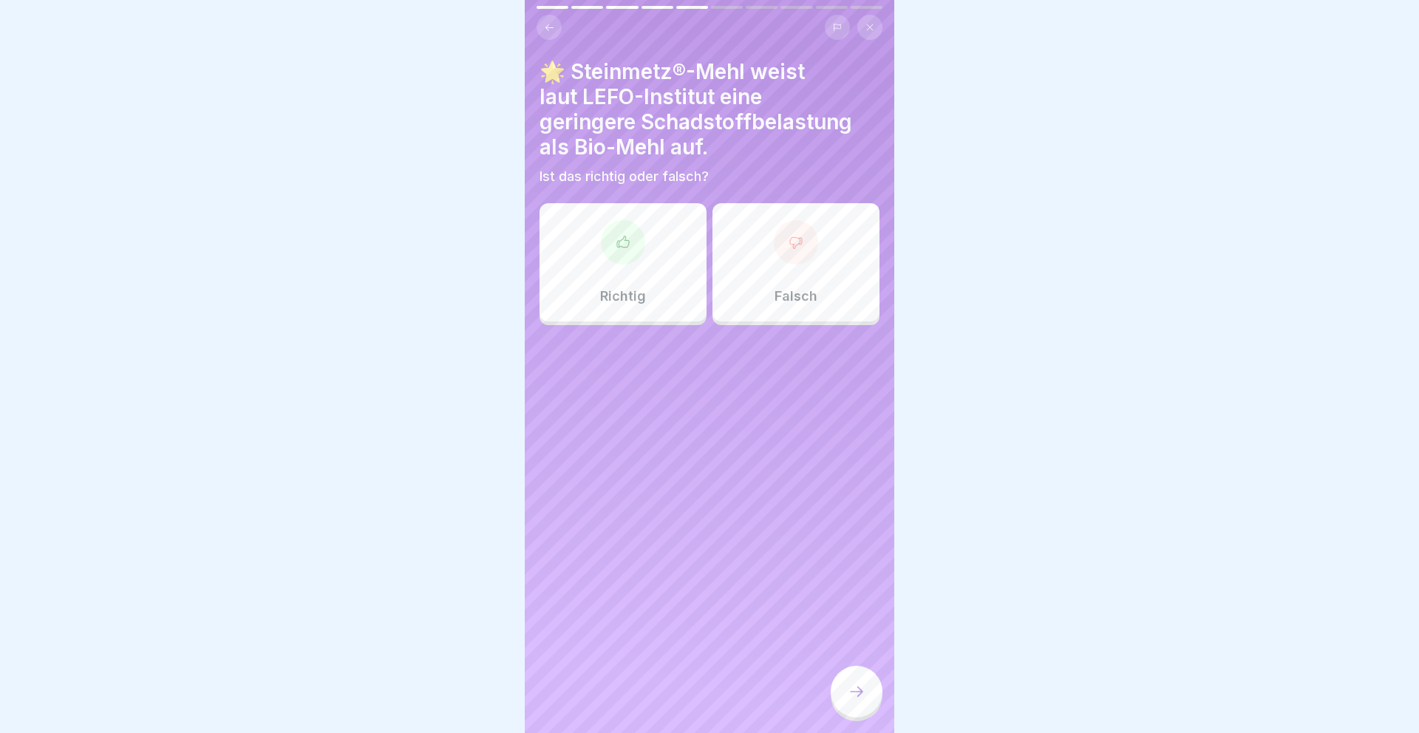
click at [667, 273] on div "Richtig" at bounding box center [623, 262] width 167 height 118
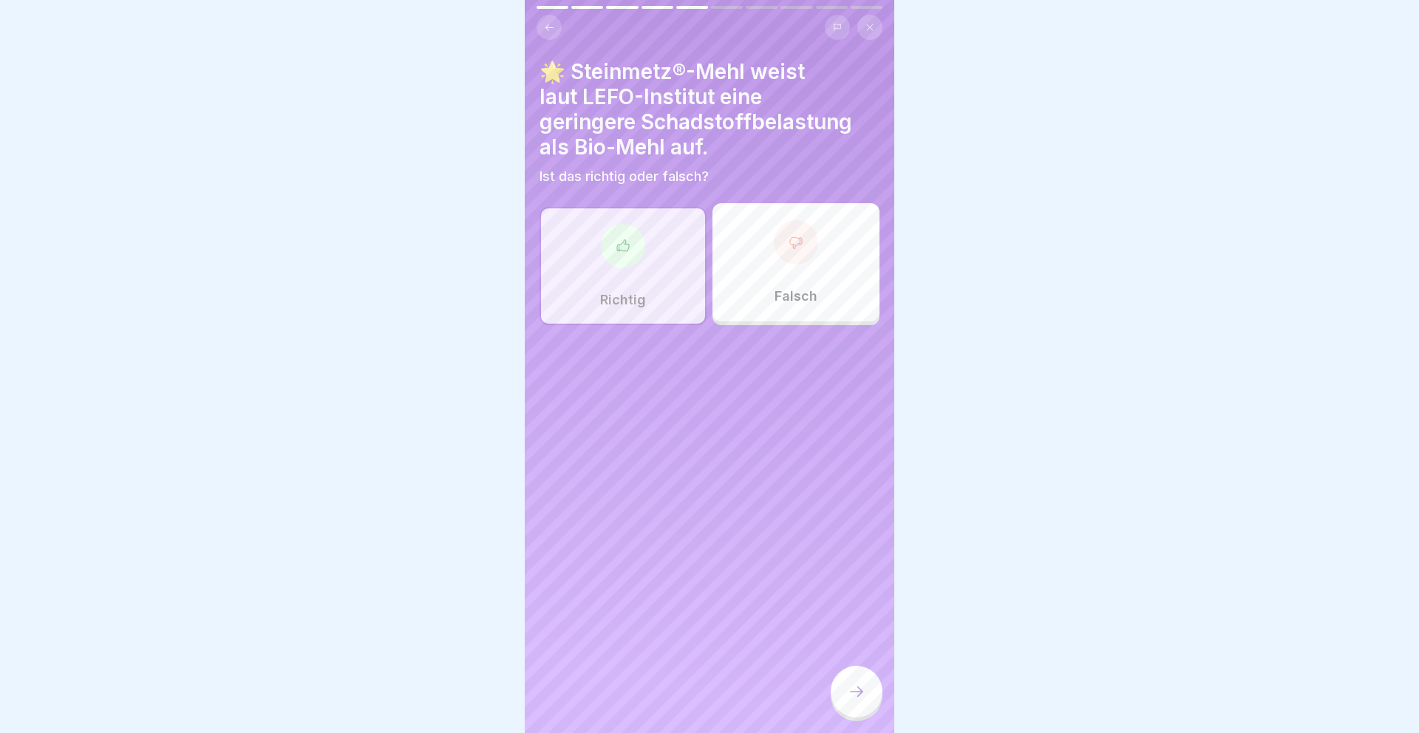
click at [843, 653] on div "🌟 Steinmetz®-Mehl weist laut LEFO-Institut eine geringere Schadstoffbelastung a…" at bounding box center [710, 366] width 370 height 733
click at [851, 691] on icon at bounding box center [857, 692] width 18 height 18
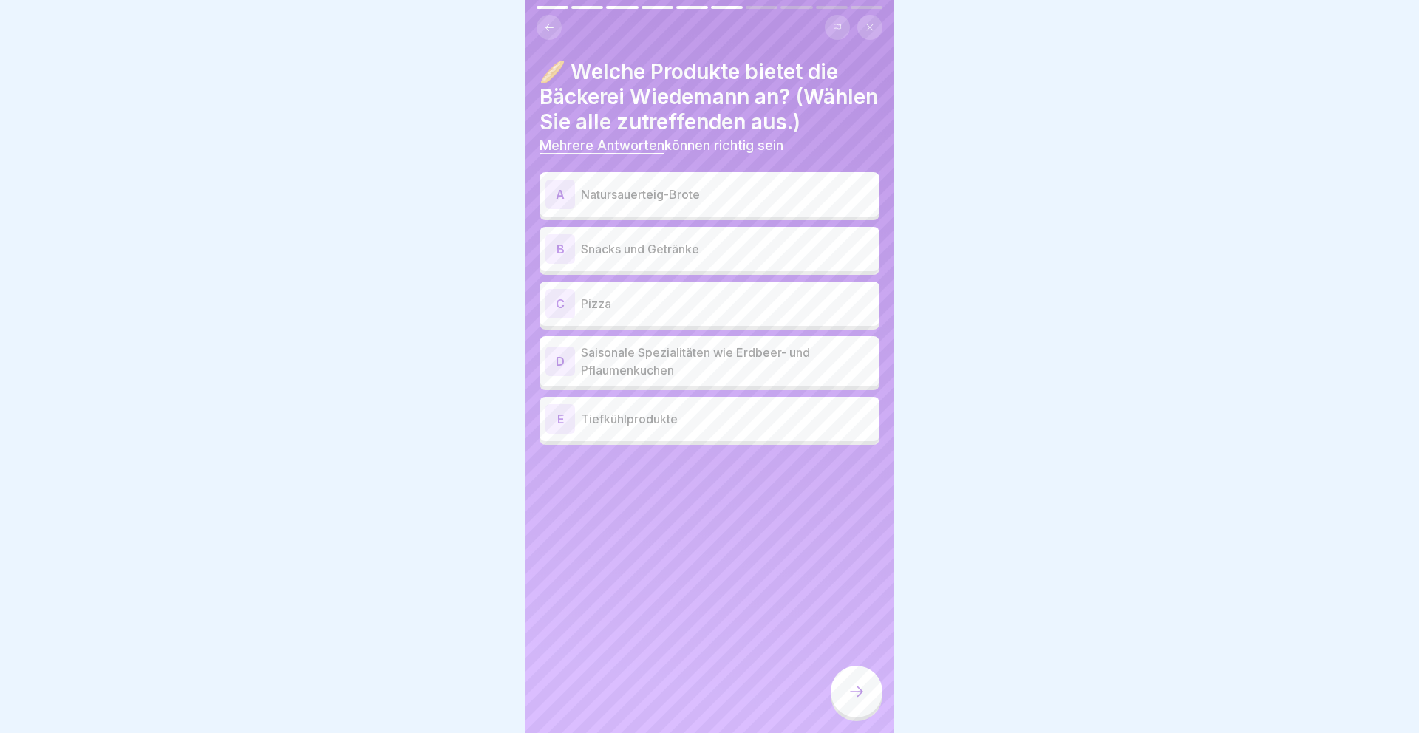
click at [707, 209] on div "A Natursauerteig-Brote" at bounding box center [709, 195] width 328 height 30
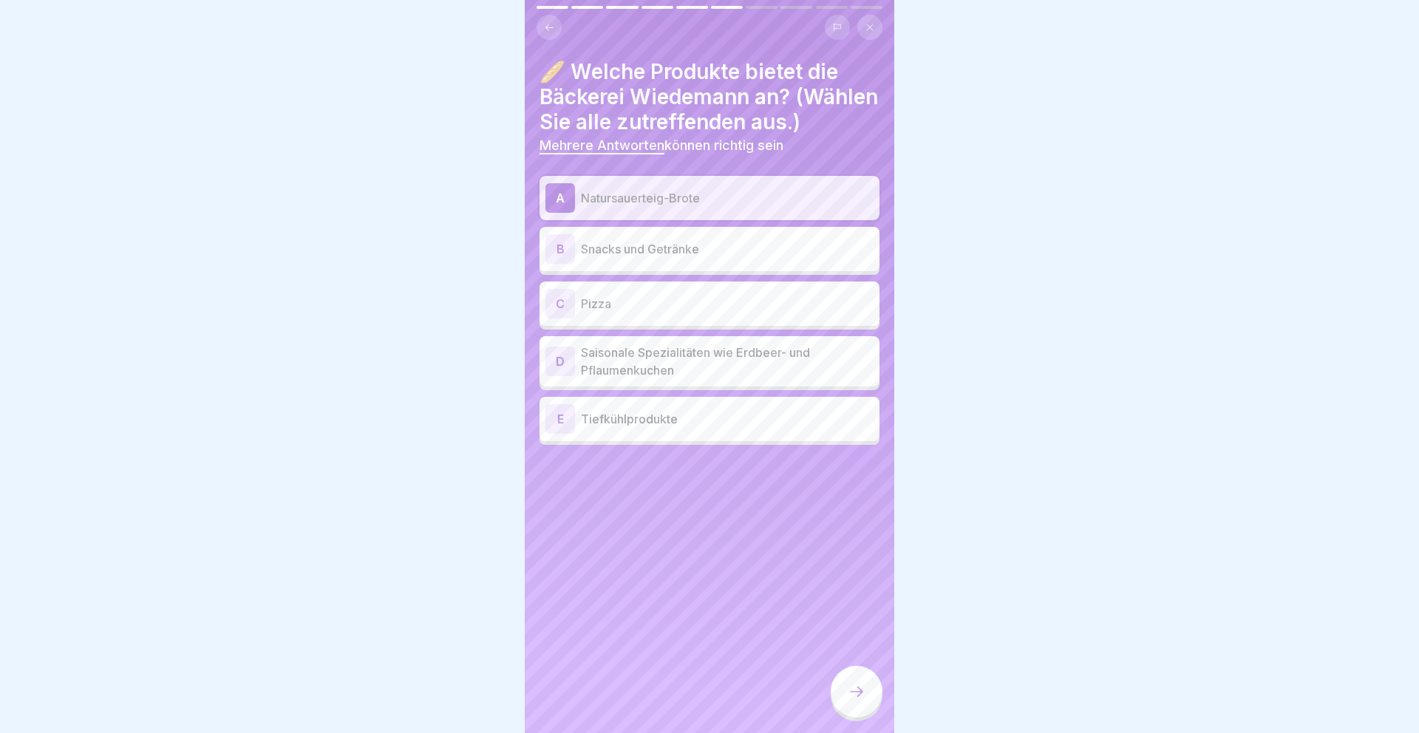
click at [705, 258] on p "Snacks und Getränke" at bounding box center [727, 249] width 293 height 18
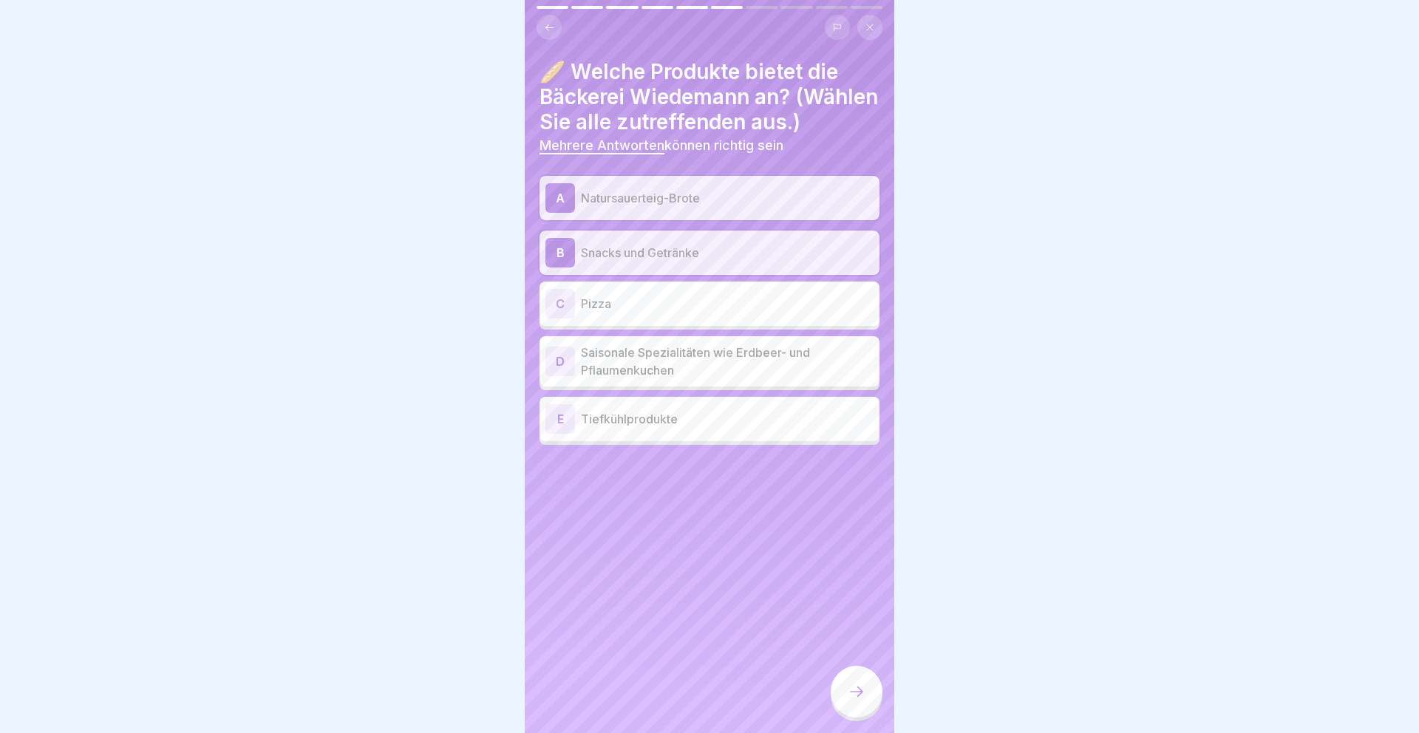
click at [694, 379] on p "Saisonale Spezialitäten wie Erdbeer- und Pflaumenkuchen" at bounding box center [727, 361] width 293 height 35
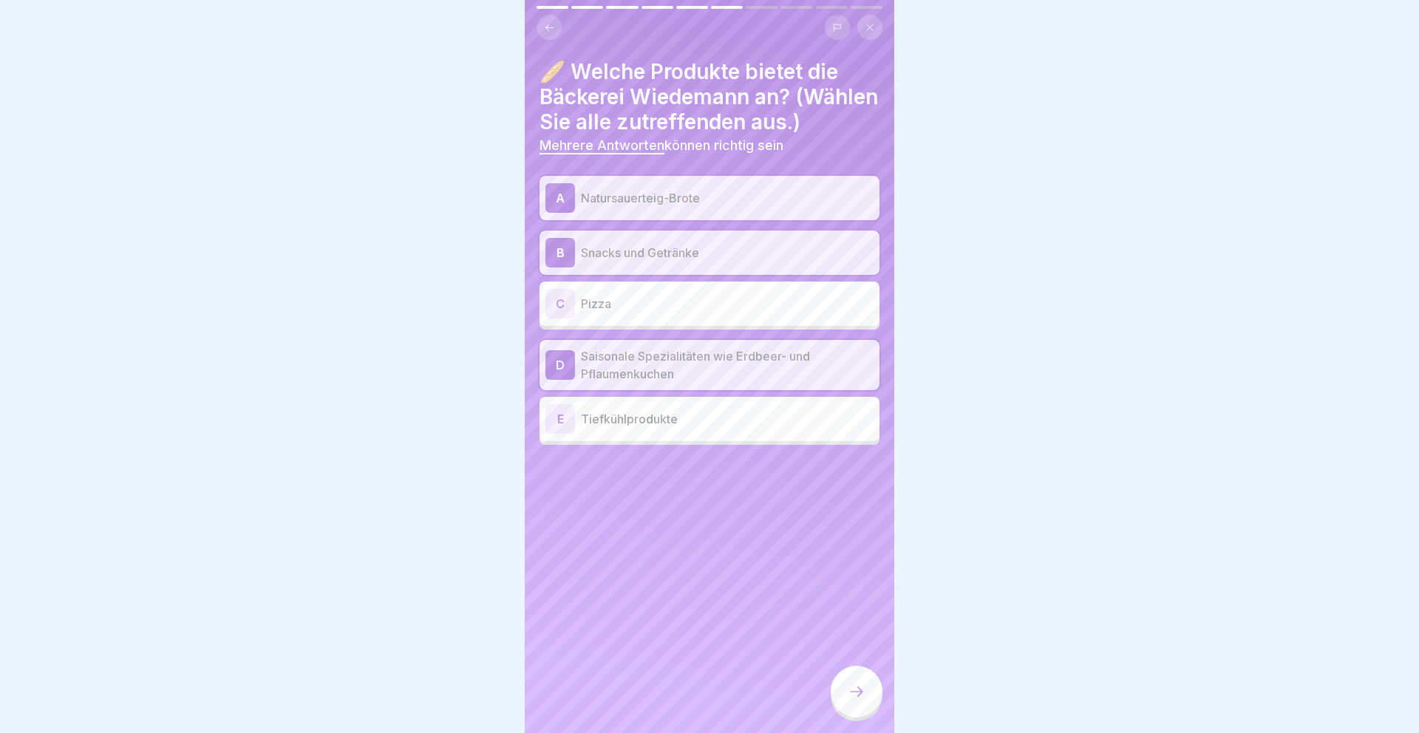
click at [851, 681] on div at bounding box center [857, 692] width 52 height 52
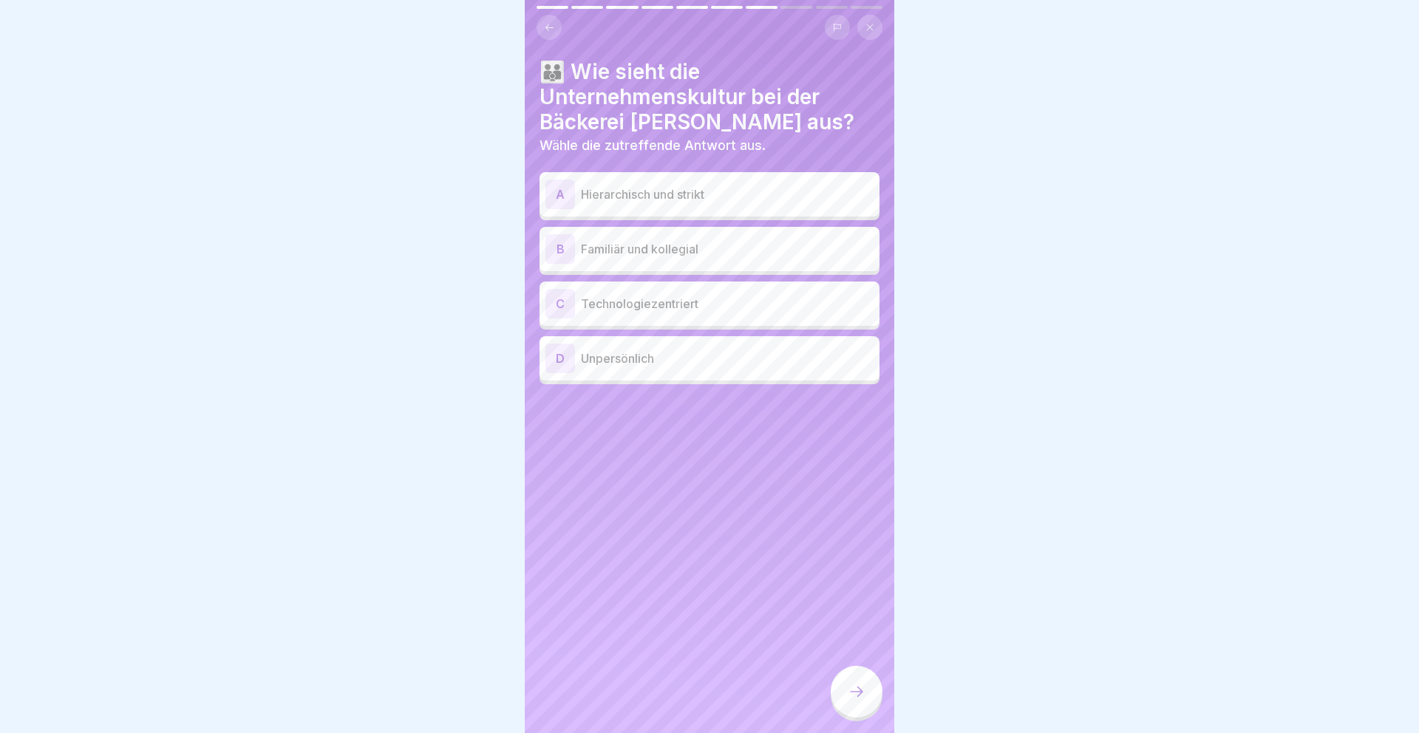
click at [727, 248] on p "Familiär und kollegial" at bounding box center [727, 249] width 293 height 18
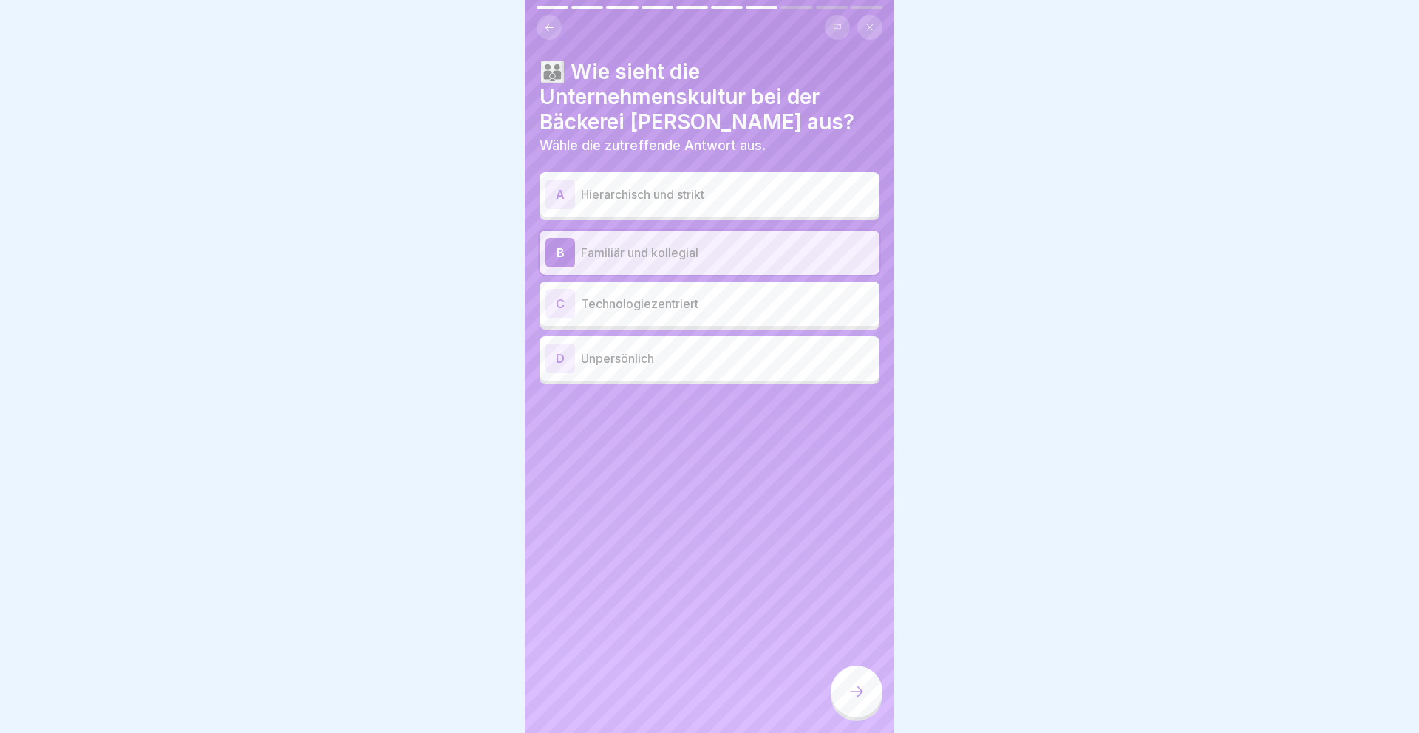
click at [845, 683] on div at bounding box center [857, 692] width 52 height 52
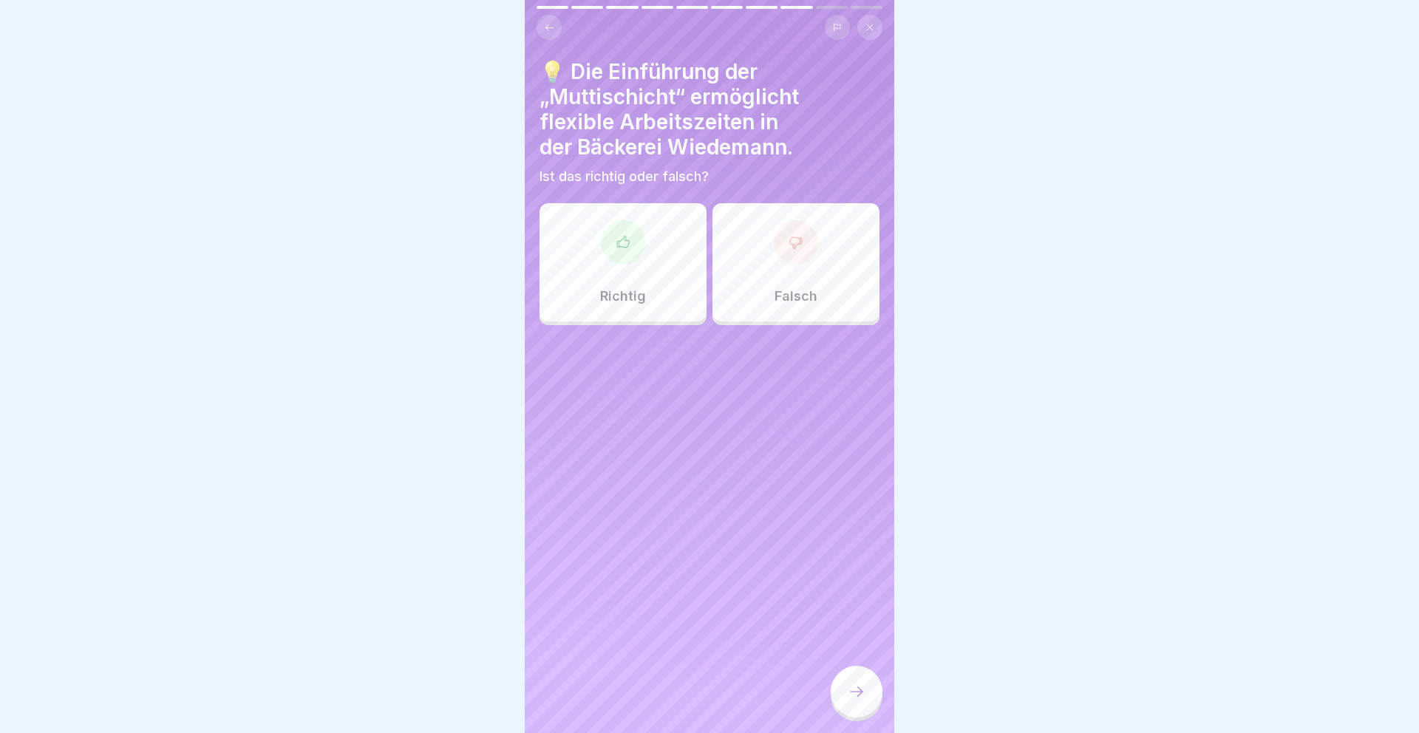
click at [645, 301] on div "Richtig" at bounding box center [623, 262] width 167 height 118
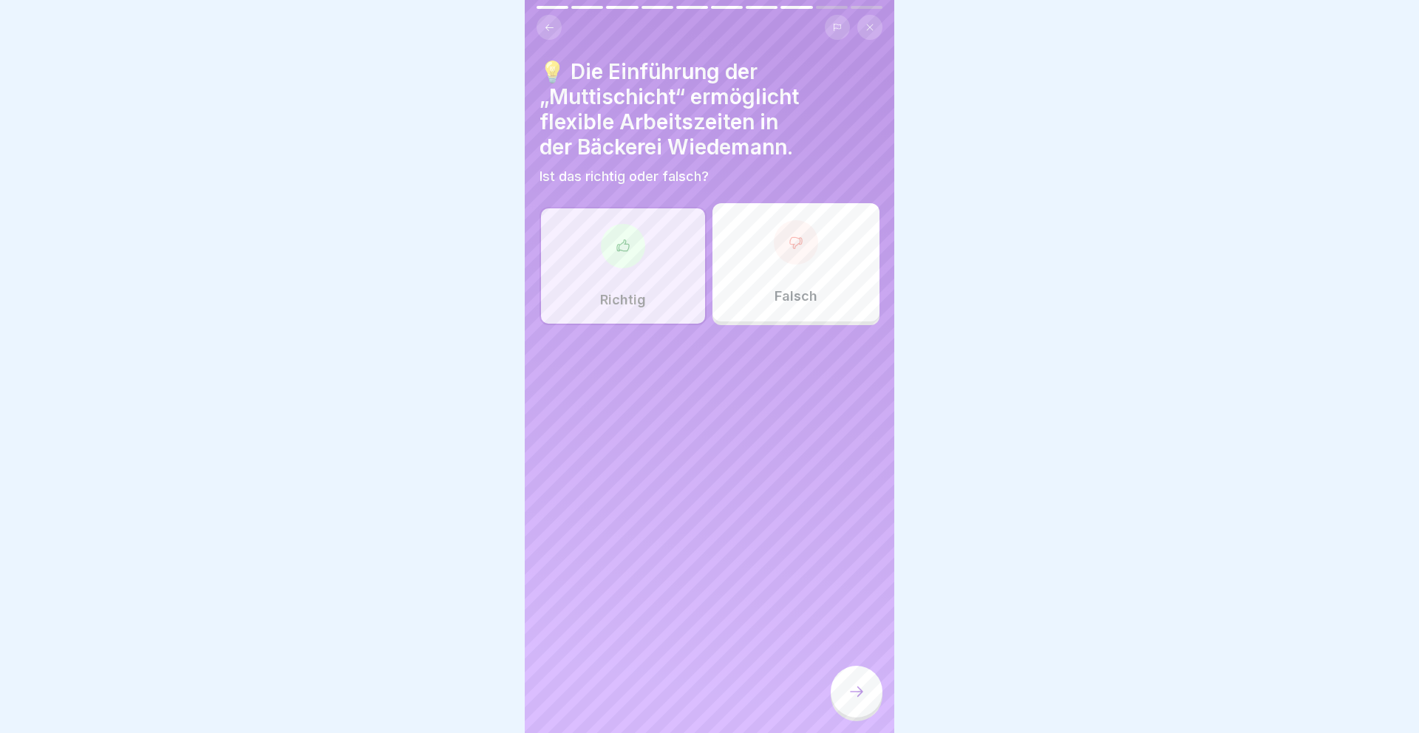
click at [856, 684] on icon at bounding box center [857, 692] width 18 height 18
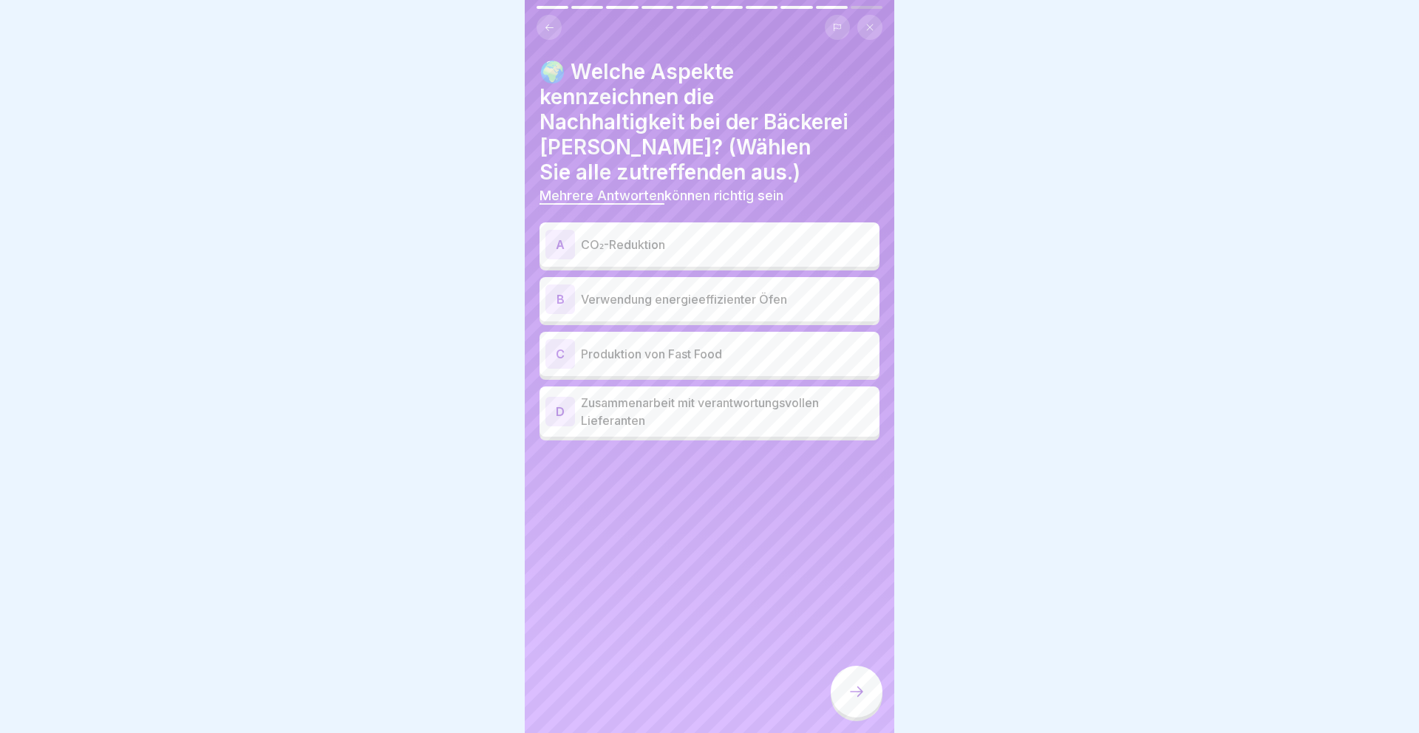
click at [745, 236] on p "CO₂-Reduktion" at bounding box center [727, 245] width 293 height 18
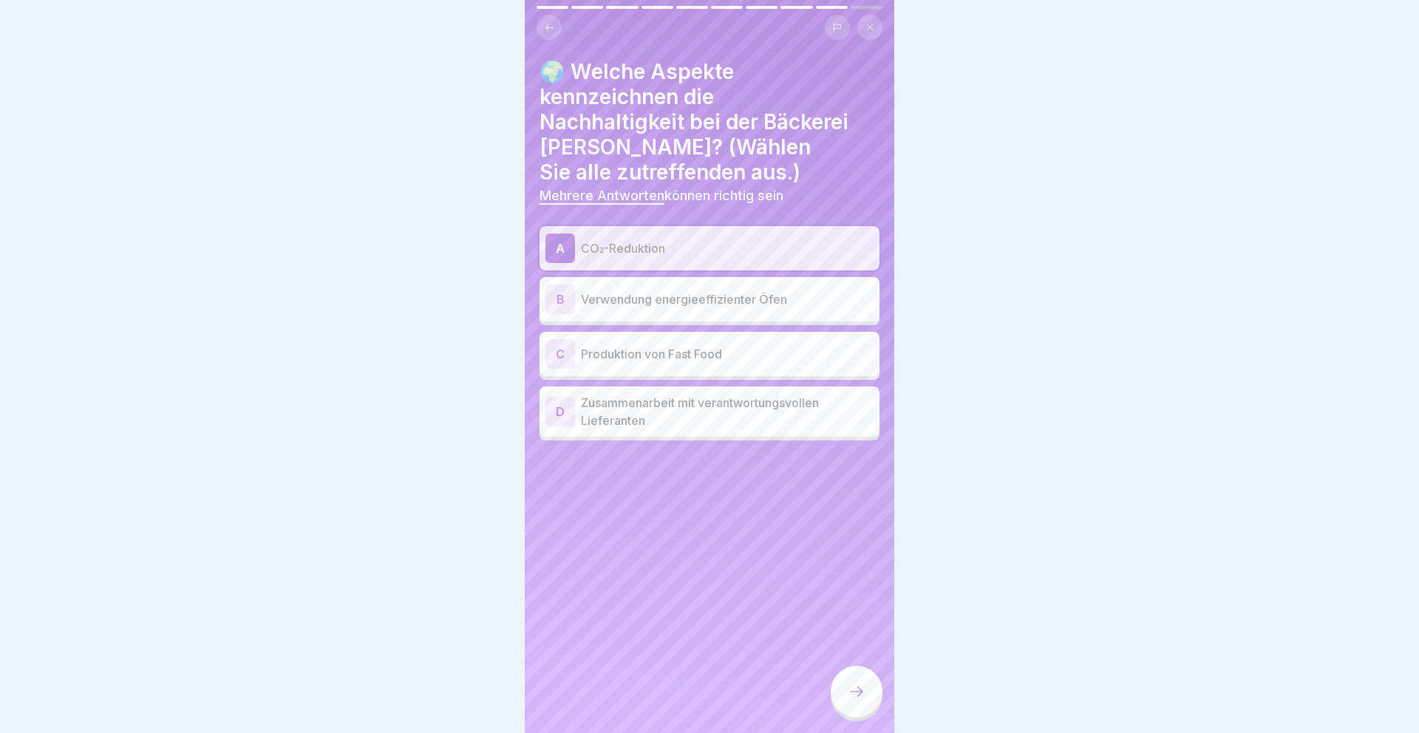
click at [746, 290] on p "Verwendung energieeffizienter Öfen" at bounding box center [727, 299] width 293 height 18
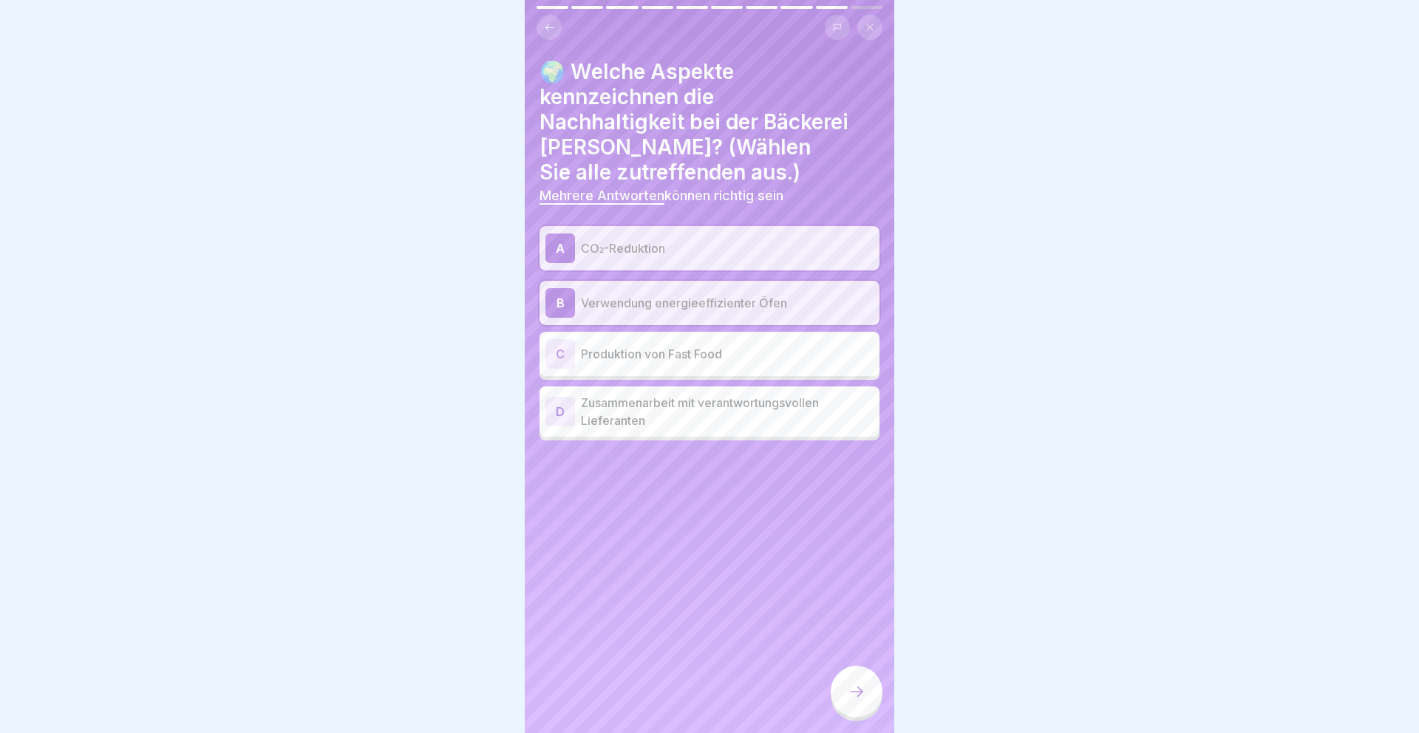
click at [861, 681] on div at bounding box center [857, 692] width 52 height 52
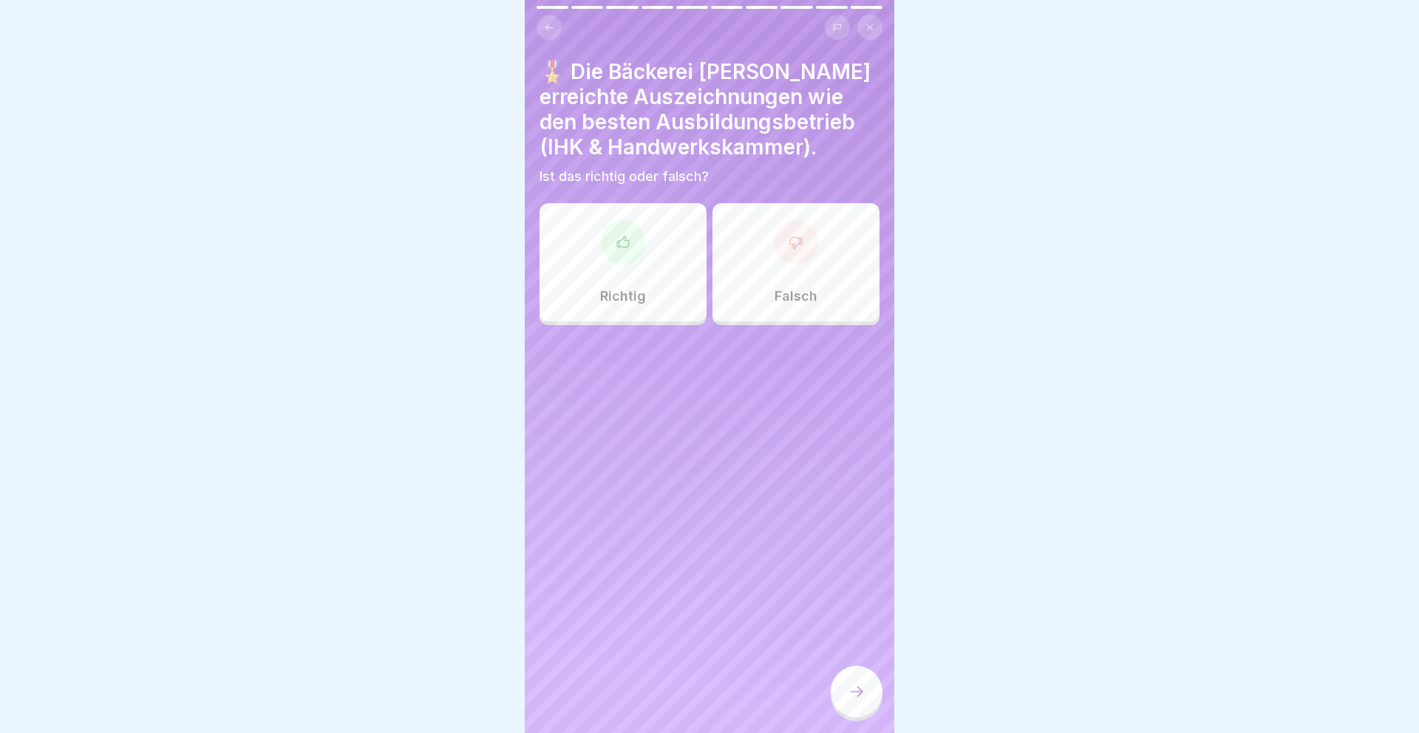
click at [648, 279] on div "Richtig" at bounding box center [623, 262] width 167 height 118
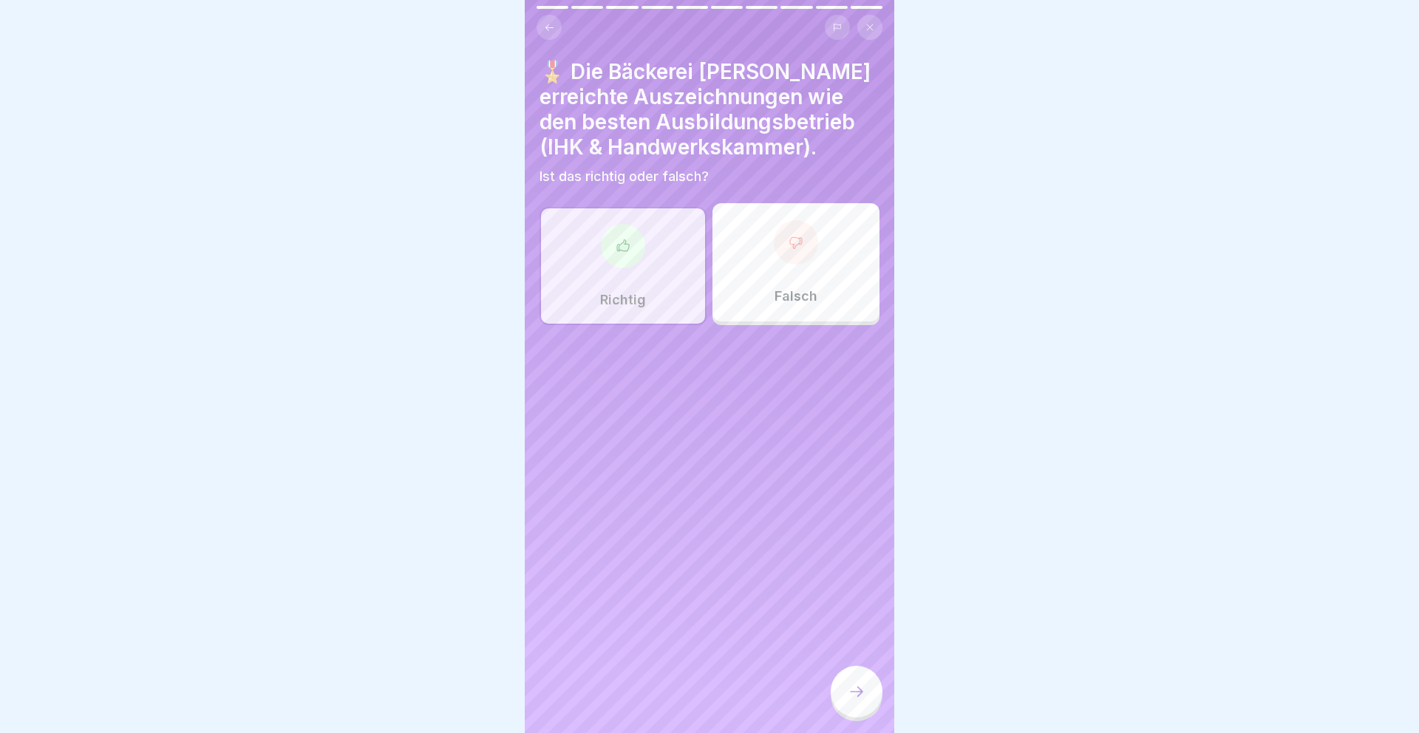
click at [848, 685] on icon at bounding box center [857, 692] width 18 height 18
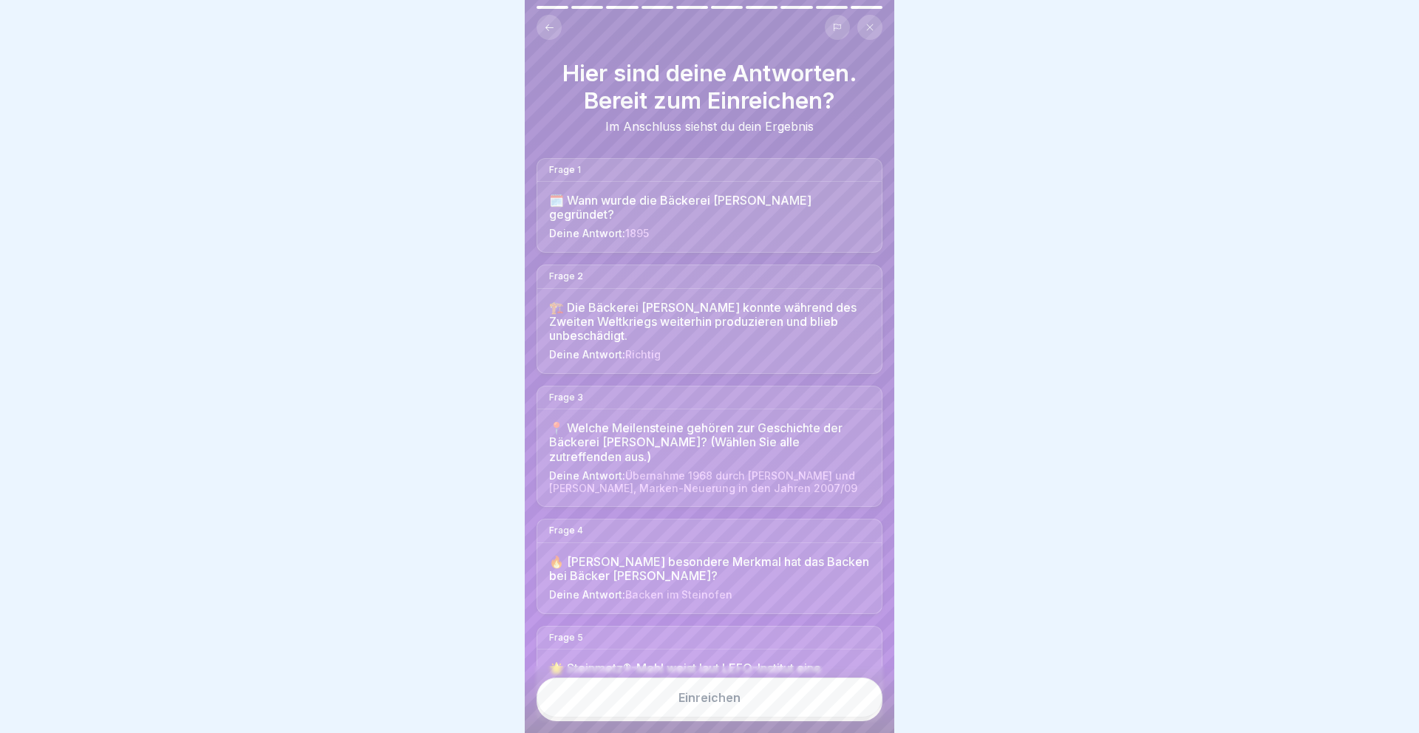
click at [848, 685] on button "Einreichen" at bounding box center [710, 698] width 346 height 40
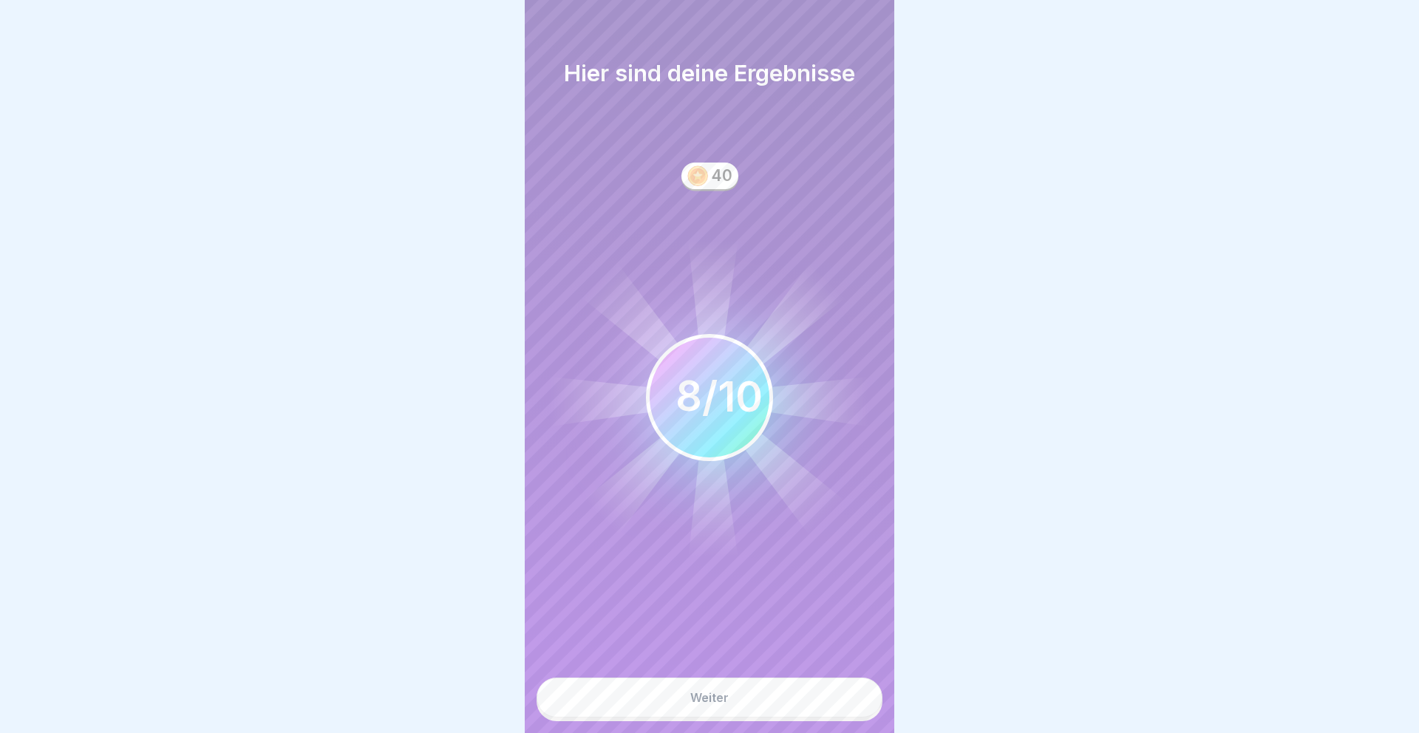
click at [827, 687] on button "Weiter" at bounding box center [710, 698] width 346 height 40
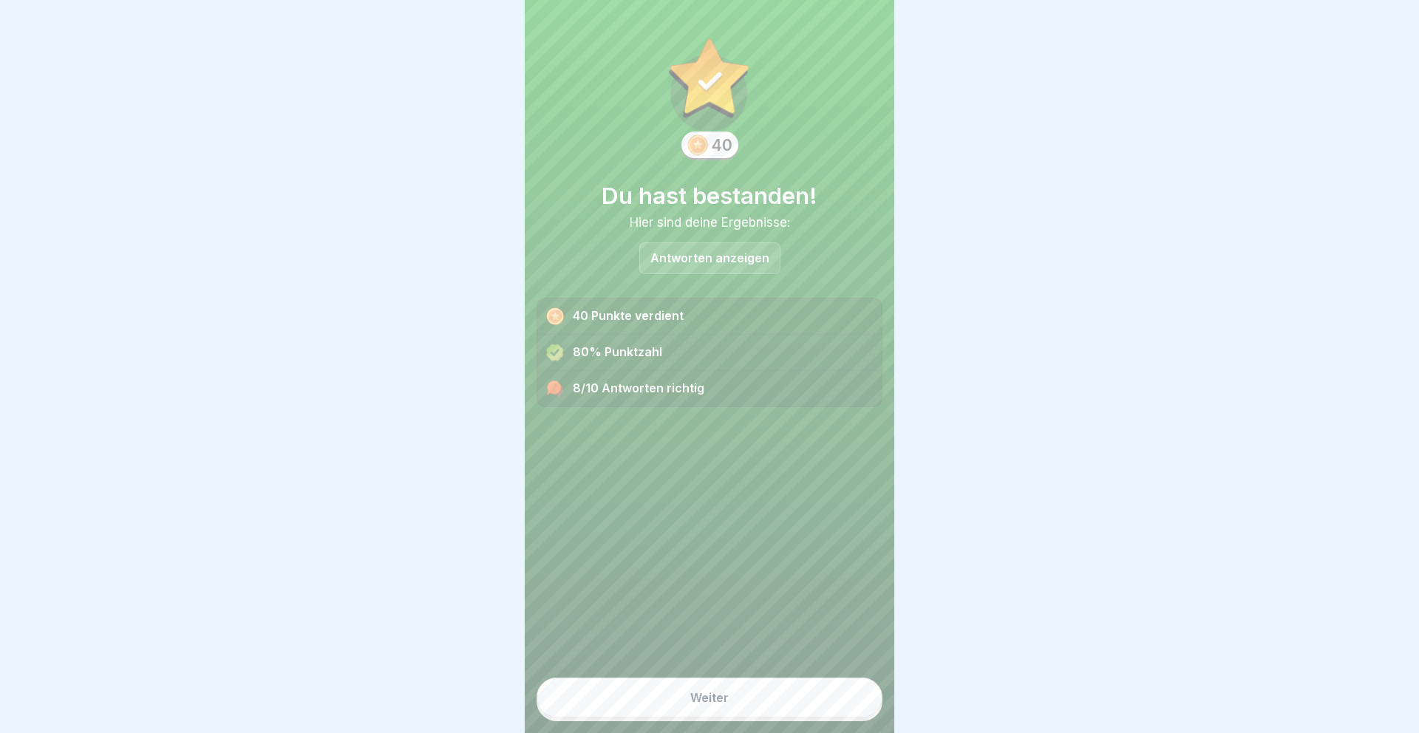
click at [791, 681] on button "Weiter" at bounding box center [710, 698] width 346 height 40
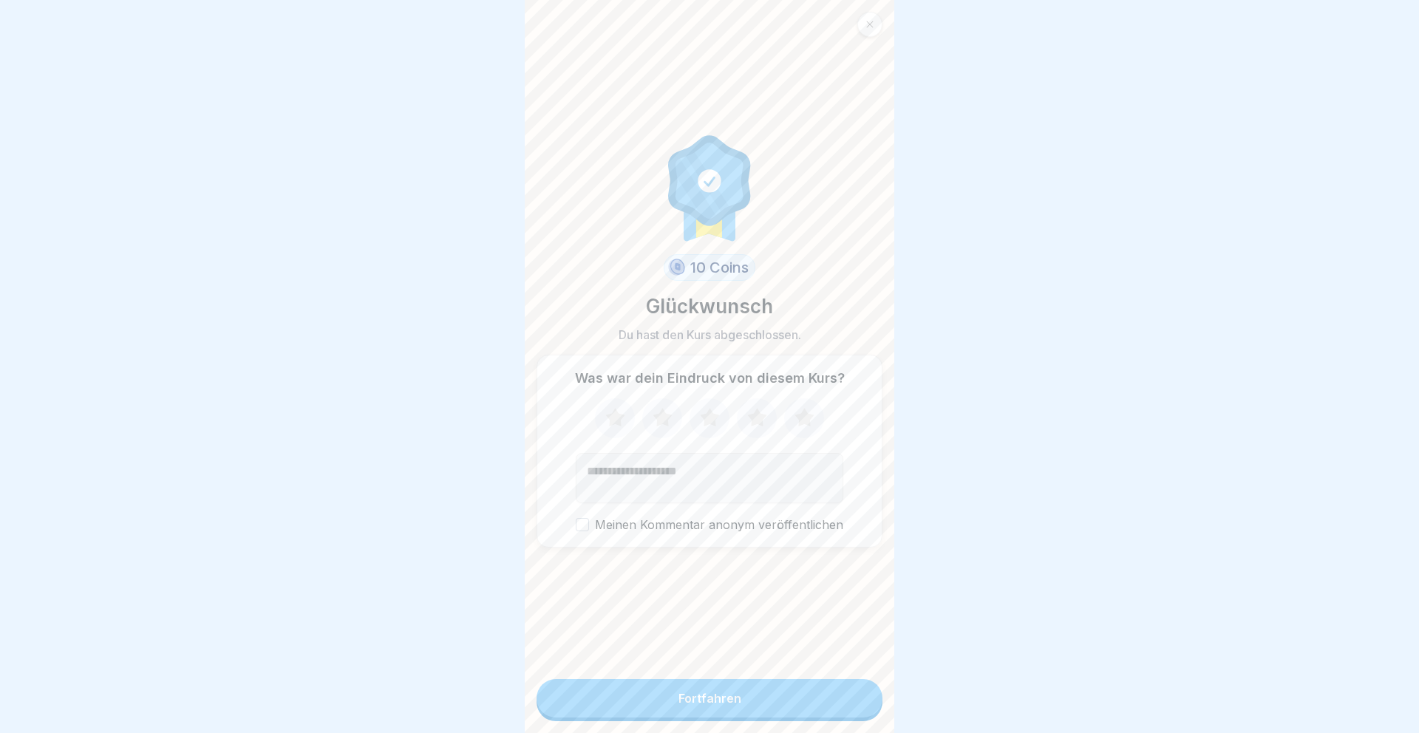
click at [785, 409] on icon at bounding box center [804, 418] width 39 height 38
click at [701, 494] on textarea "Kommentar (optional)" at bounding box center [710, 478] width 268 height 50
type textarea "**********"
click at [749, 695] on button "Fortfahren" at bounding box center [710, 698] width 346 height 38
click at [666, 701] on button "Fortfahren" at bounding box center [710, 698] width 346 height 38
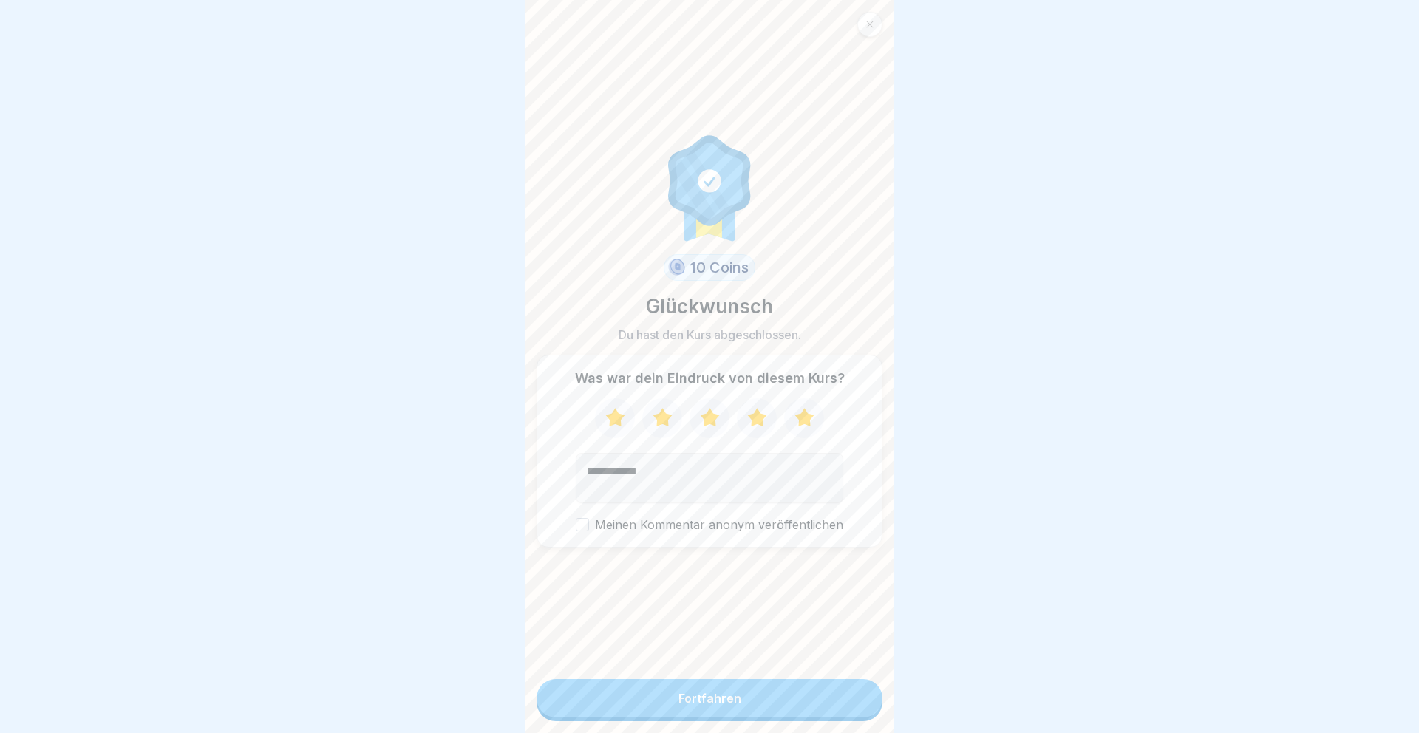
click at [666, 701] on button "Fortfahren" at bounding box center [710, 698] width 346 height 38
